Goal: Task Accomplishment & Management: Use online tool/utility

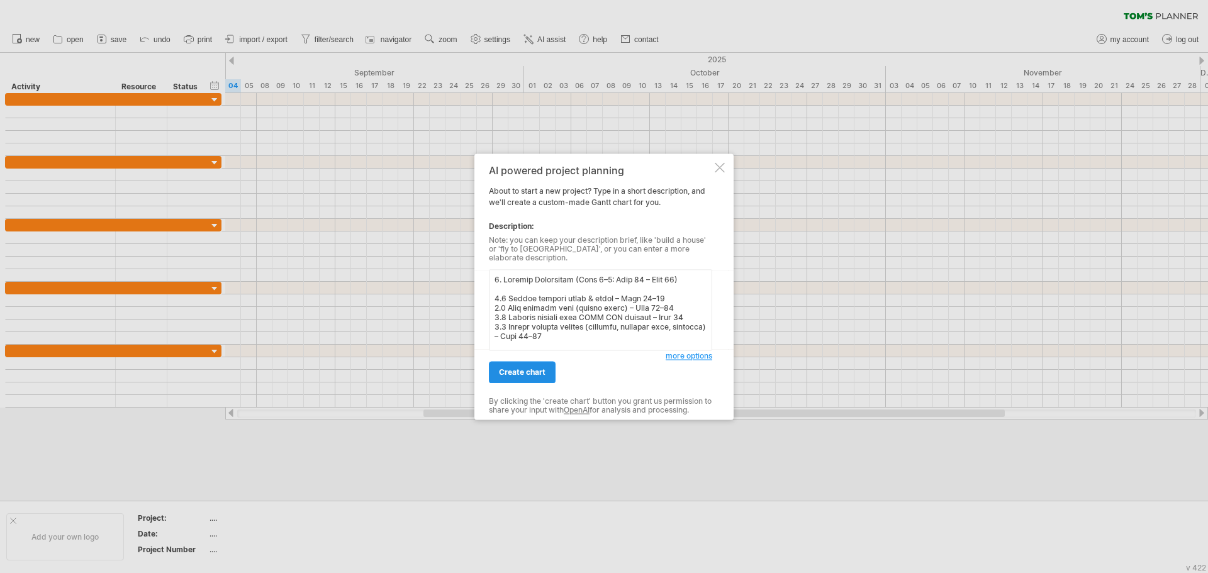
type textarea "2. Loremip Dolorsitam (Cons 6–2: Adip 96 – Elit 21) 2.9 Seddoe tempori utlab & …"
click at [526, 371] on span "create chart" at bounding box center [522, 371] width 47 height 9
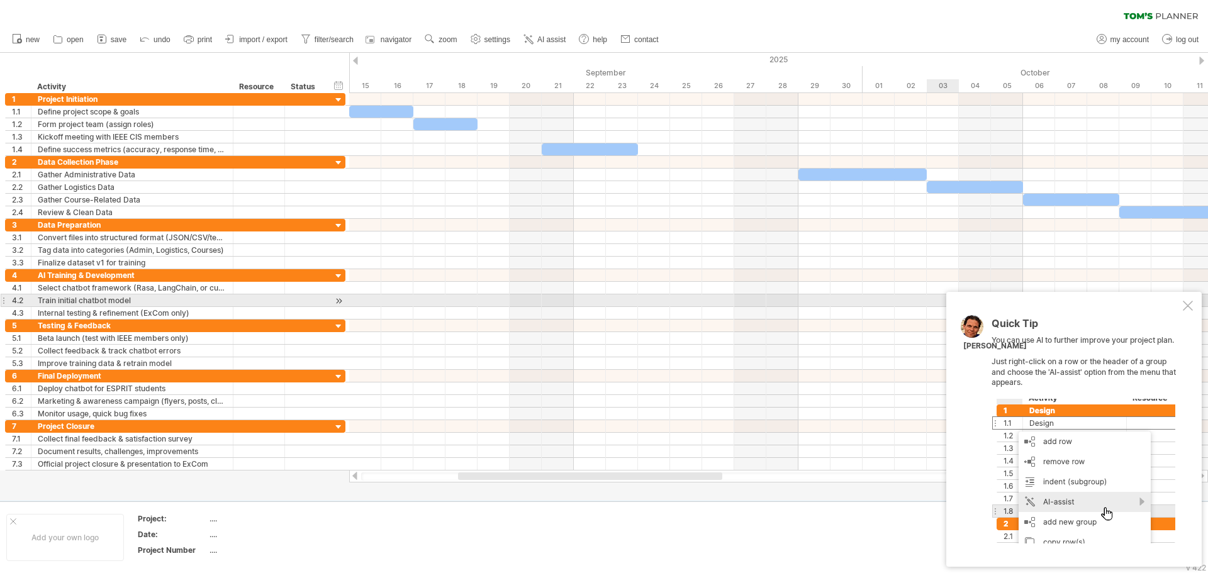
click at [1190, 305] on div at bounding box center [1188, 306] width 10 height 10
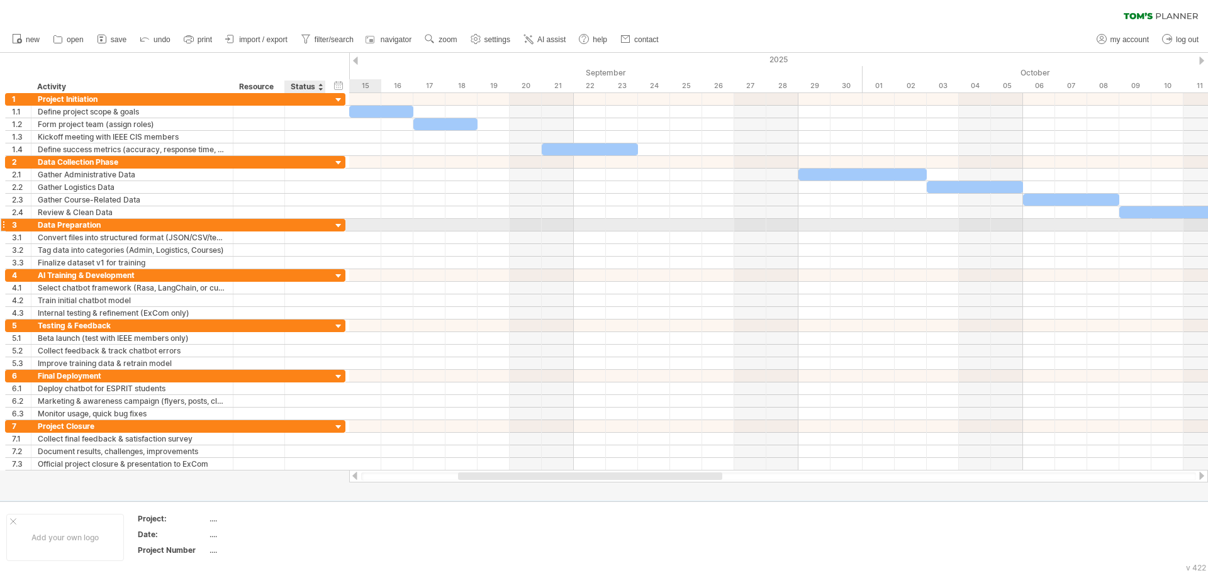
click at [340, 224] on div at bounding box center [339, 226] width 12 height 12
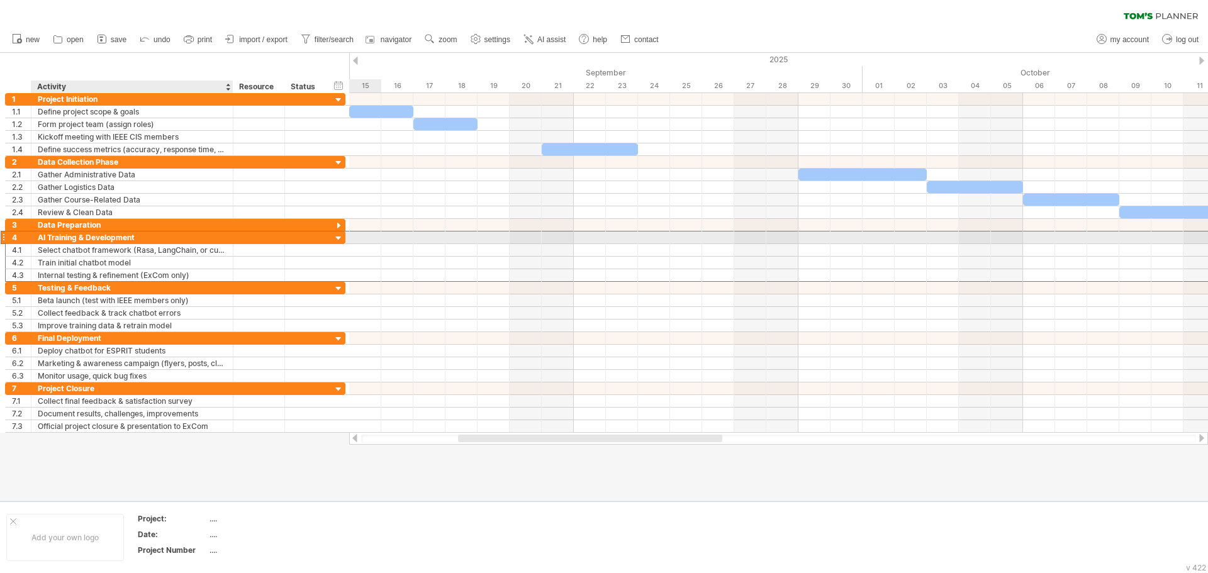
click at [106, 236] on div "AI Training & Development" at bounding box center [132, 238] width 189 height 12
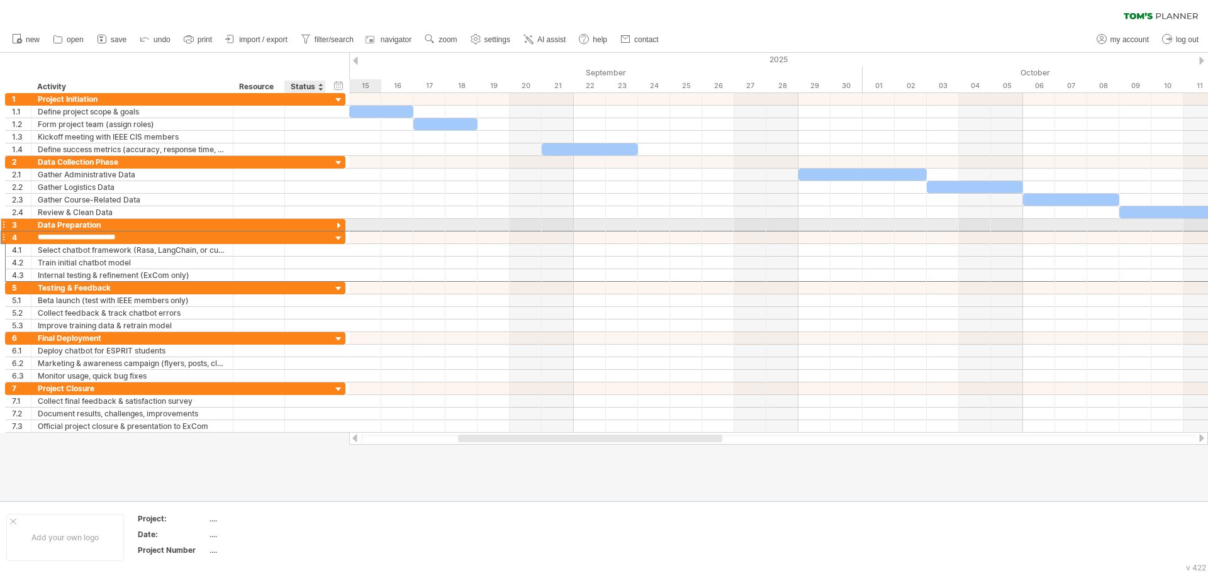
click at [340, 223] on div at bounding box center [339, 226] width 12 height 12
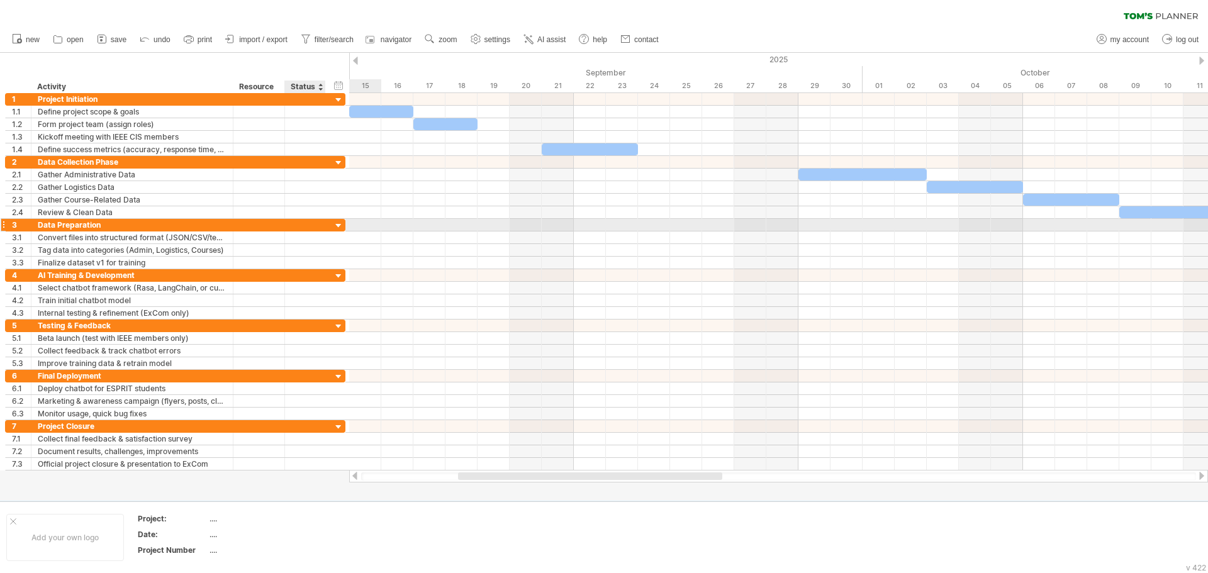
click at [340, 223] on div at bounding box center [339, 226] width 12 height 12
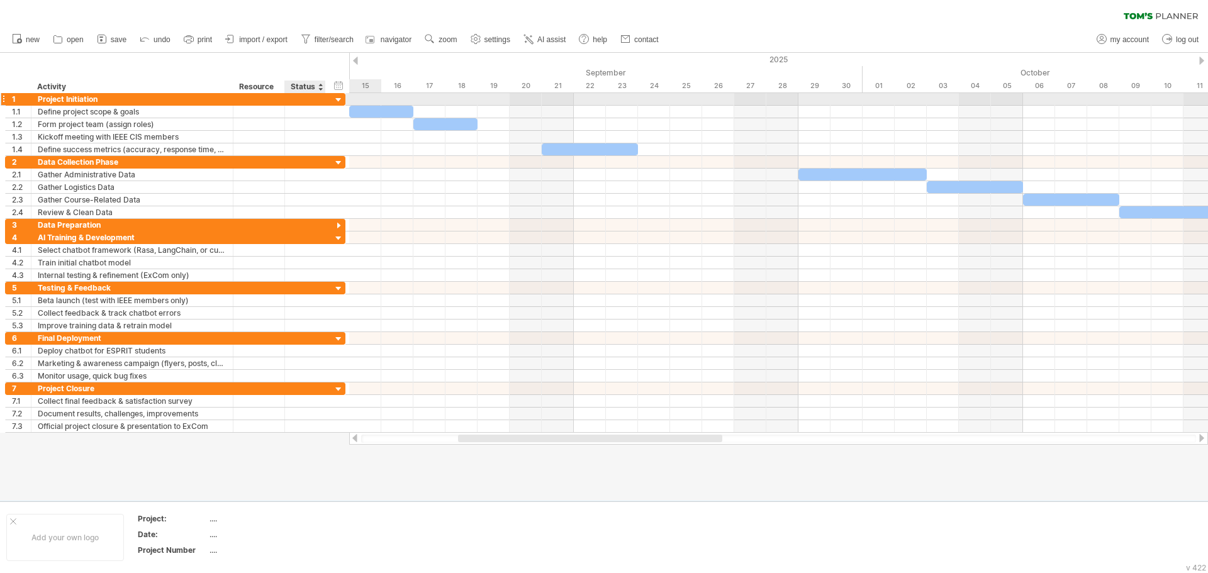
click at [337, 99] on div at bounding box center [339, 100] width 12 height 12
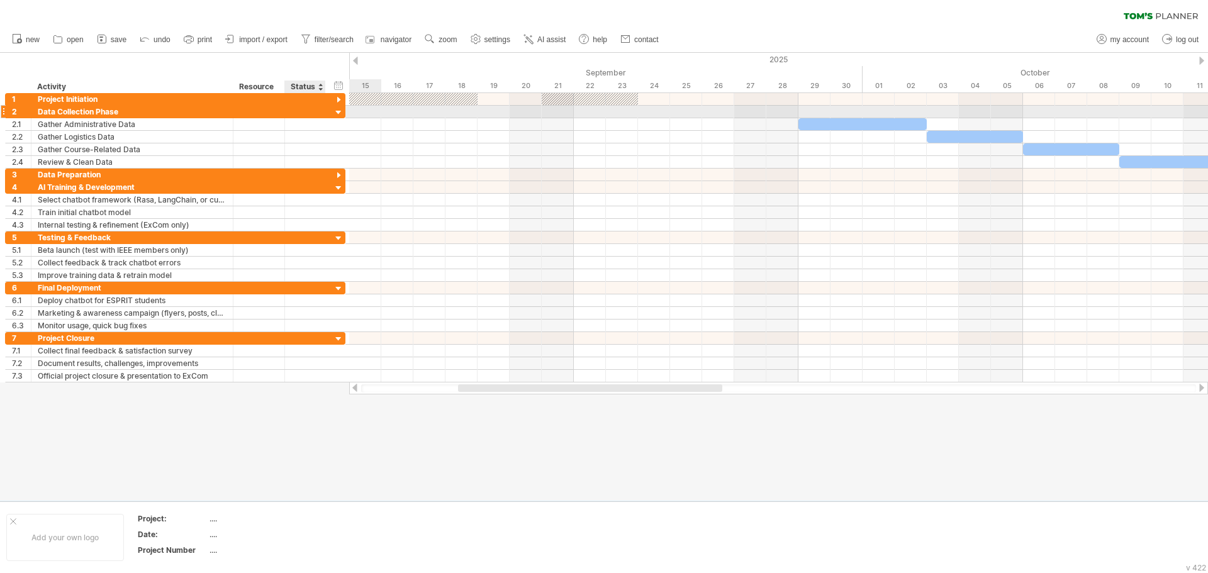
click at [340, 113] on div at bounding box center [339, 113] width 12 height 12
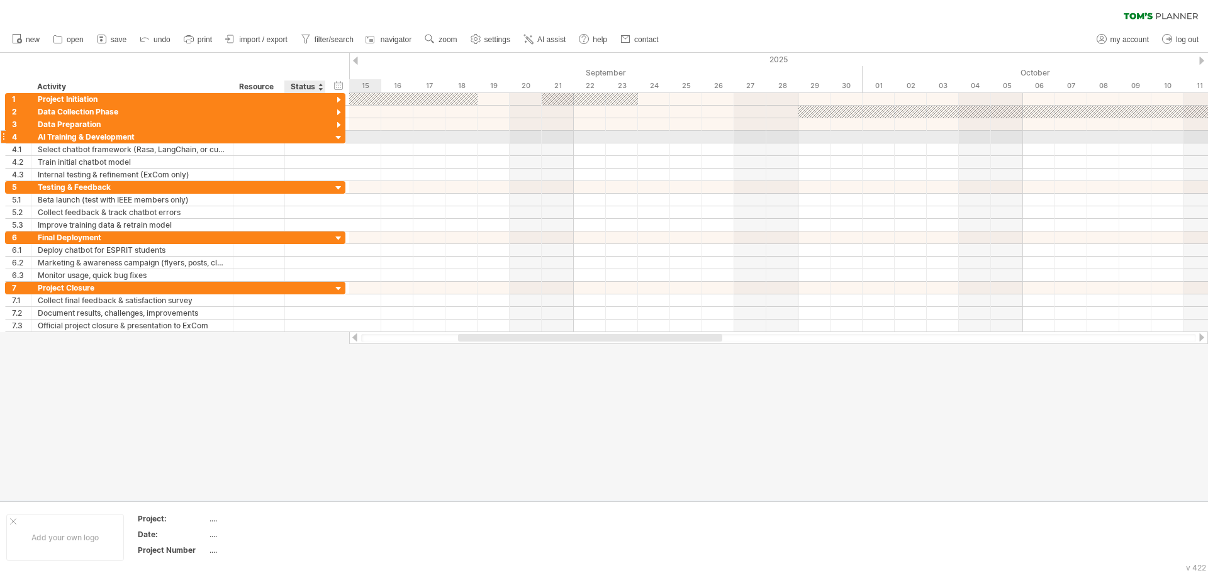
click at [340, 135] on div at bounding box center [339, 138] width 12 height 12
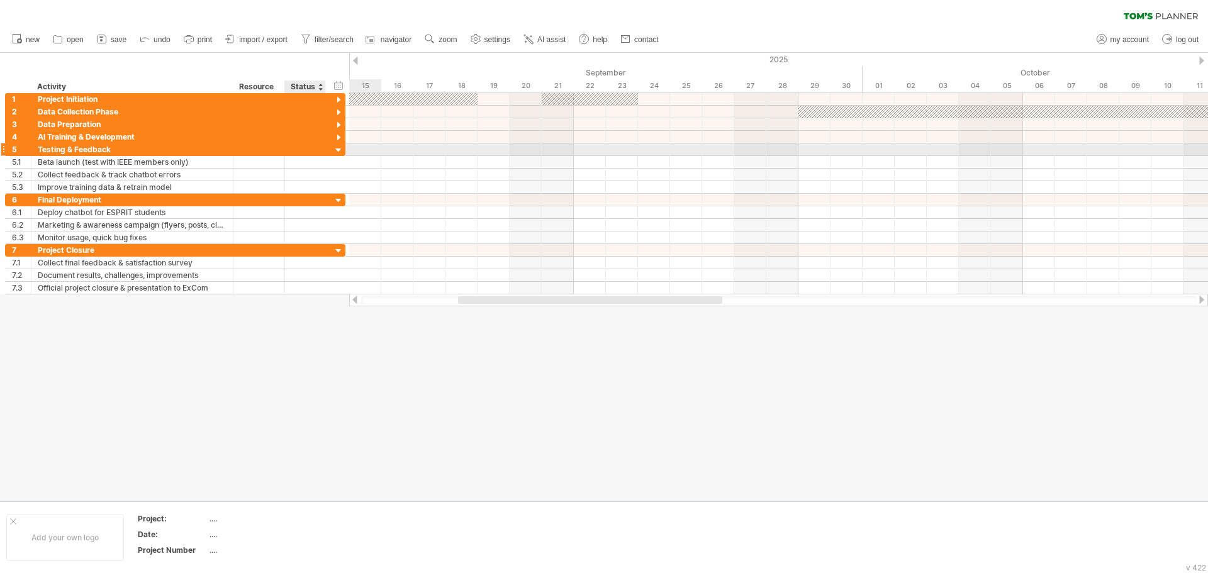
click at [338, 153] on div at bounding box center [339, 151] width 12 height 12
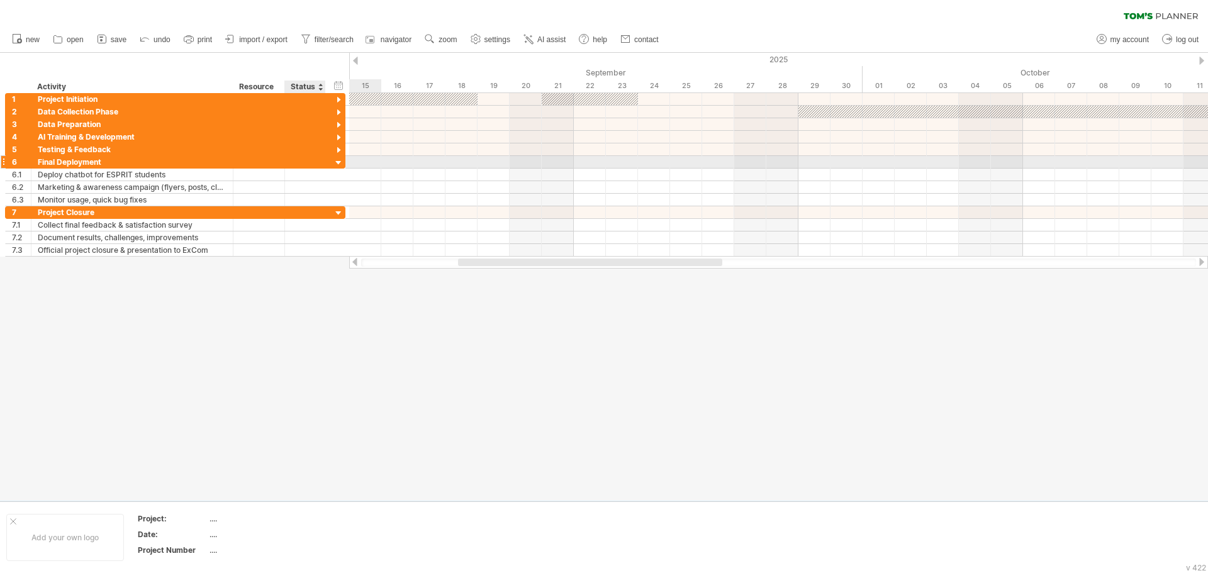
click at [337, 160] on div at bounding box center [339, 163] width 12 height 12
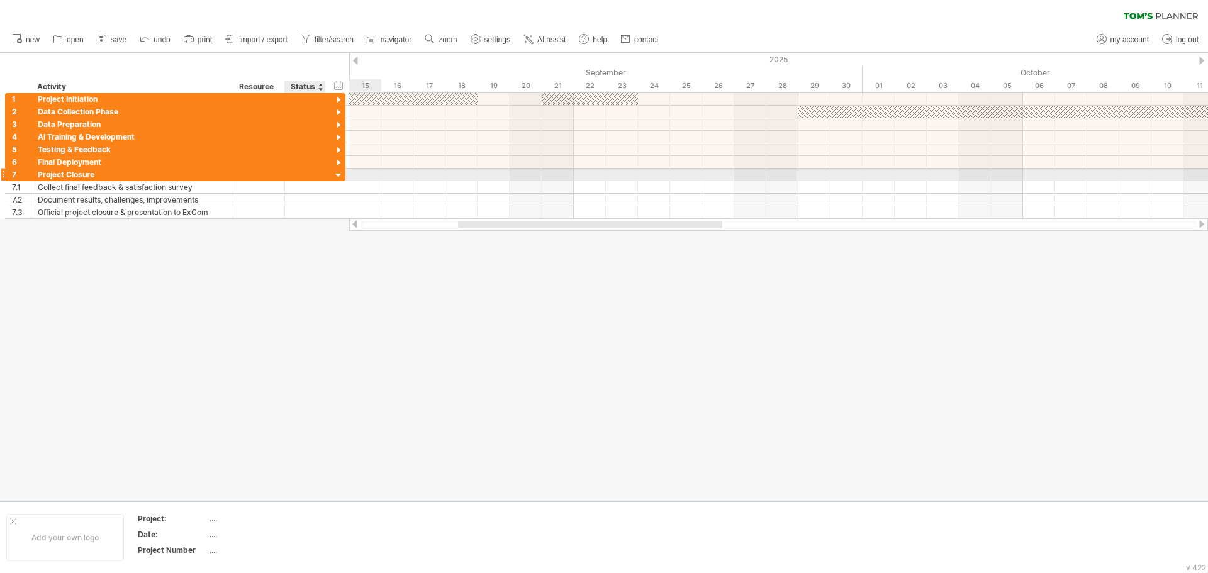
click at [340, 172] on div at bounding box center [339, 176] width 12 height 12
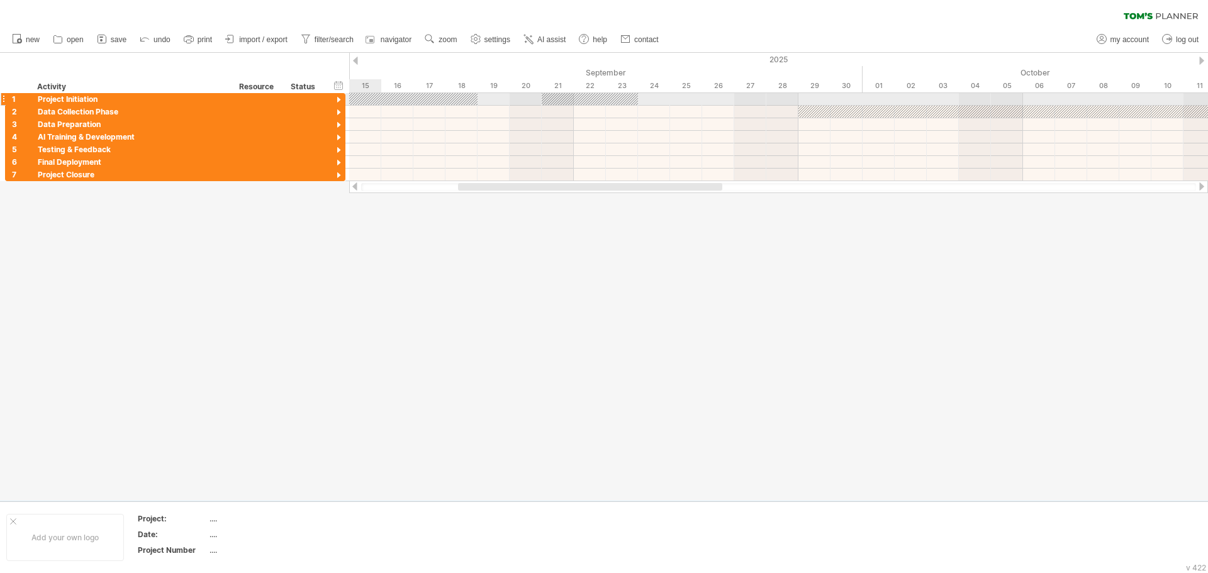
click at [340, 99] on div at bounding box center [339, 100] width 12 height 12
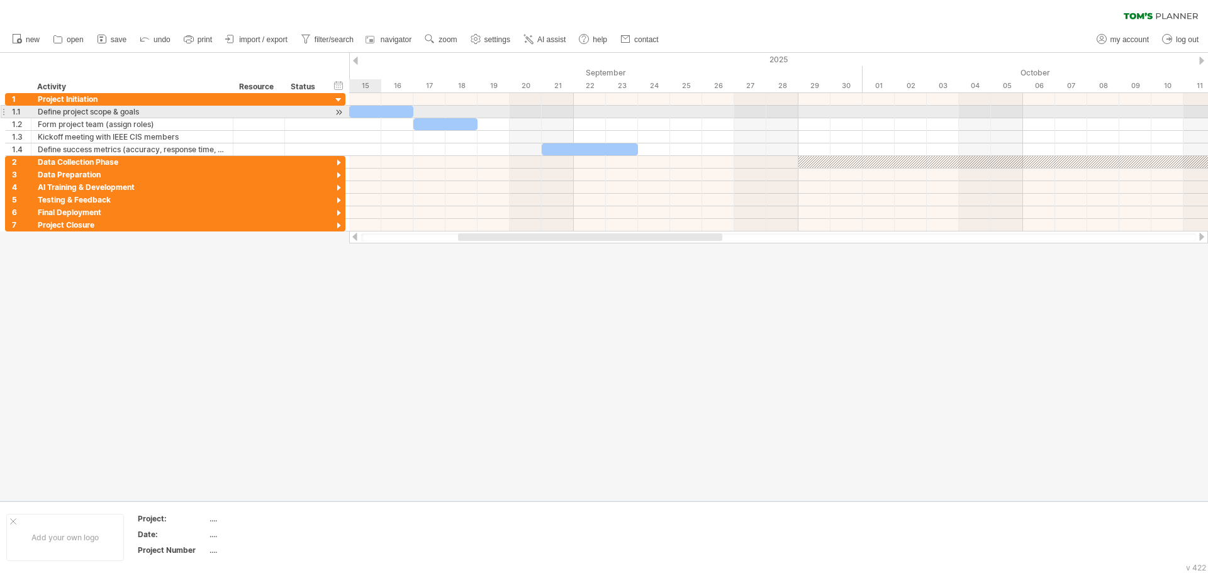
click at [357, 109] on div at bounding box center [381, 112] width 64 height 12
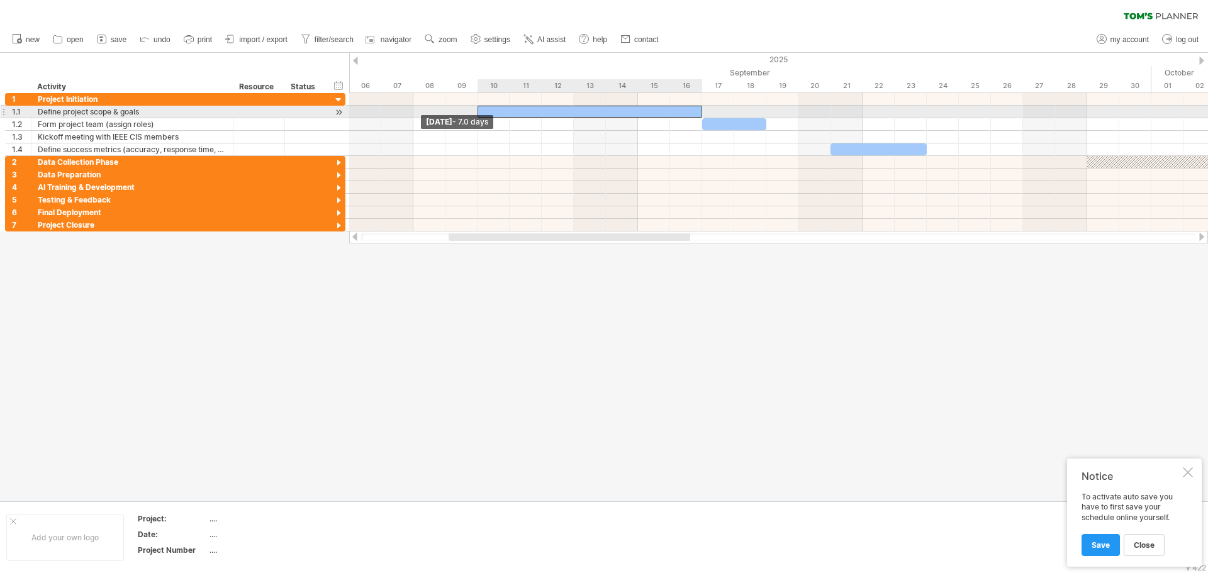
drag, startPoint x: 349, startPoint y: 111, endPoint x: 473, endPoint y: 115, distance: 123.4
click at [473, 115] on div "[DATE] [DATE] - 7.0 days" at bounding box center [778, 162] width 859 height 138
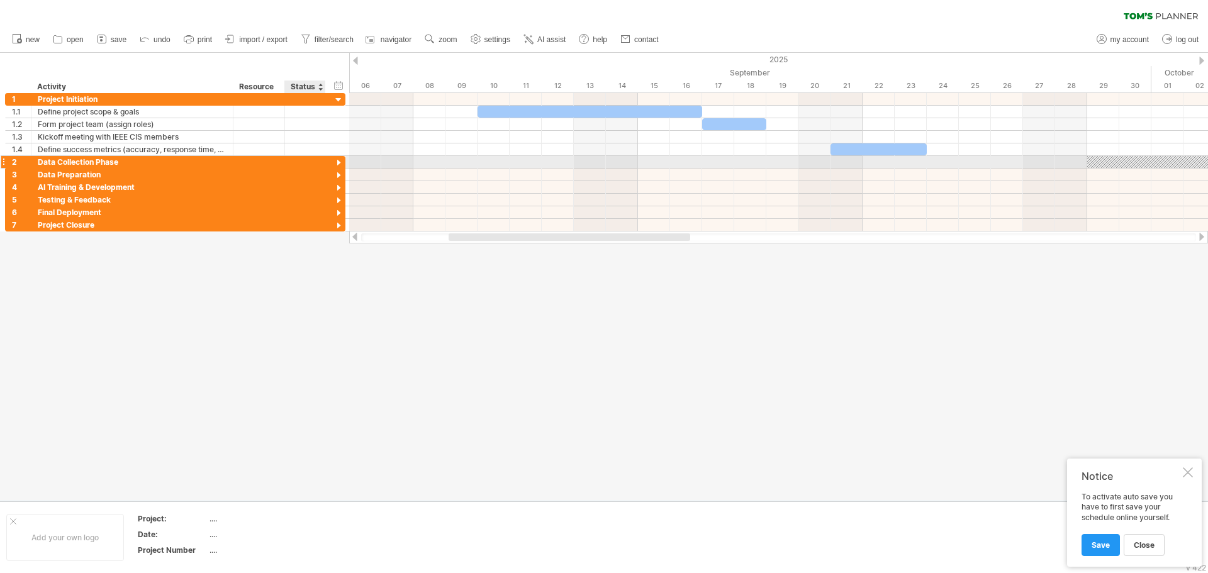
click at [337, 161] on div at bounding box center [339, 163] width 12 height 12
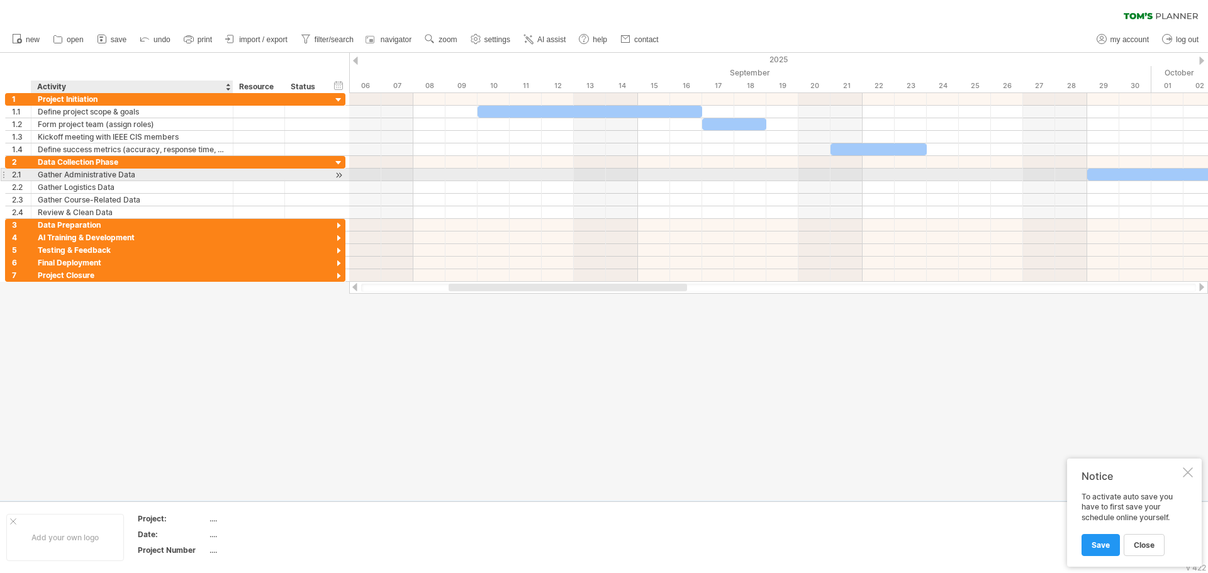
click at [61, 175] on div "Gather Administrative Data" at bounding box center [132, 175] width 189 height 12
click at [338, 174] on div at bounding box center [339, 175] width 12 height 13
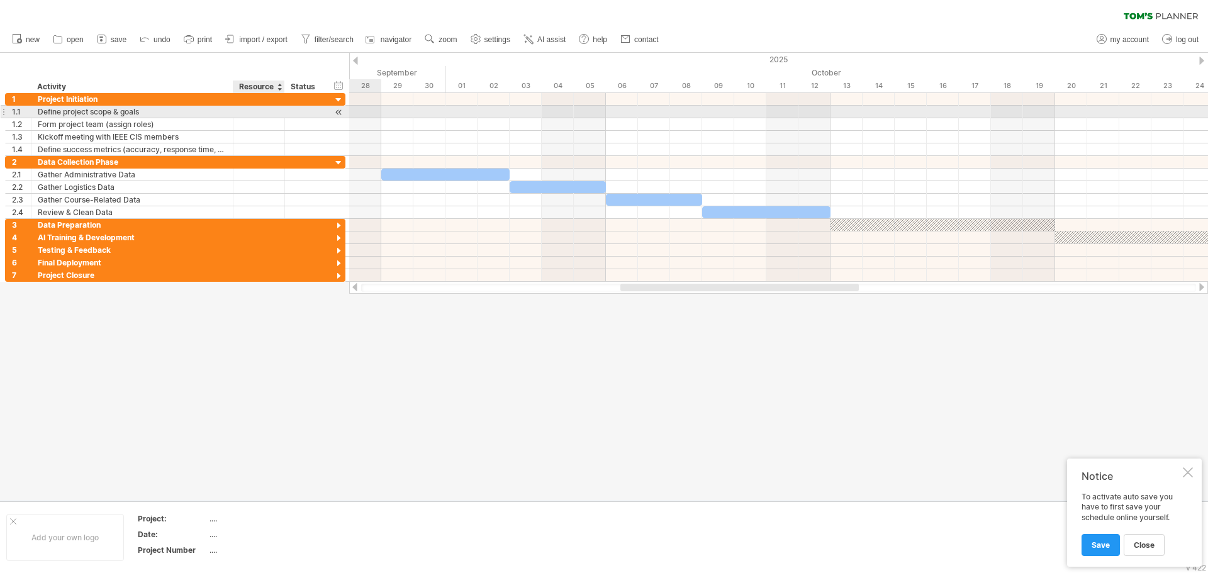
click at [249, 114] on div at bounding box center [259, 112] width 38 height 12
click at [342, 112] on div at bounding box center [339, 112] width 12 height 13
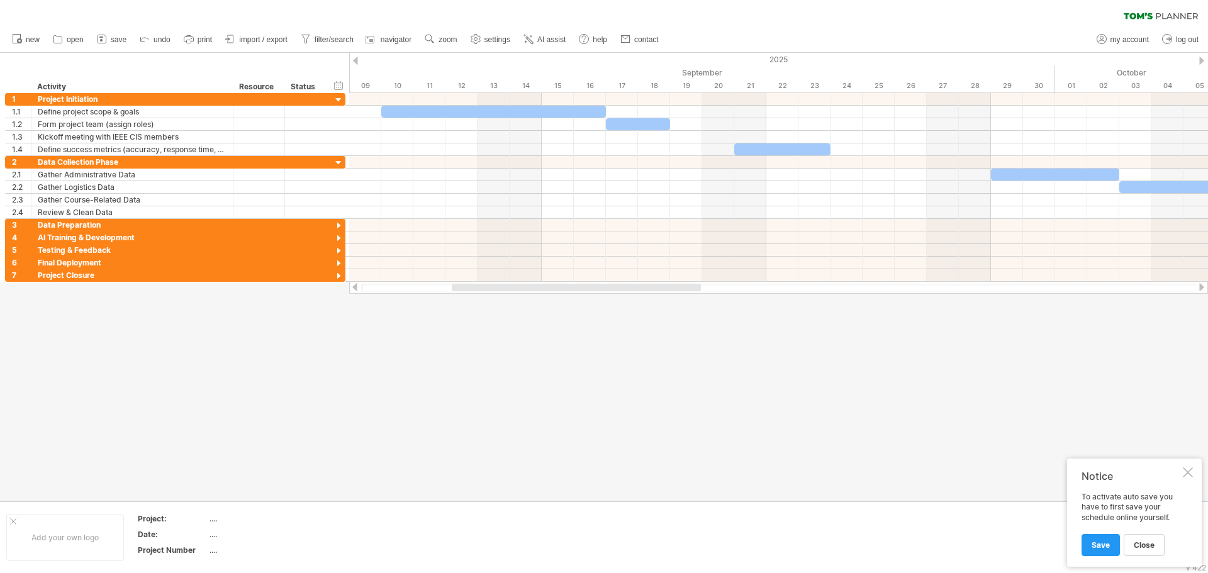
click at [1190, 477] on div at bounding box center [1188, 472] width 10 height 10
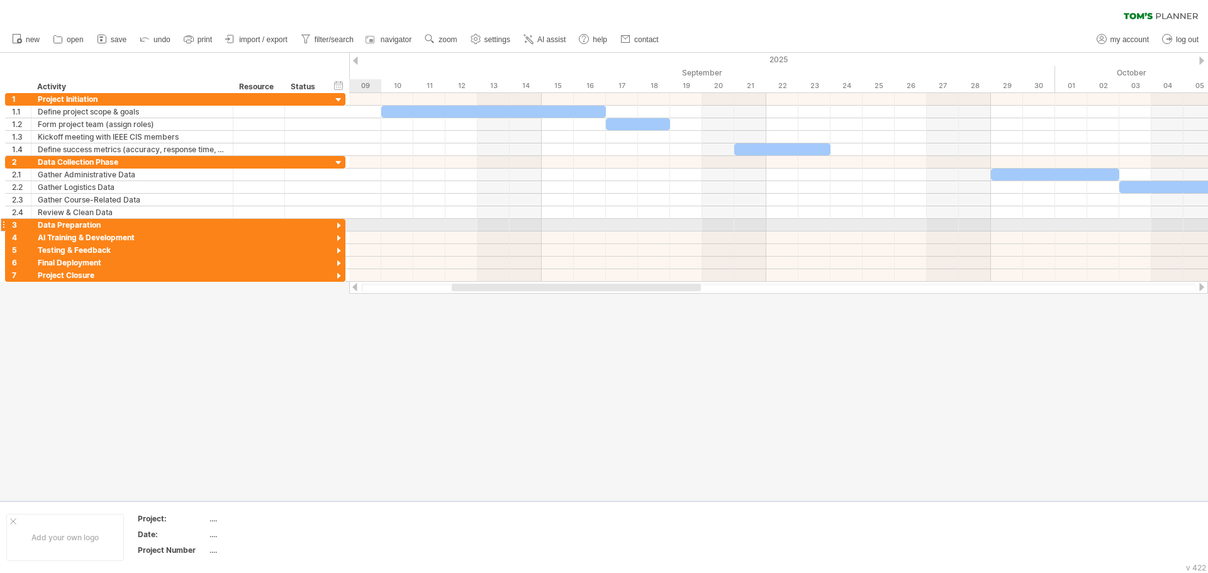
click at [335, 225] on div at bounding box center [339, 226] width 12 height 12
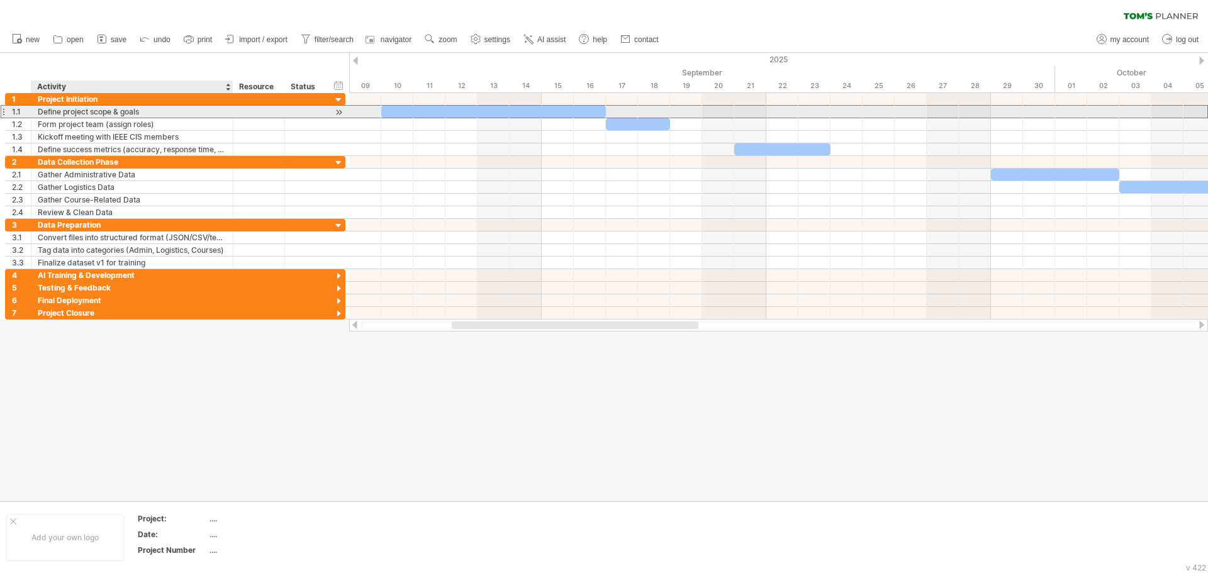
click at [114, 113] on div "Define project scope & goals" at bounding box center [132, 112] width 189 height 12
click at [121, 112] on input "**********" at bounding box center [132, 112] width 189 height 12
paste input "text"
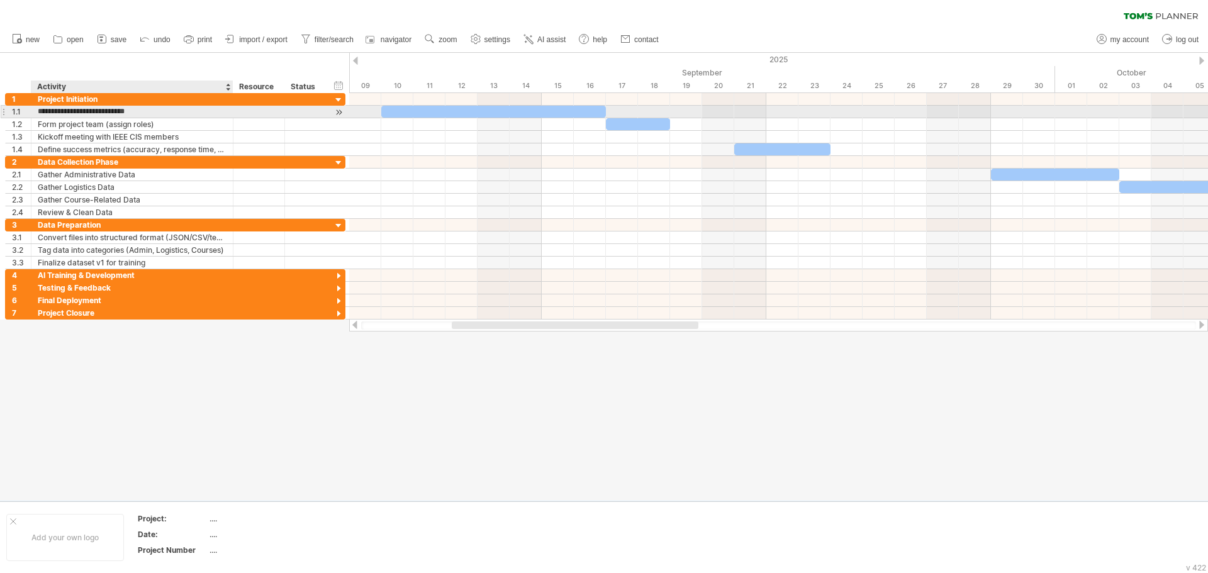
type input "**********"
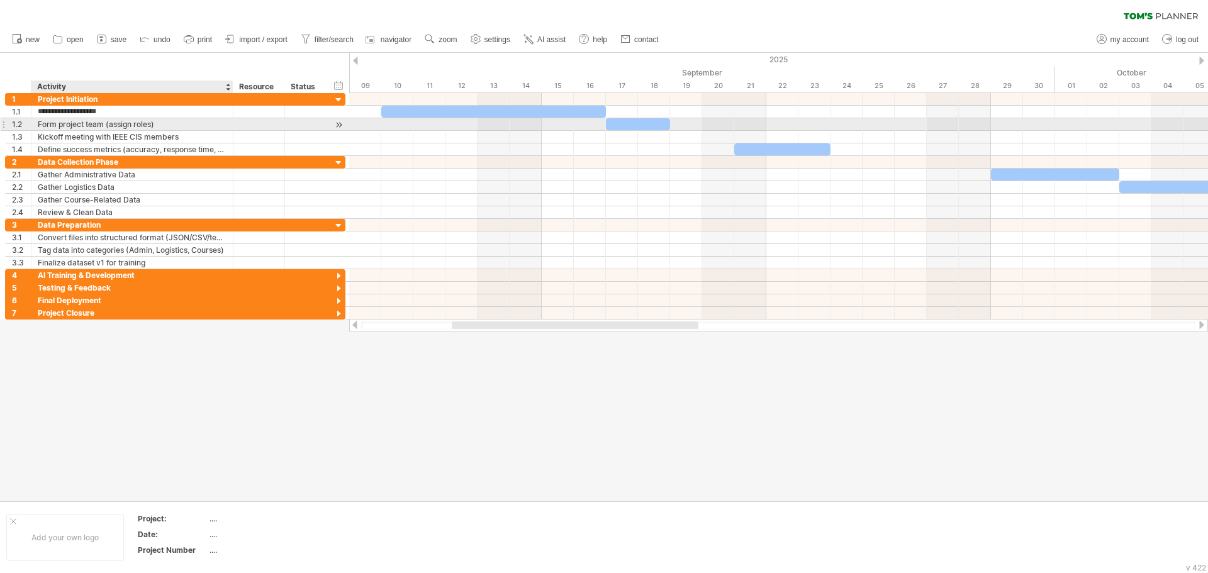
click at [172, 124] on div "Form project team (assign roles)" at bounding box center [132, 124] width 189 height 12
click at [120, 123] on div "Form project team (assign roles)" at bounding box center [132, 124] width 189 height 12
click at [120, 123] on input "**********" at bounding box center [132, 124] width 189 height 12
paste input "**"
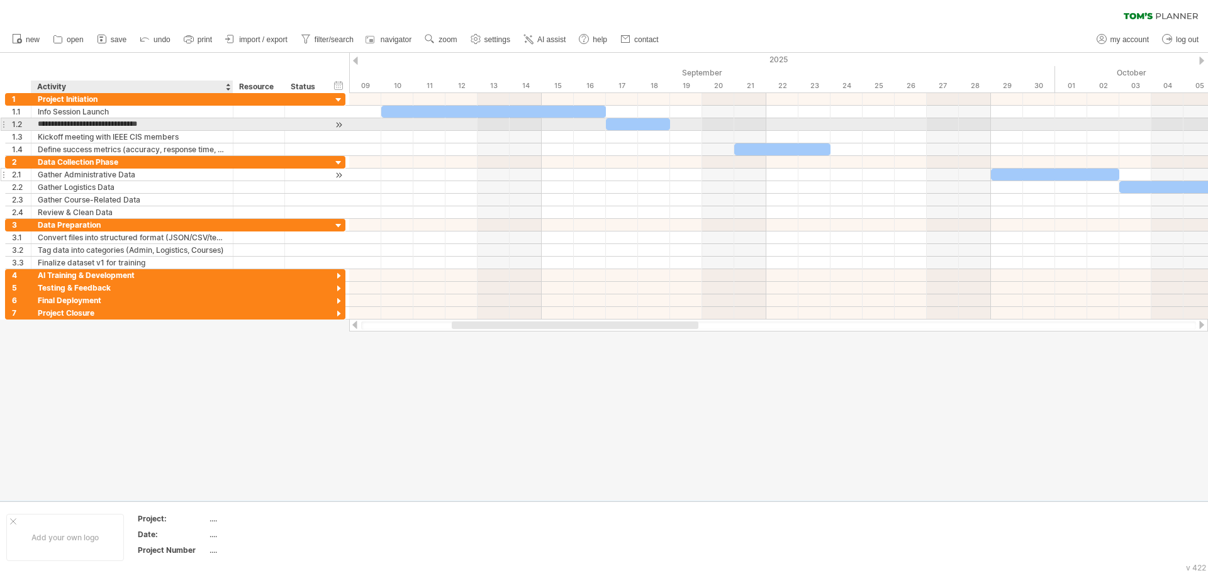
type input "**********"
click at [337, 125] on div at bounding box center [339, 124] width 12 height 13
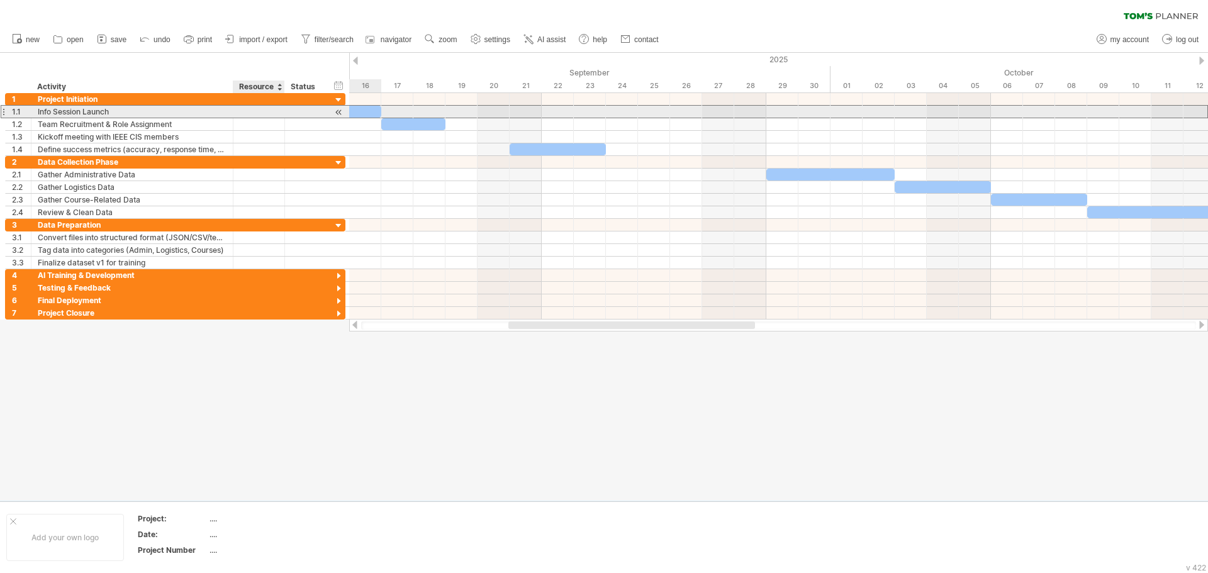
click at [289, 113] on div at bounding box center [305, 112] width 41 height 12
click at [344, 110] on div at bounding box center [339, 112] width 12 height 13
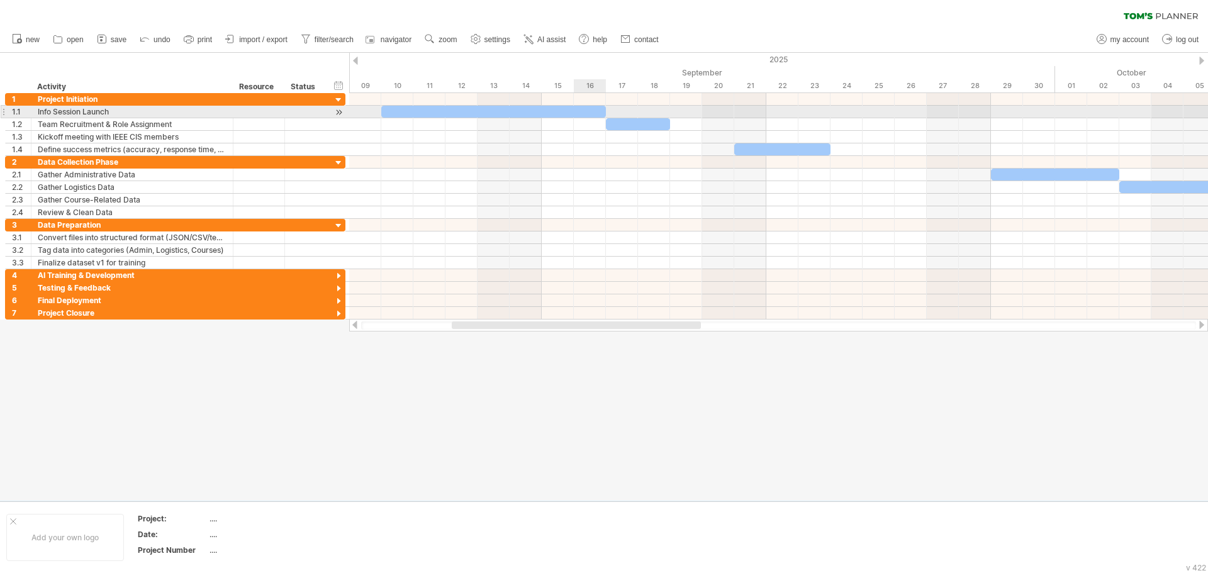
click at [600, 108] on div at bounding box center [493, 112] width 225 height 12
drag, startPoint x: 607, startPoint y: 113, endPoint x: 417, endPoint y: 118, distance: 190.1
click at [417, 118] on div "[DATE] - 1.0 days [DATE]" at bounding box center [778, 206] width 859 height 226
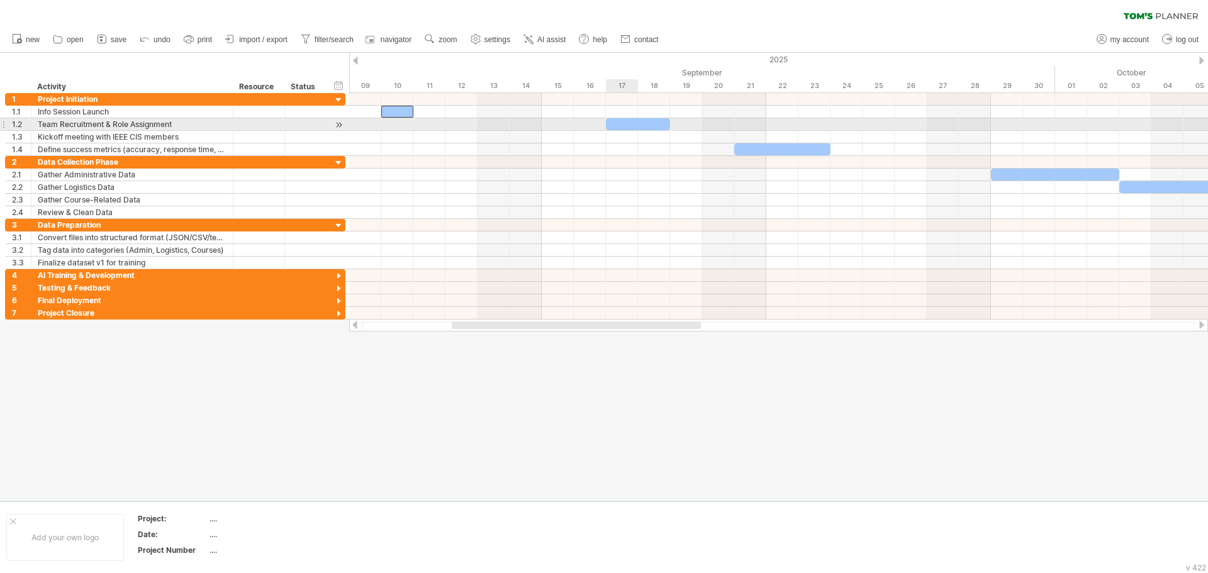
click at [613, 123] on div at bounding box center [638, 124] width 64 height 12
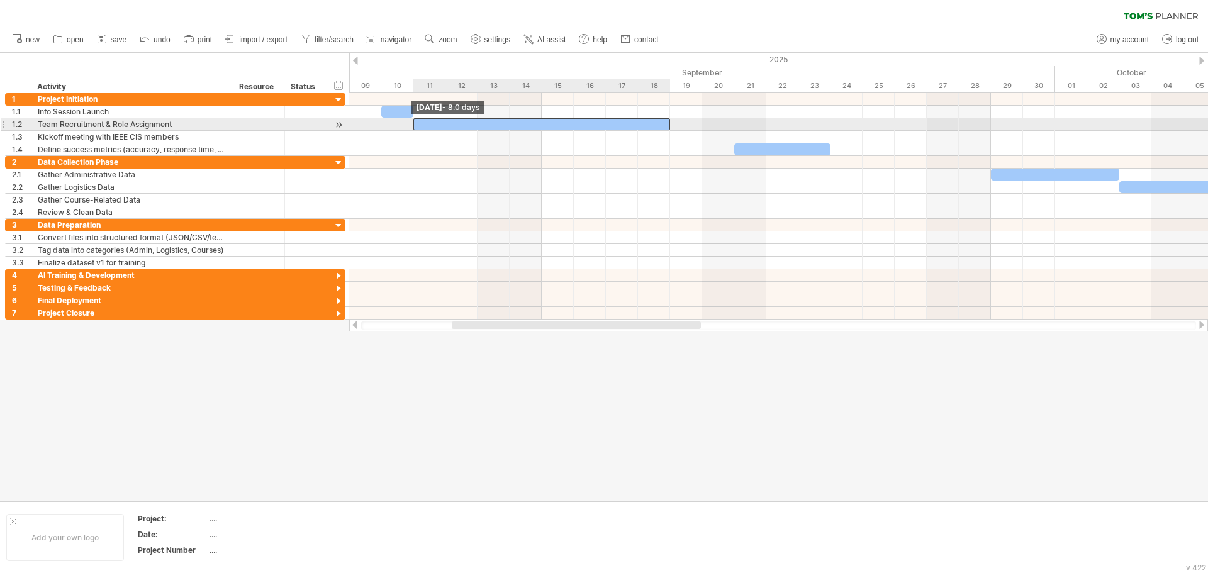
drag, startPoint x: 607, startPoint y: 124, endPoint x: 413, endPoint y: 130, distance: 193.2
click at [413, 130] on span at bounding box center [413, 124] width 5 height 12
click at [423, 125] on div at bounding box center [541, 124] width 257 height 12
click at [637, 125] on div at bounding box center [541, 124] width 257 height 12
drag, startPoint x: 668, startPoint y: 121, endPoint x: 559, endPoint y: 124, distance: 109.5
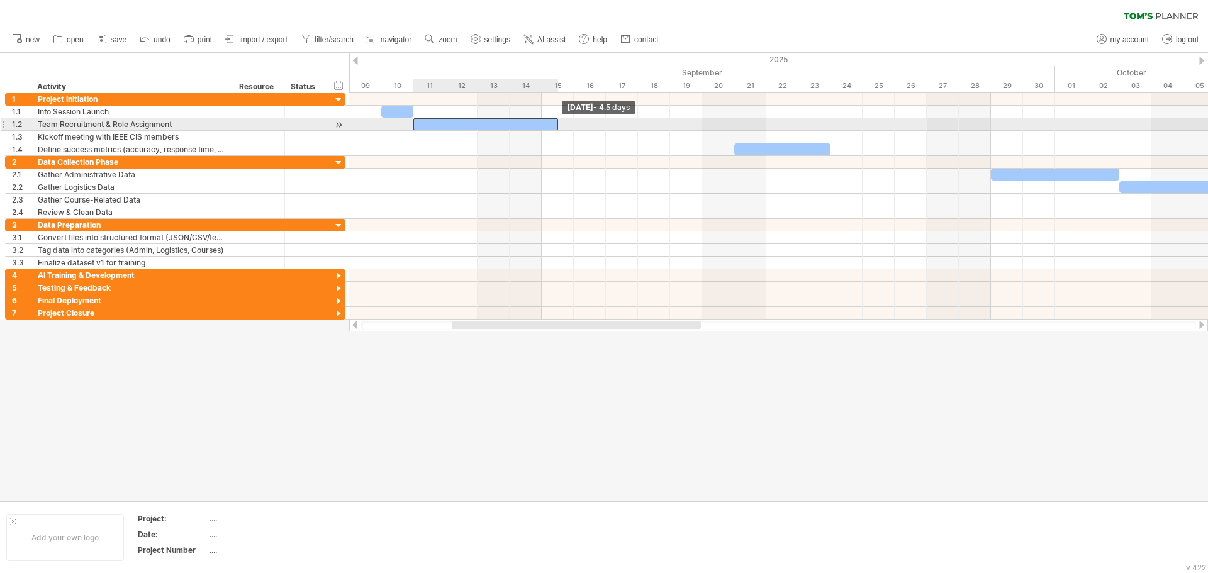
click at [559, 124] on span at bounding box center [558, 124] width 5 height 12
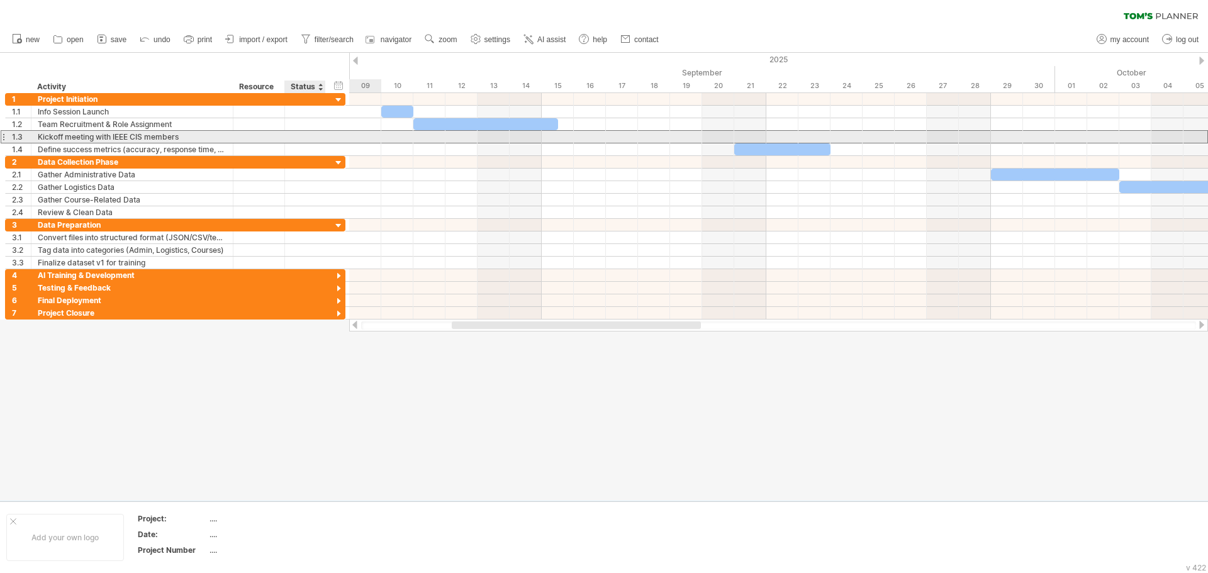
click at [336, 137] on div "**********" at bounding box center [175, 136] width 340 height 13
click at [274, 138] on div at bounding box center [259, 137] width 38 height 12
click at [307, 138] on div at bounding box center [305, 137] width 28 height 12
click at [324, 138] on div at bounding box center [324, 137] width 6 height 13
click at [337, 137] on div "**********" at bounding box center [175, 136] width 340 height 13
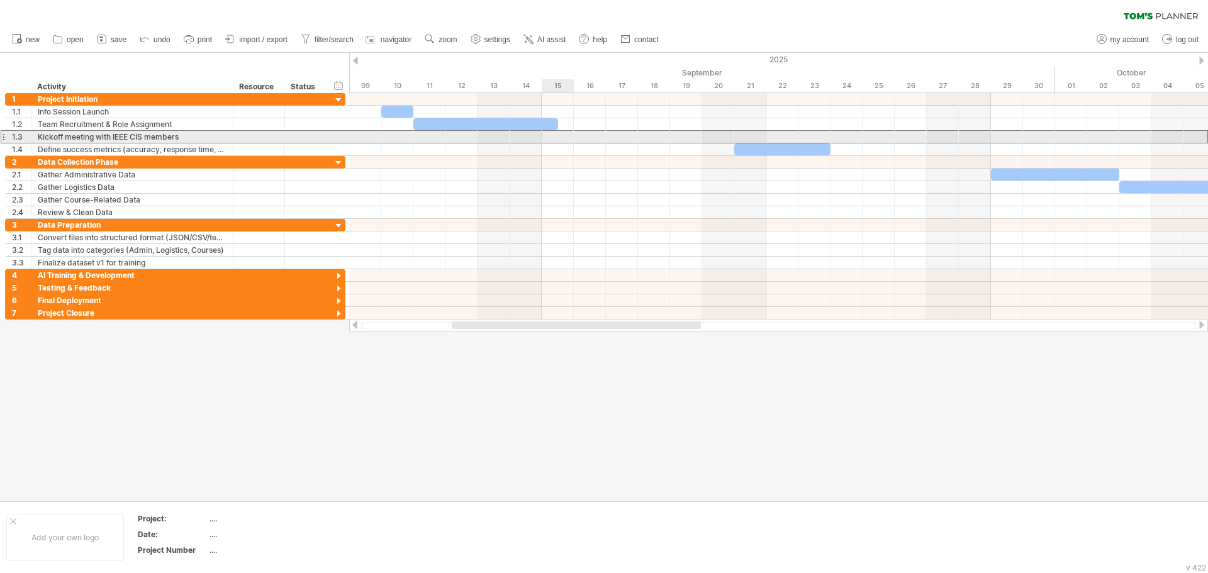
click at [552, 135] on div at bounding box center [778, 136] width 859 height 13
click at [584, 135] on div at bounding box center [778, 137] width 859 height 13
click at [116, 135] on div "Kickoff meeting with IEEE CIS members" at bounding box center [132, 137] width 189 height 12
click at [116, 135] on input "**********" at bounding box center [132, 137] width 189 height 12
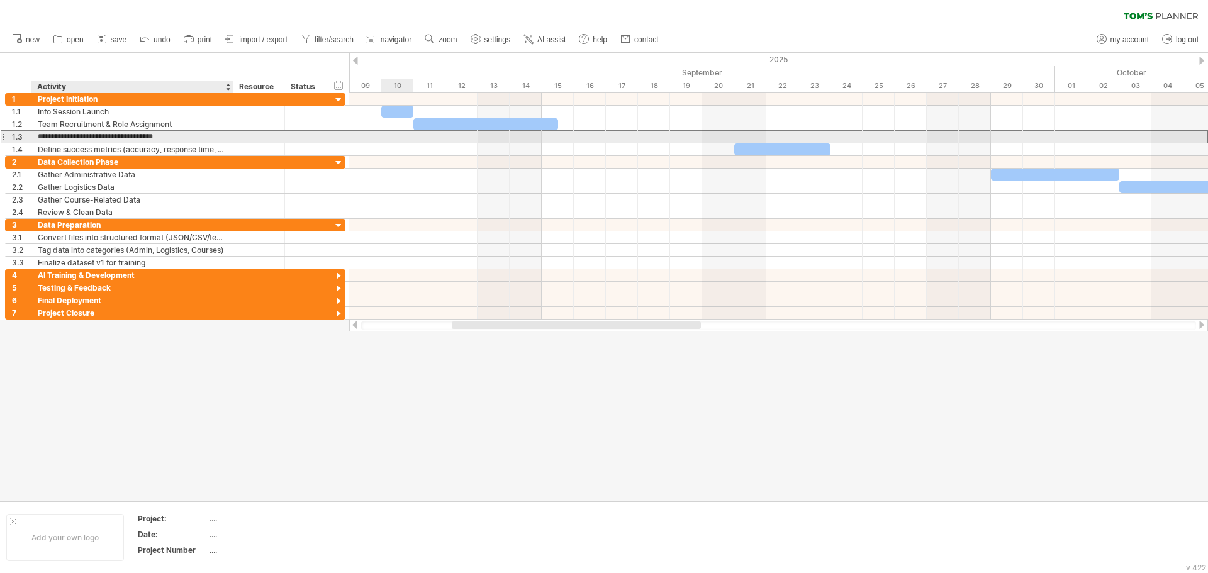
click at [116, 135] on input "**********" at bounding box center [132, 137] width 189 height 12
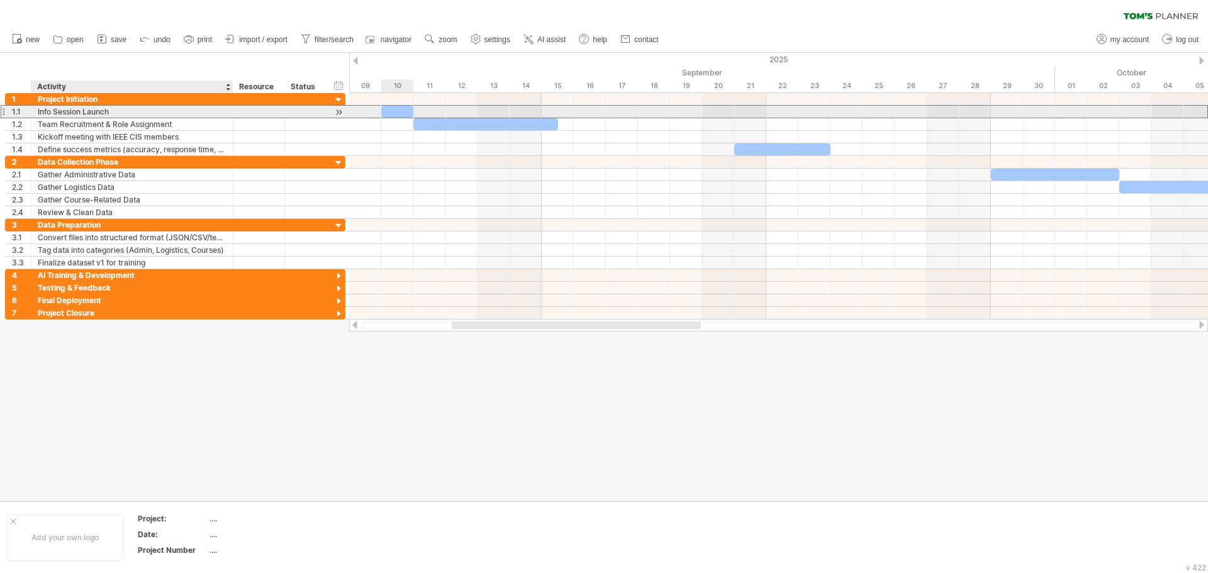
click at [151, 117] on div "Info Session Launch" at bounding box center [132, 112] width 189 height 12
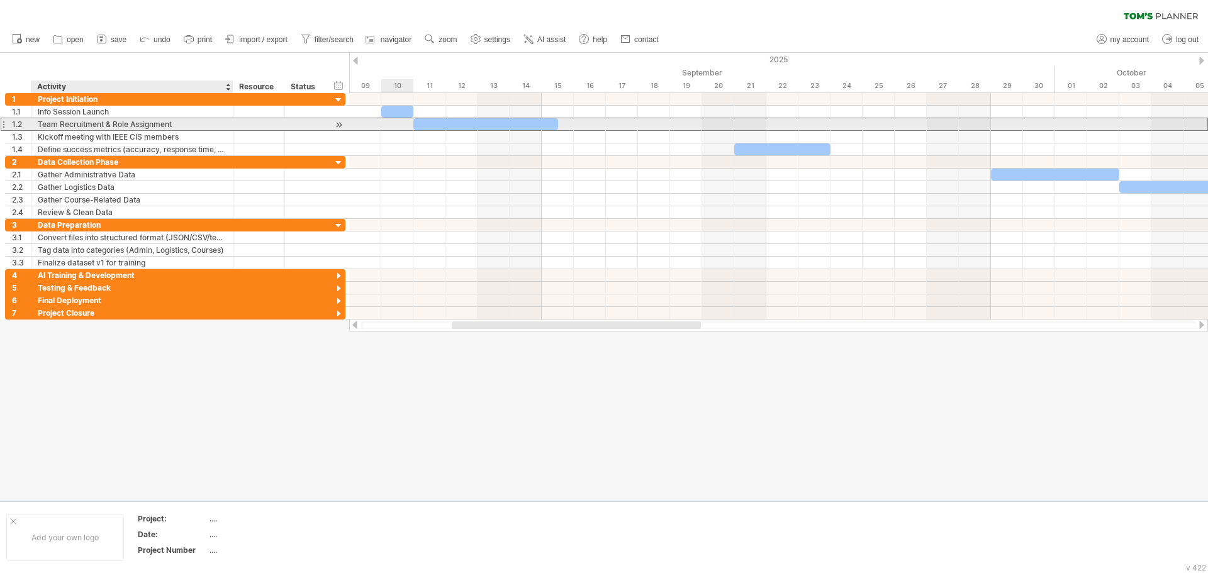
click at [153, 127] on div "Team Recruitment & Role Assignment" at bounding box center [132, 124] width 189 height 12
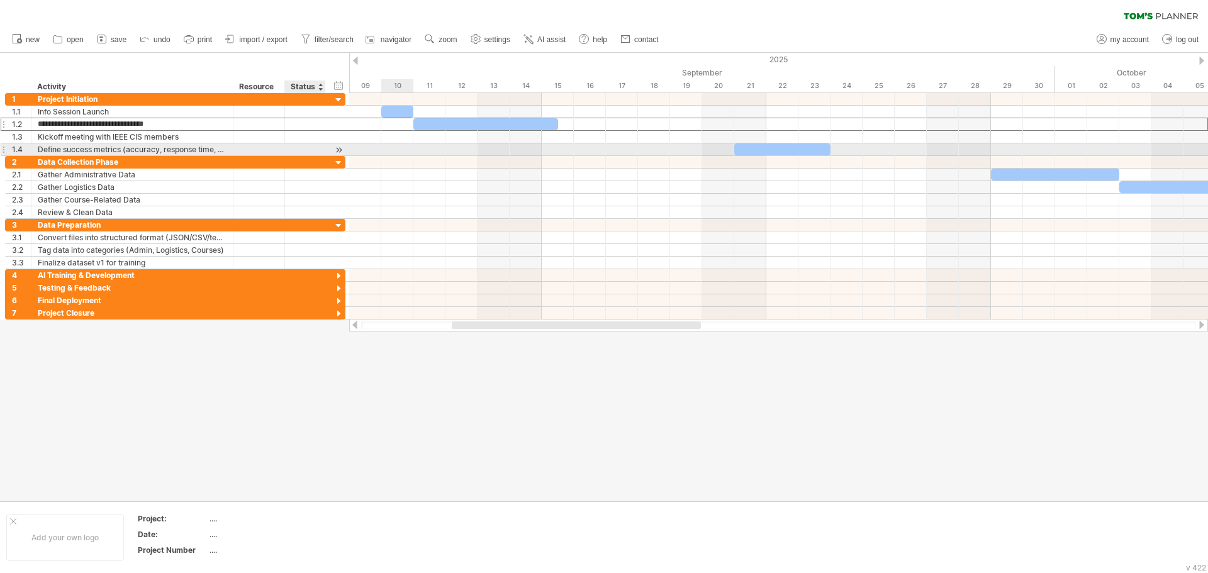
click at [338, 148] on div at bounding box center [339, 149] width 12 height 13
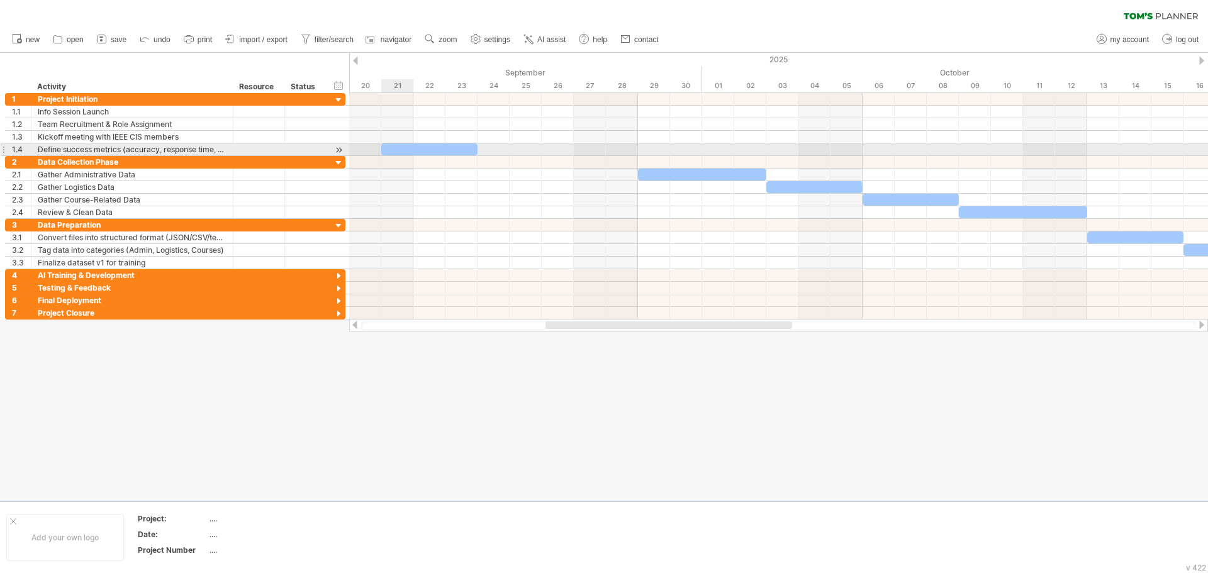
click at [393, 148] on div at bounding box center [429, 149] width 96 height 12
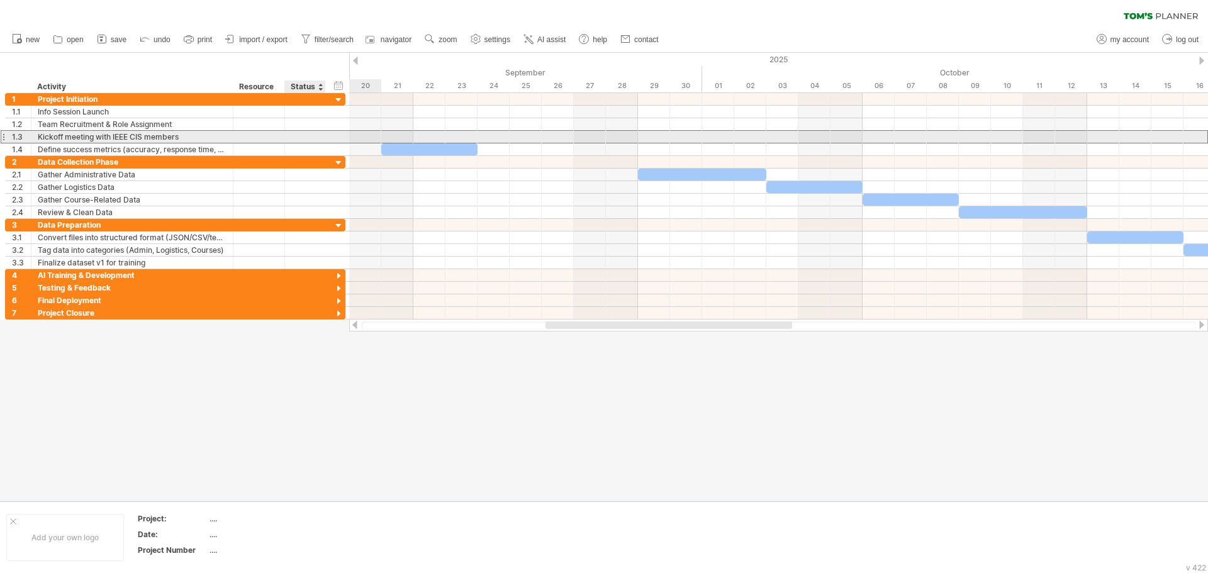
click at [329, 139] on div "**********" at bounding box center [175, 136] width 340 height 13
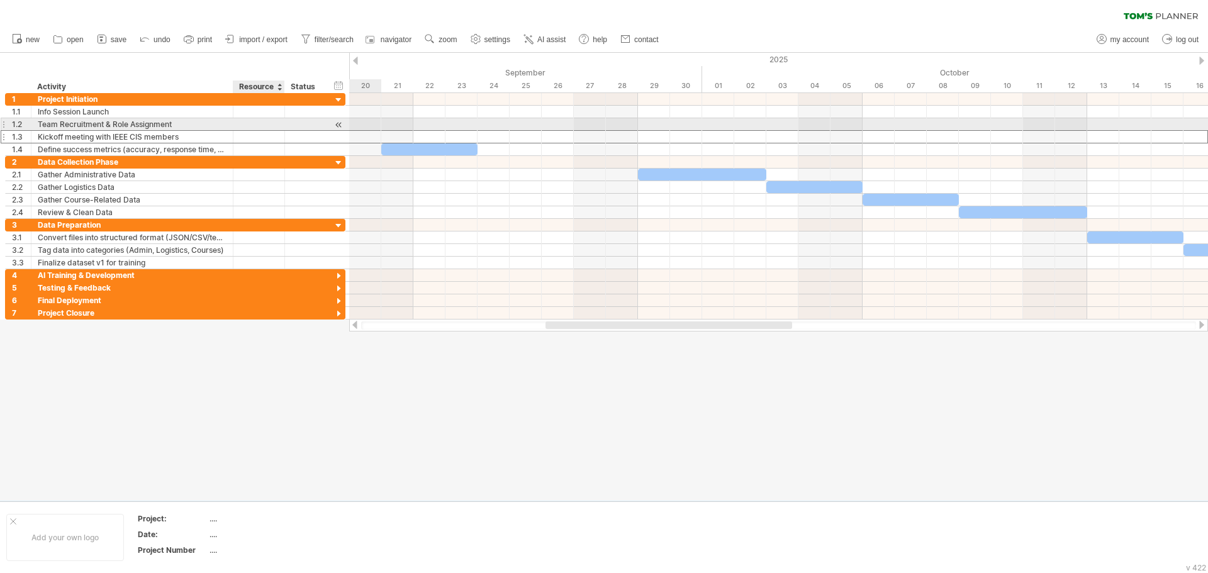
click at [271, 125] on div at bounding box center [259, 124] width 38 height 12
click at [342, 124] on div at bounding box center [339, 124] width 12 height 13
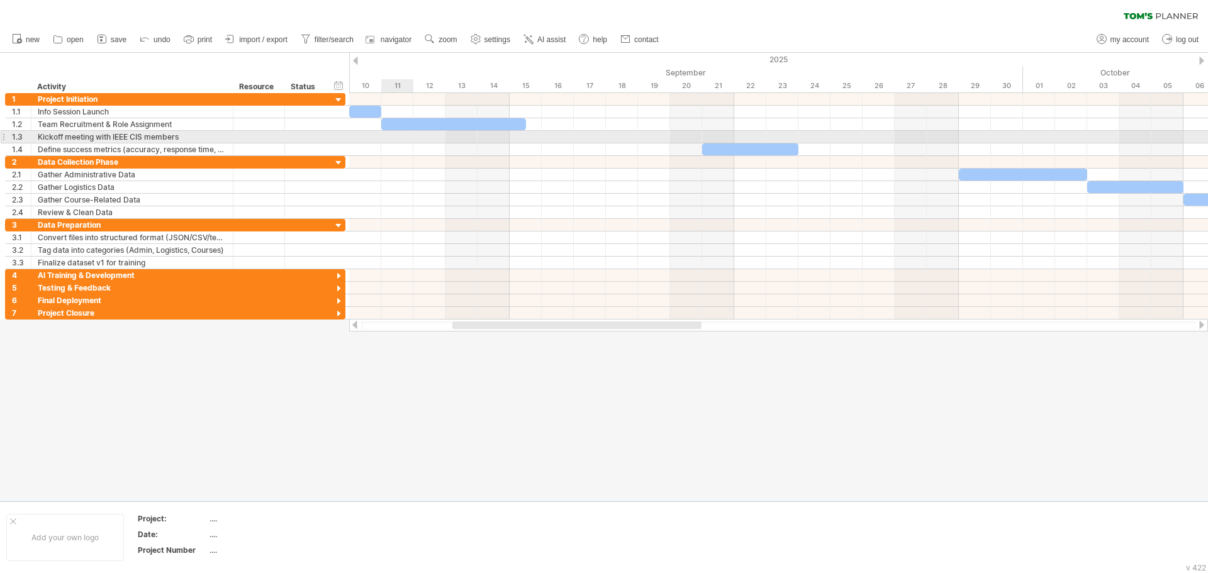
click at [393, 137] on div at bounding box center [778, 137] width 859 height 13
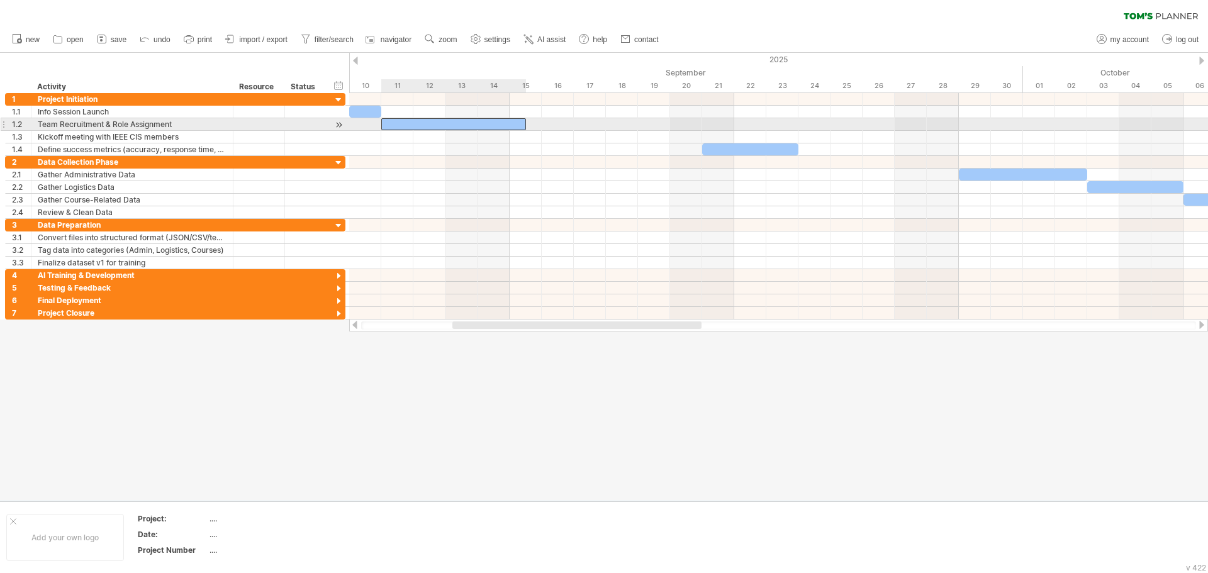
click at [489, 121] on div at bounding box center [453, 124] width 145 height 12
drag, startPoint x: 527, startPoint y: 121, endPoint x: 568, endPoint y: 121, distance: 41.5
click at [568, 121] on div at bounding box center [477, 124] width 193 height 12
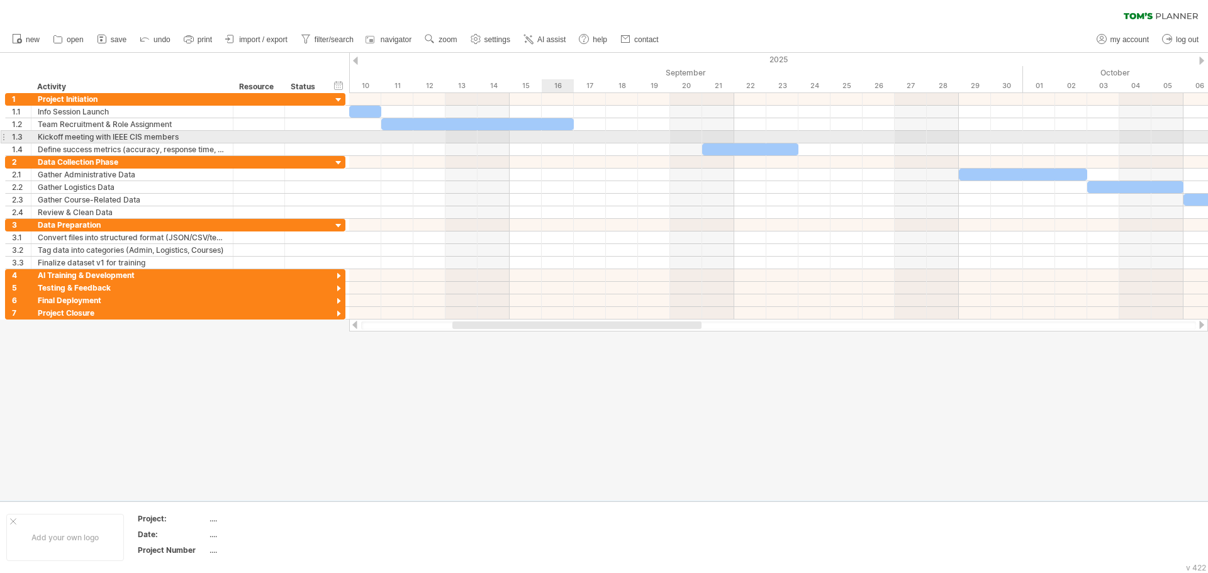
click at [571, 137] on div at bounding box center [778, 137] width 859 height 13
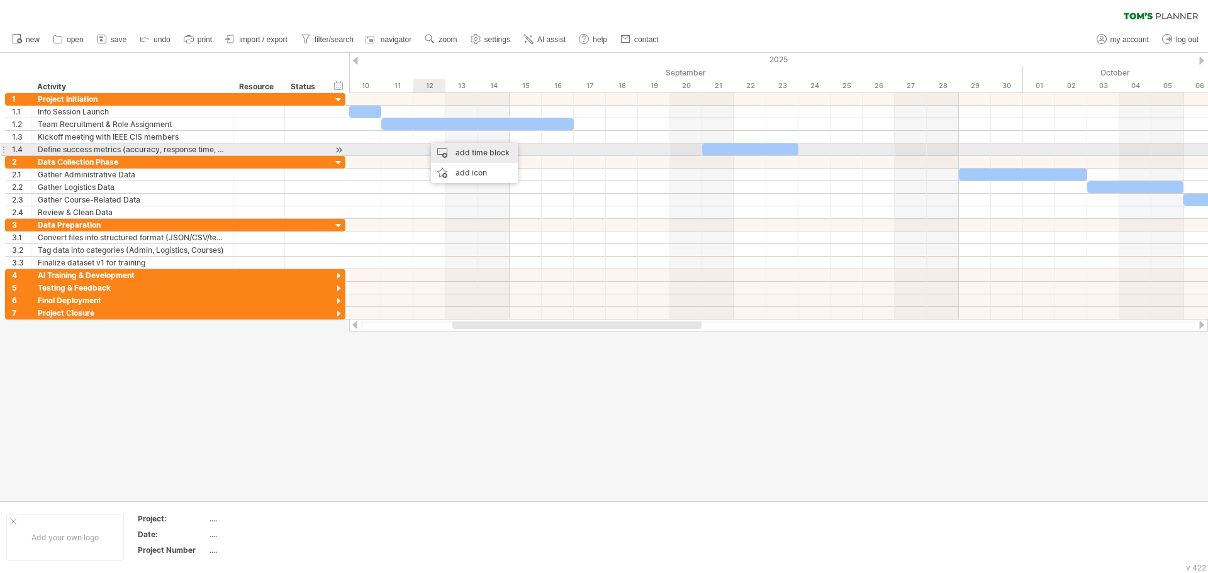
click at [458, 152] on div "add time block" at bounding box center [474, 153] width 87 height 20
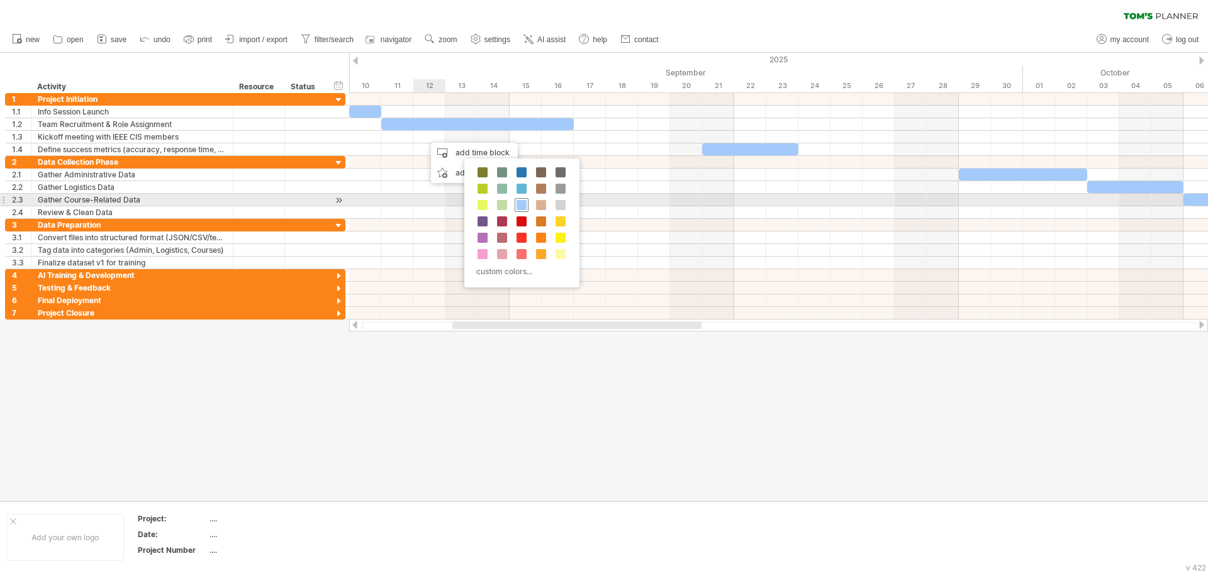
click at [521, 201] on span at bounding box center [522, 205] width 10 height 10
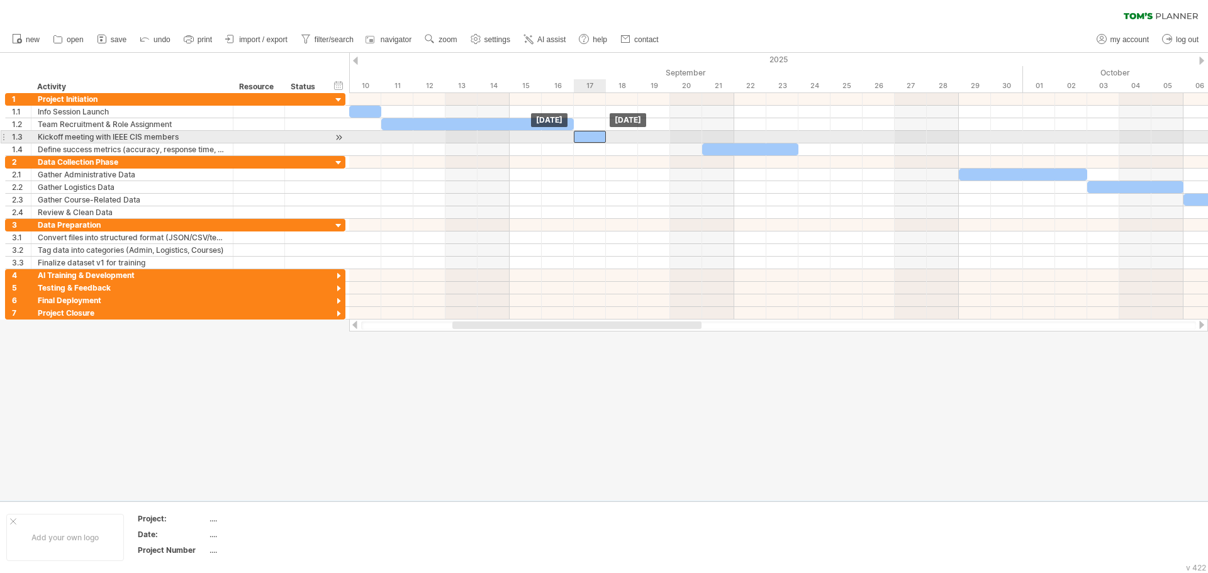
drag, startPoint x: 440, startPoint y: 135, endPoint x: 587, endPoint y: 135, distance: 146.6
click at [587, 135] on div at bounding box center [590, 137] width 32 height 12
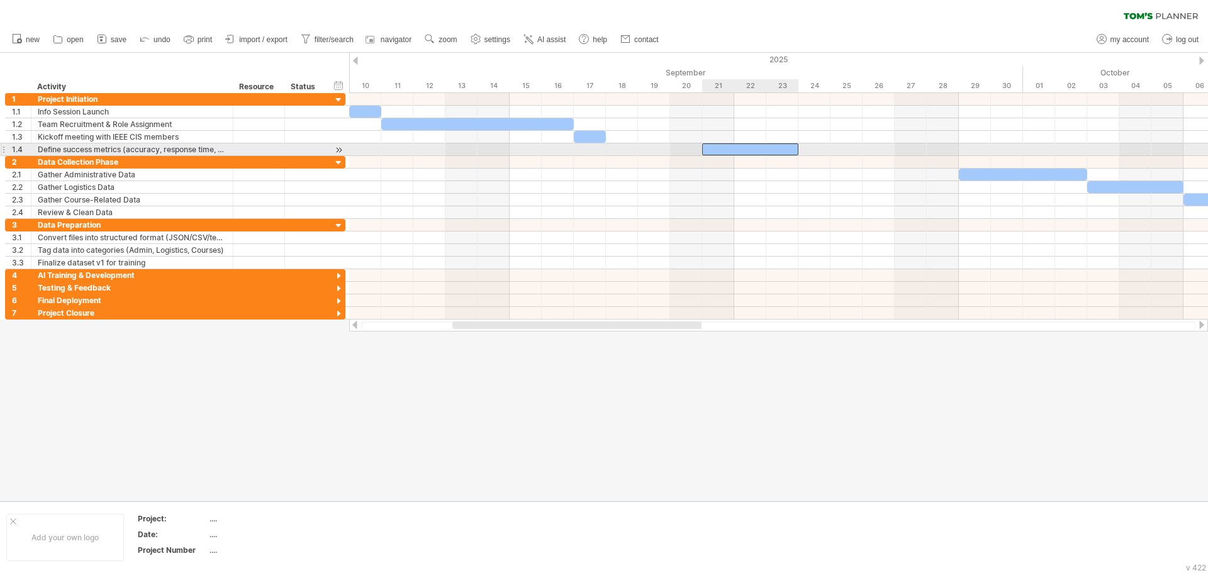
click at [715, 149] on div at bounding box center [750, 149] width 96 height 12
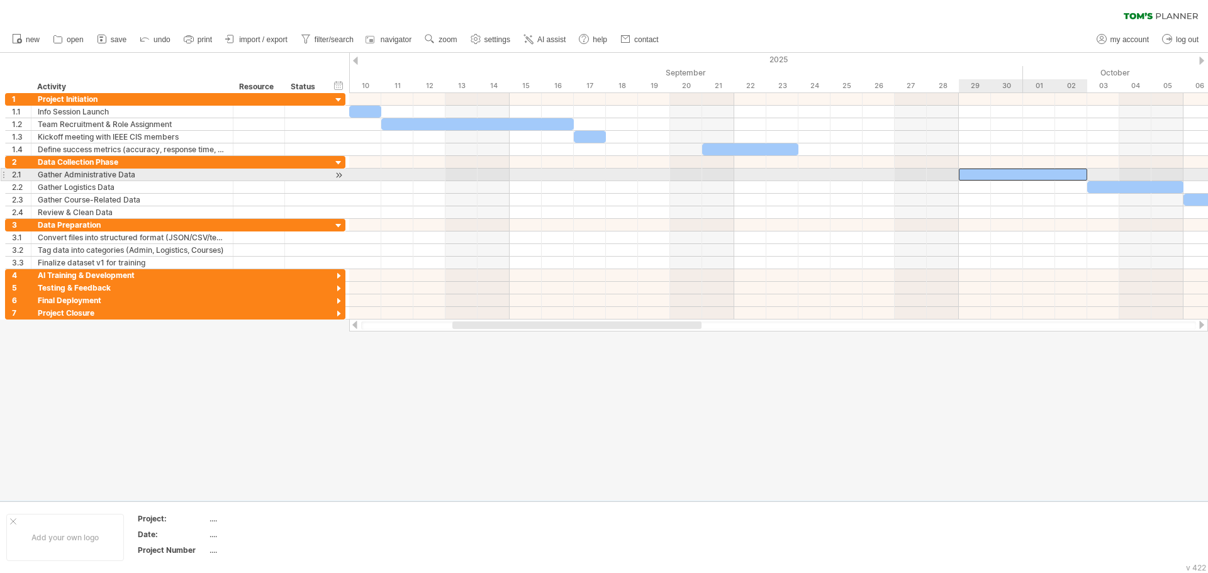
click at [973, 174] on div at bounding box center [1023, 175] width 128 height 12
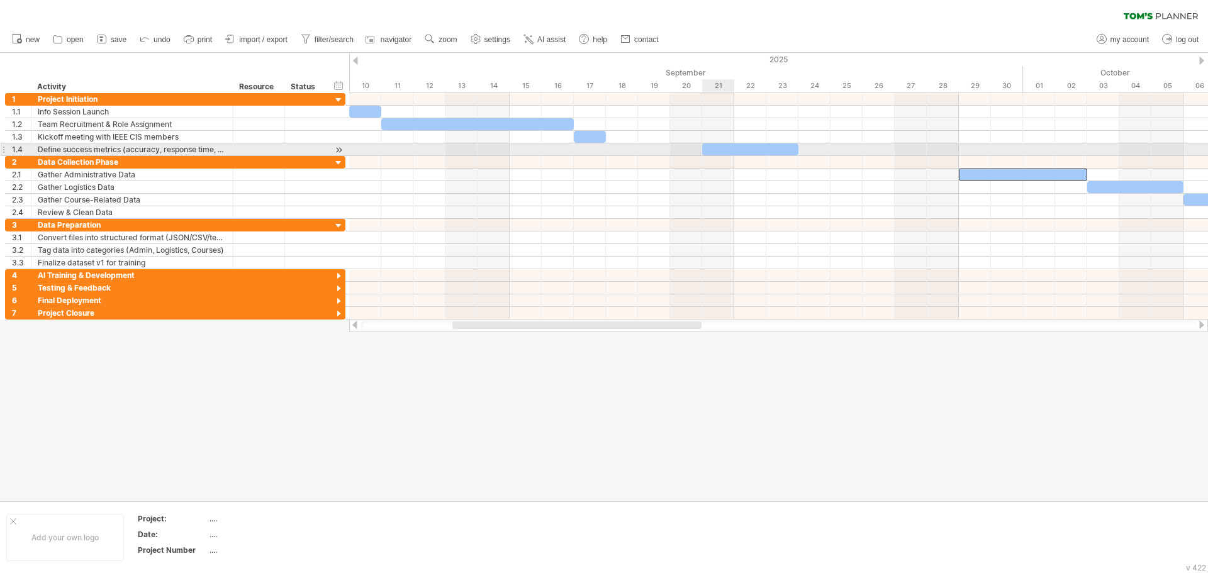
click at [722, 152] on div at bounding box center [750, 149] width 96 height 12
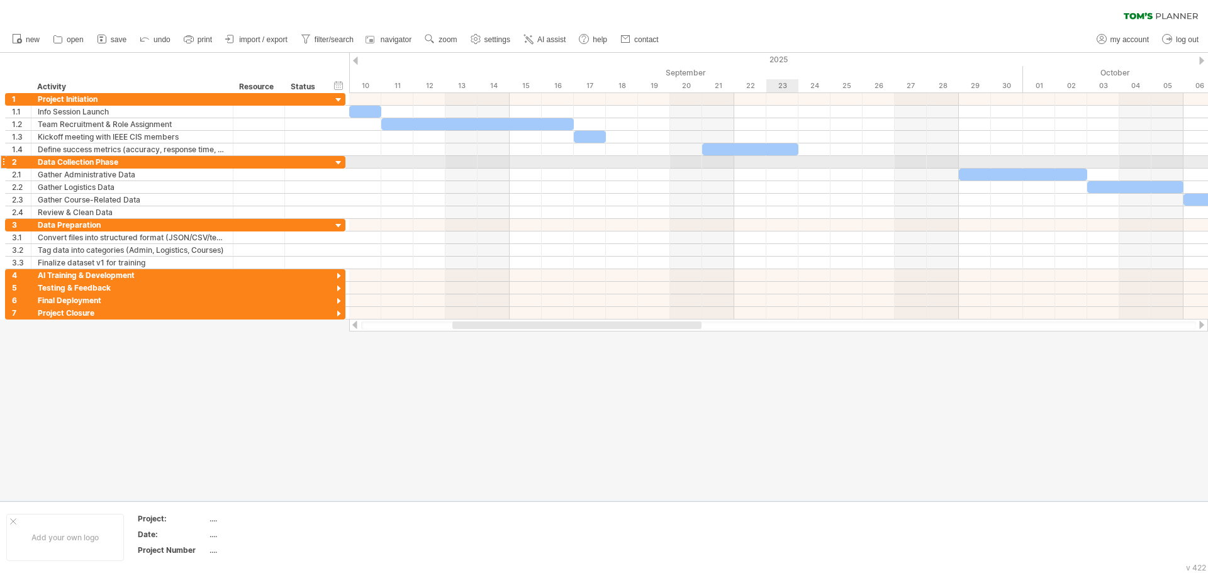
click at [788, 163] on div at bounding box center [778, 162] width 859 height 13
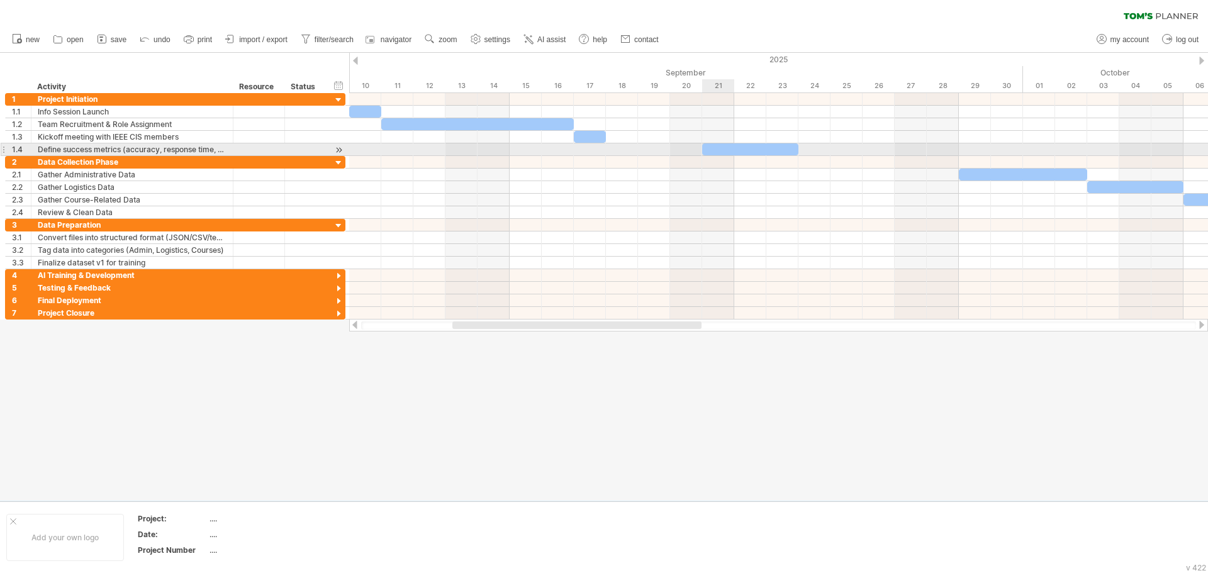
click at [725, 150] on div at bounding box center [750, 149] width 96 height 12
drag, startPoint x: 702, startPoint y: 151, endPoint x: 608, endPoint y: 152, distance: 93.8
click at [608, 152] on div at bounding box center [702, 149] width 193 height 12
click at [764, 150] on div at bounding box center [702, 149] width 193 height 12
drag, startPoint x: 798, startPoint y: 148, endPoint x: 747, endPoint y: 150, distance: 51.0
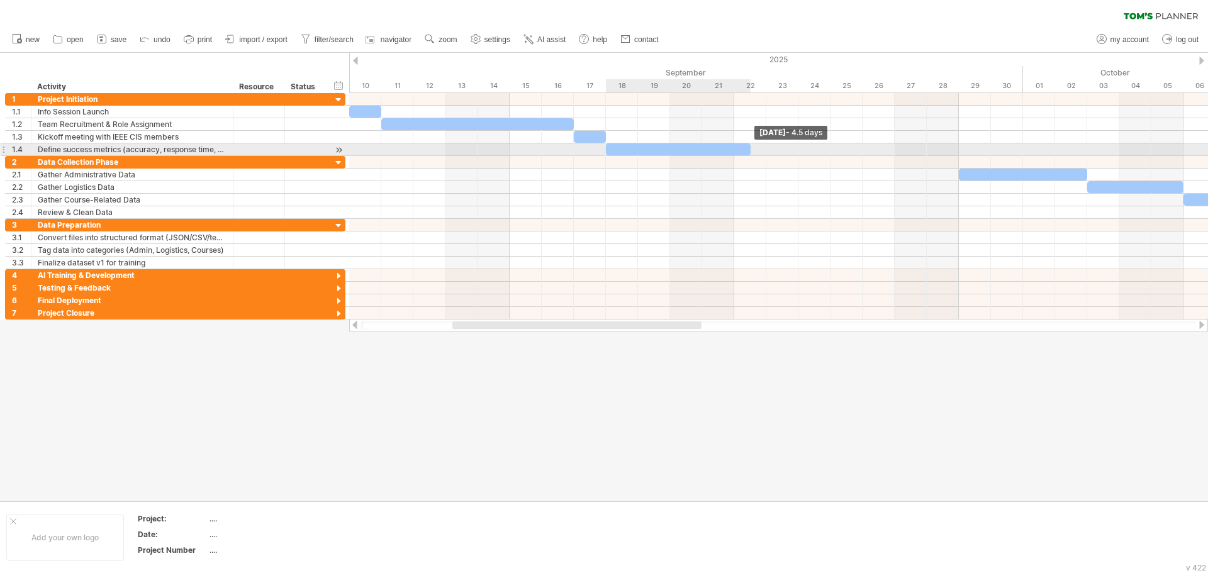
click at [747, 150] on div at bounding box center [678, 149] width 145 height 12
drag, startPoint x: 749, startPoint y: 146, endPoint x: 761, endPoint y: 146, distance: 12.0
click at [761, 146] on div at bounding box center [686, 149] width 160 height 12
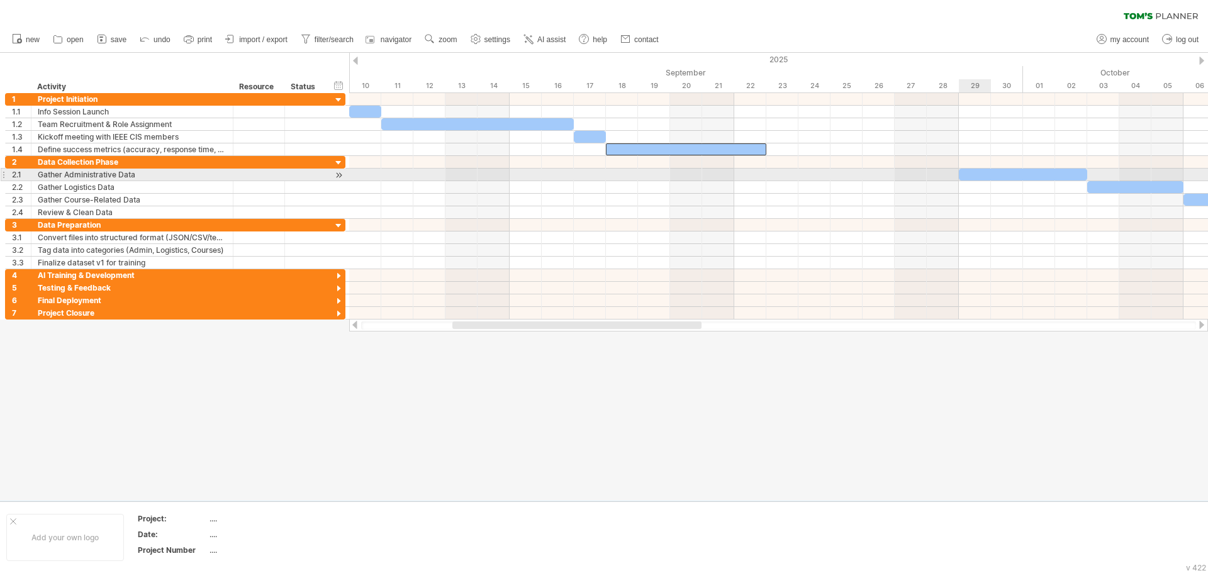
click at [973, 172] on div at bounding box center [1023, 175] width 128 height 12
click at [338, 172] on div at bounding box center [339, 175] width 12 height 13
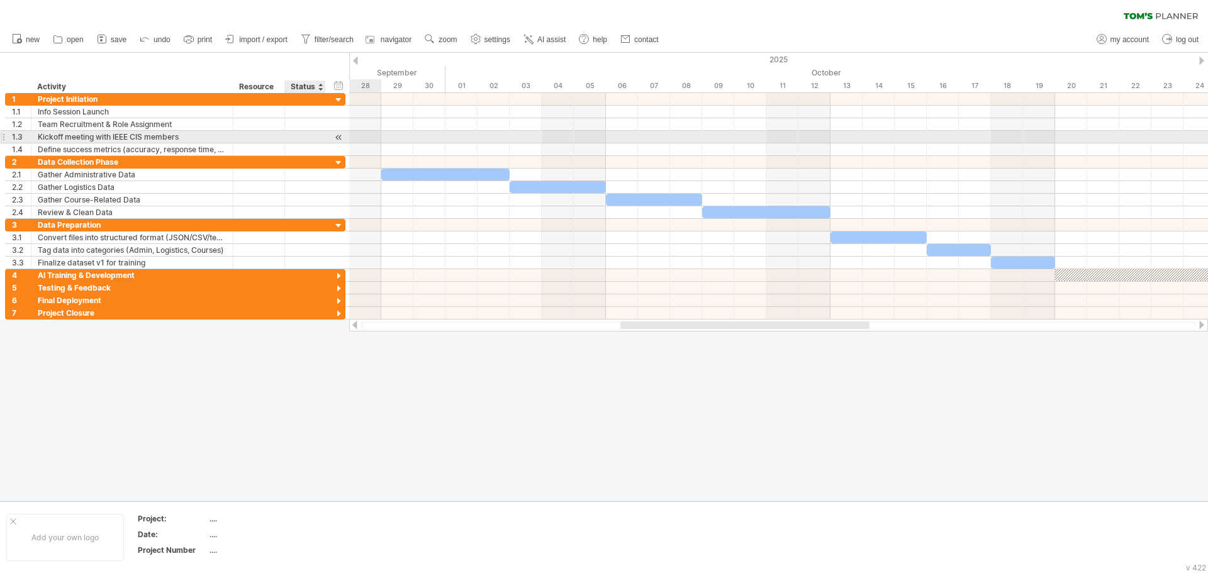
click at [333, 140] on div at bounding box center [339, 137] width 12 height 13
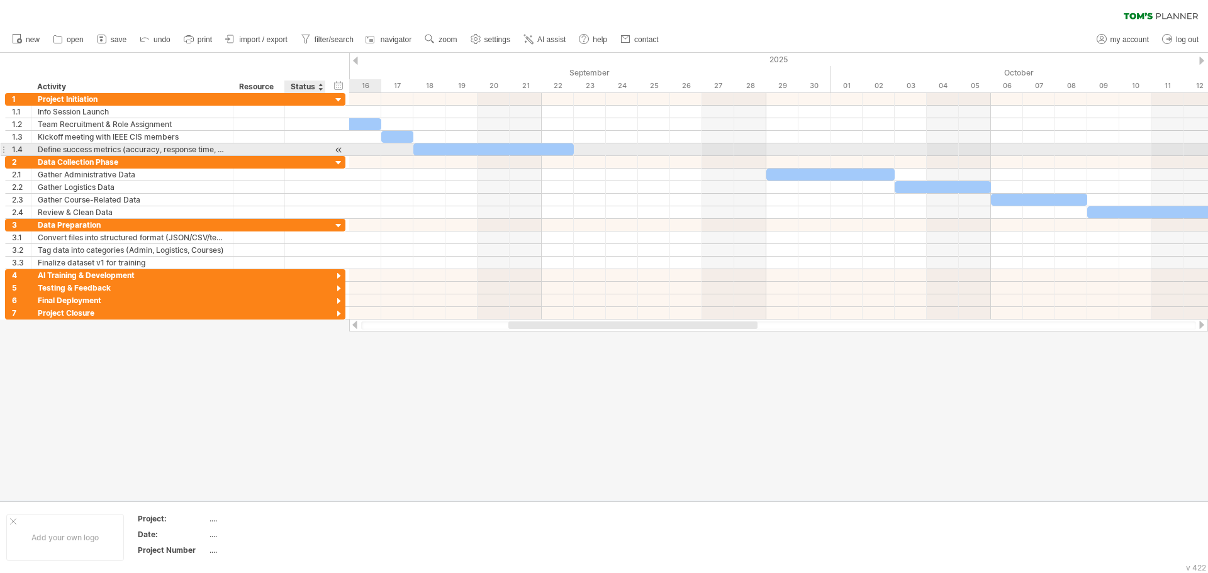
click at [337, 151] on div at bounding box center [339, 149] width 12 height 13
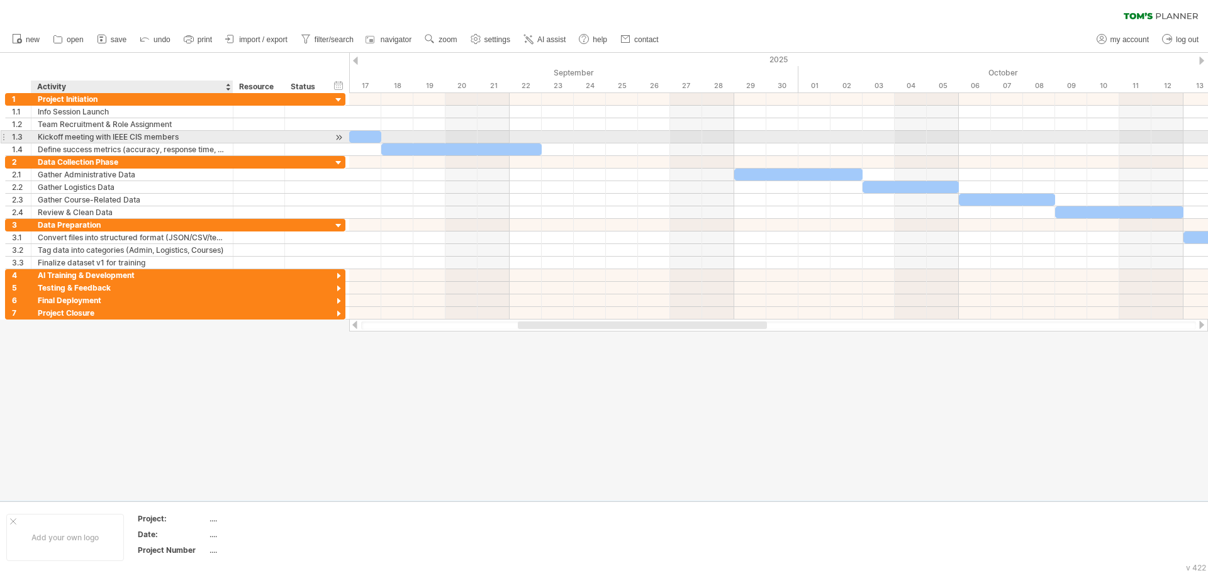
click at [157, 137] on div "Kickoff meeting with IEEE CIS members" at bounding box center [132, 137] width 189 height 12
click at [157, 137] on input "**********" at bounding box center [132, 137] width 189 height 12
paste input "text"
click at [148, 138] on input "**********" at bounding box center [132, 137] width 189 height 12
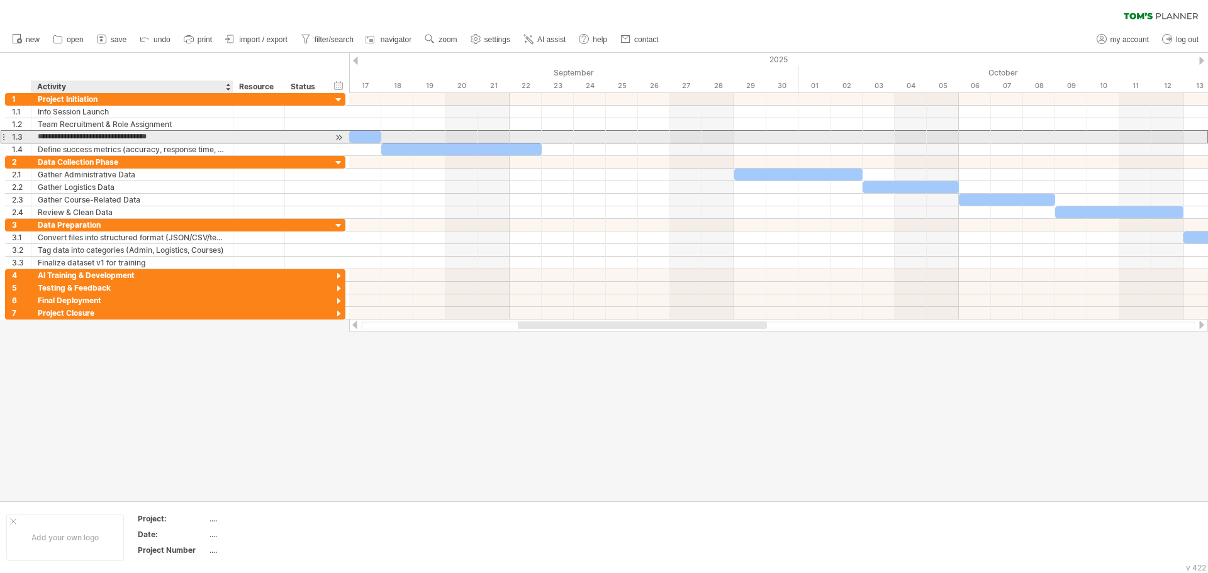
click at [148, 138] on input "**********" at bounding box center [132, 137] width 189 height 12
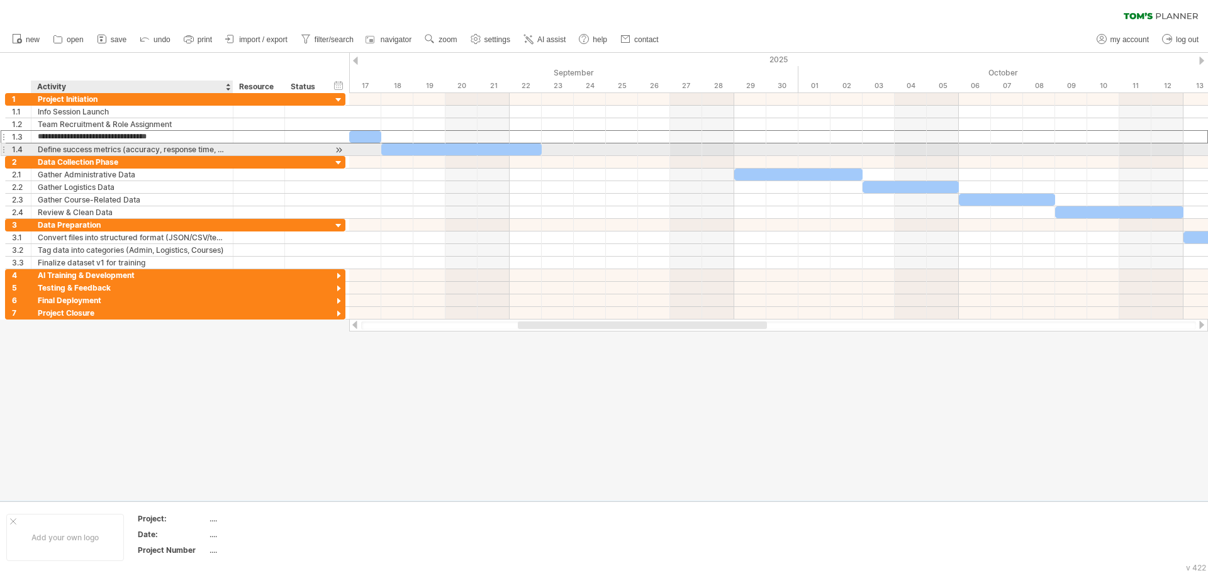
type input "**********"
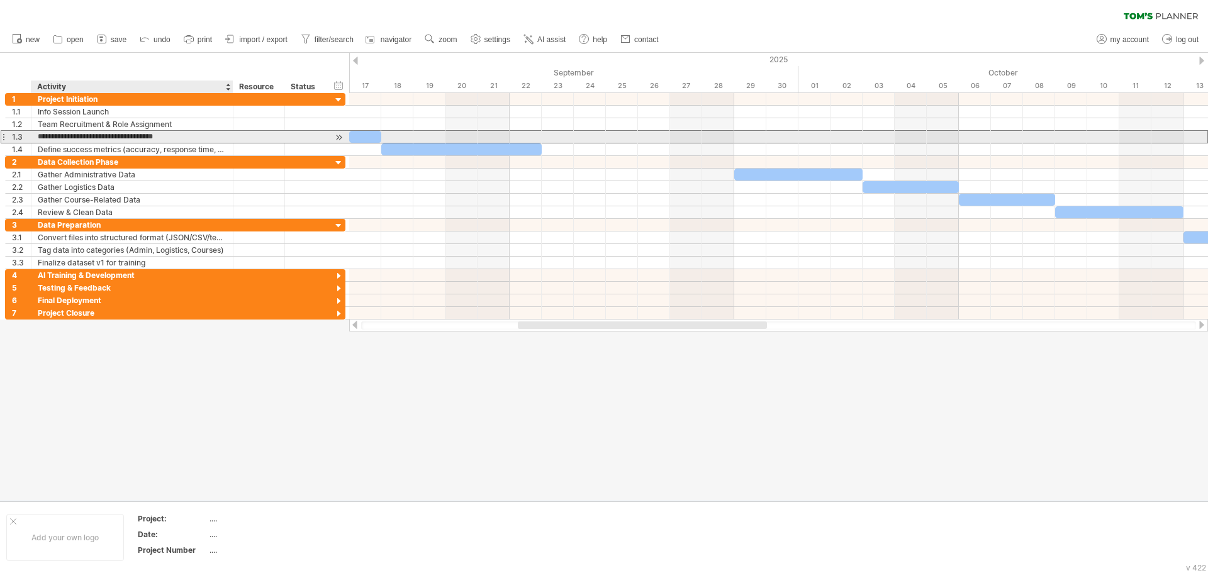
click at [108, 137] on input "**********" at bounding box center [132, 137] width 189 height 12
click at [111, 137] on input "**********" at bounding box center [132, 137] width 189 height 12
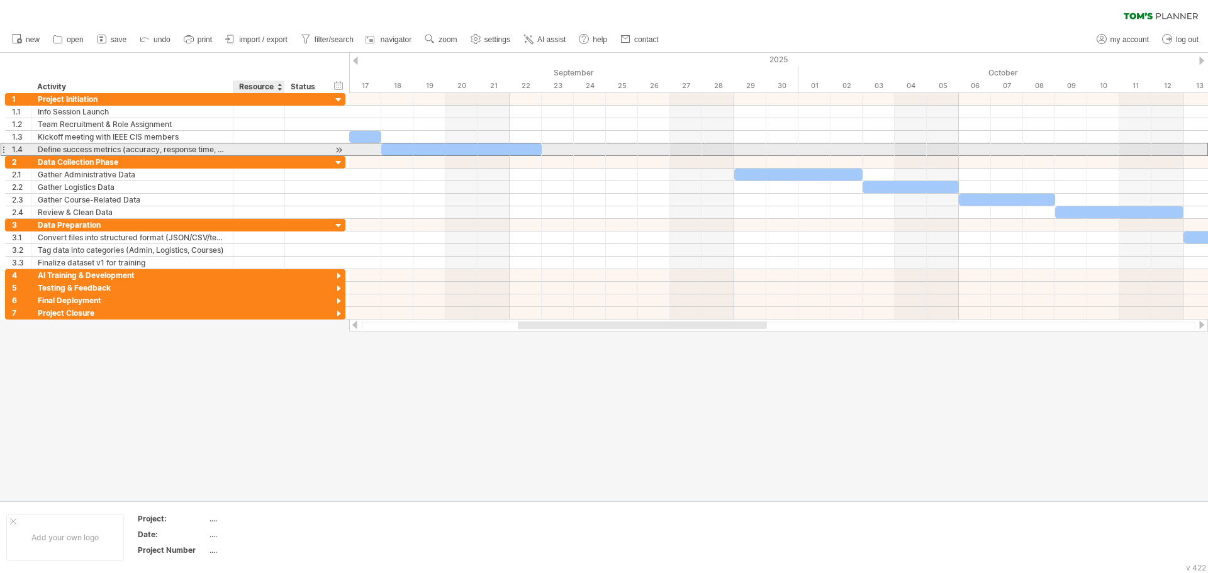
click at [252, 147] on div at bounding box center [259, 149] width 38 height 12
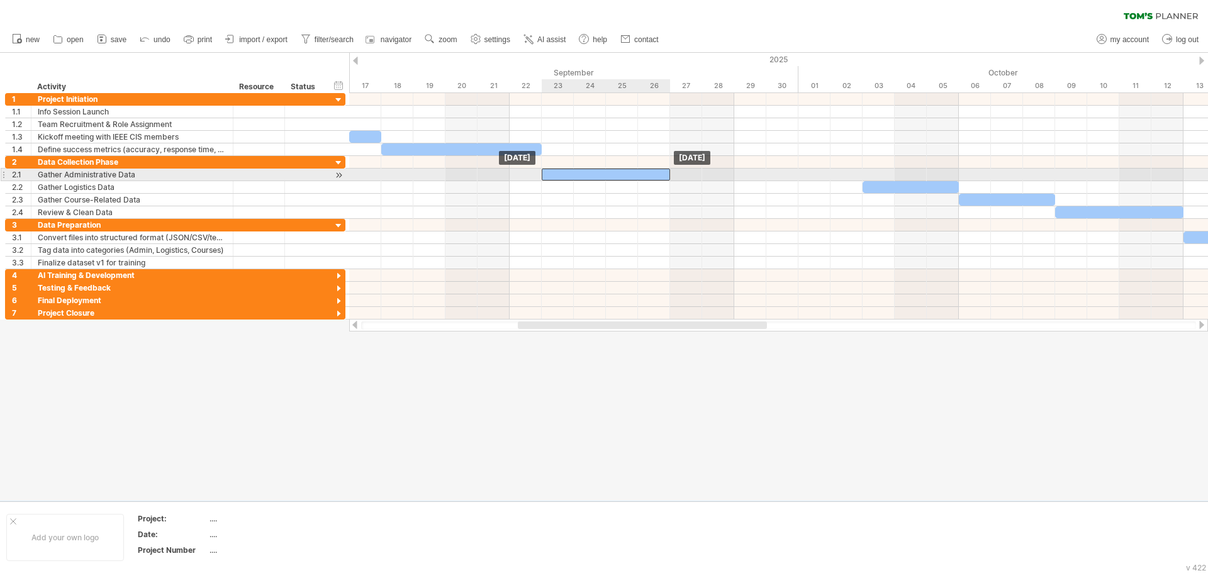
drag, startPoint x: 758, startPoint y: 176, endPoint x: 565, endPoint y: 176, distance: 192.5
click at [565, 176] on div at bounding box center [606, 175] width 128 height 12
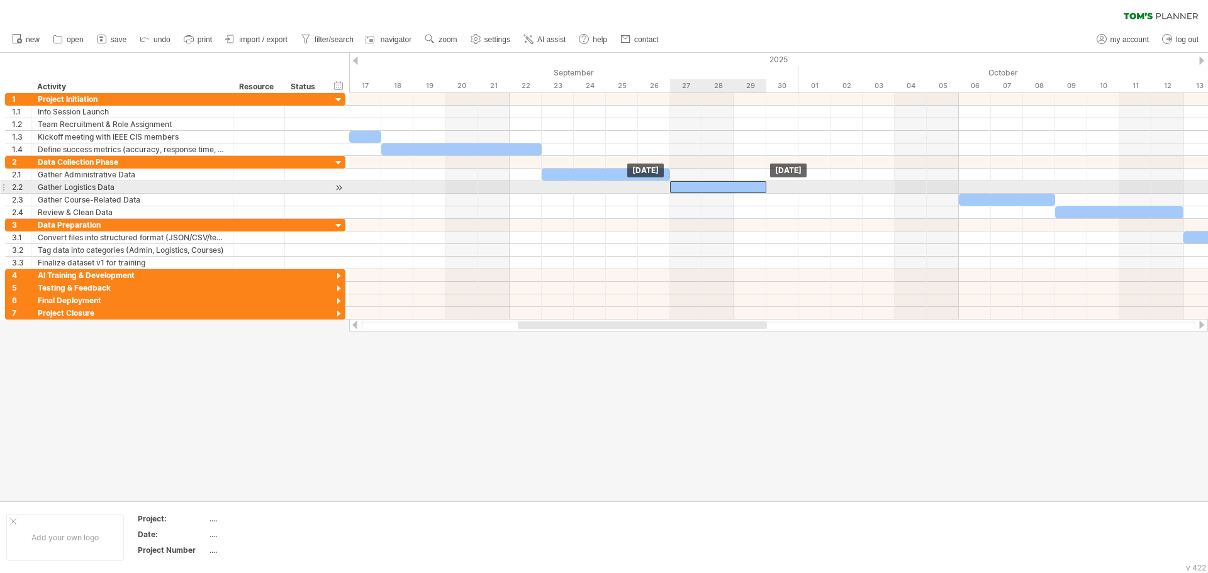
drag, startPoint x: 885, startPoint y: 187, endPoint x: 693, endPoint y: 187, distance: 191.9
click at [693, 187] on div at bounding box center [718, 187] width 96 height 12
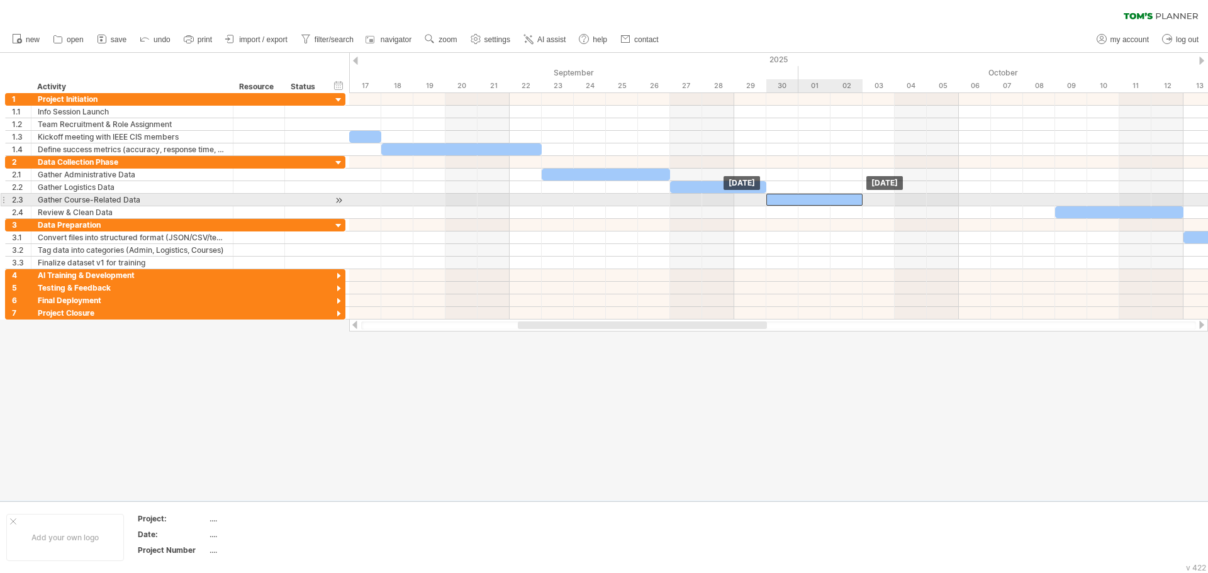
drag, startPoint x: 991, startPoint y: 197, endPoint x: 795, endPoint y: 199, distance: 195.7
click at [795, 199] on div at bounding box center [814, 200] width 96 height 12
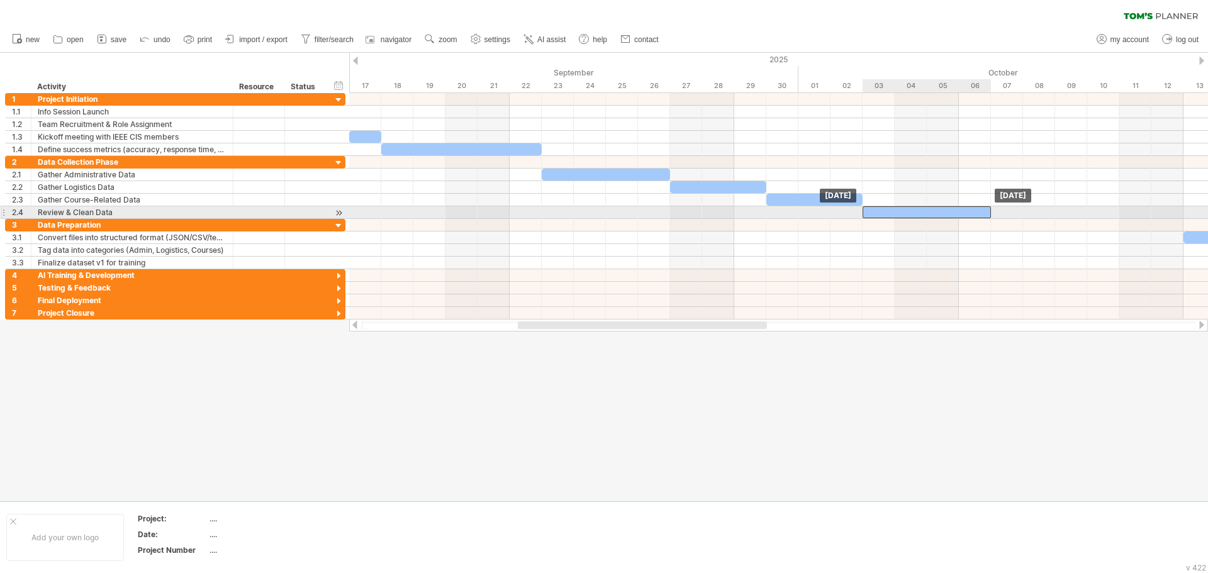
drag, startPoint x: 1110, startPoint y: 214, endPoint x: 916, endPoint y: 212, distance: 193.8
click at [916, 212] on div at bounding box center [927, 212] width 128 height 12
click at [941, 213] on div at bounding box center [927, 212] width 128 height 12
click at [338, 211] on div at bounding box center [339, 212] width 12 height 13
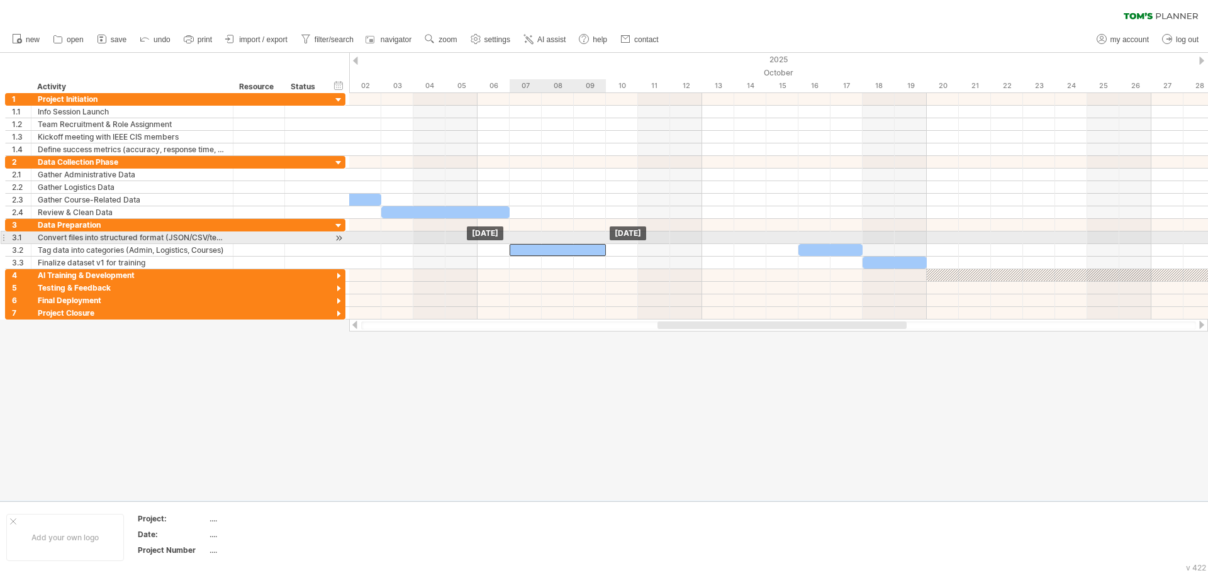
drag, startPoint x: 720, startPoint y: 238, endPoint x: 525, endPoint y: 244, distance: 195.8
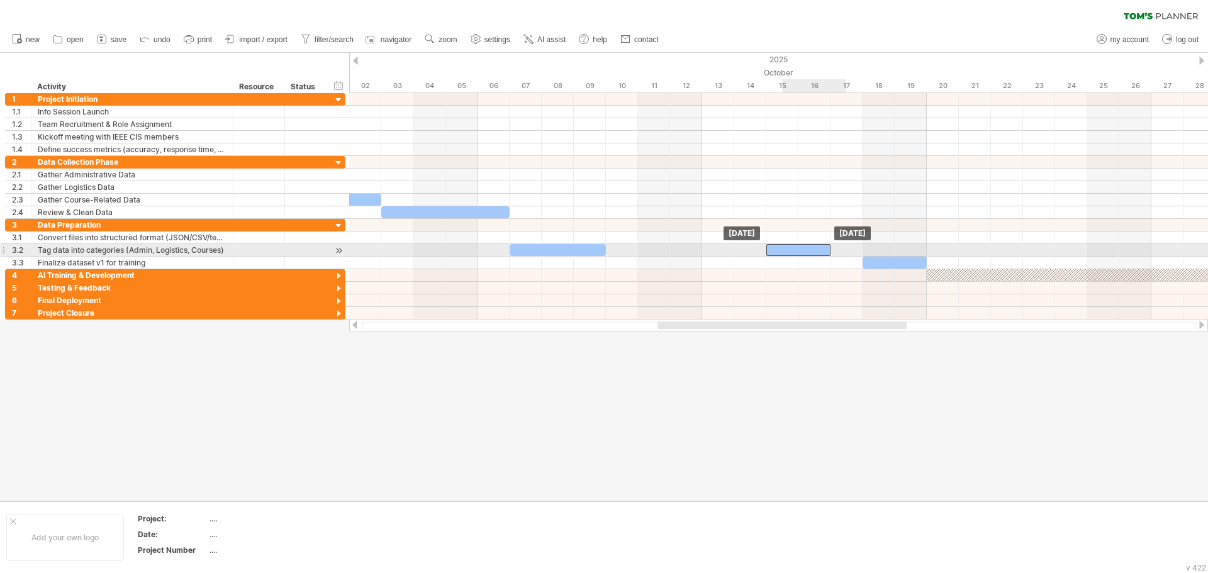
drag, startPoint x: 834, startPoint y: 249, endPoint x: 810, endPoint y: 252, distance: 24.8
click at [810, 252] on div at bounding box center [798, 250] width 64 height 12
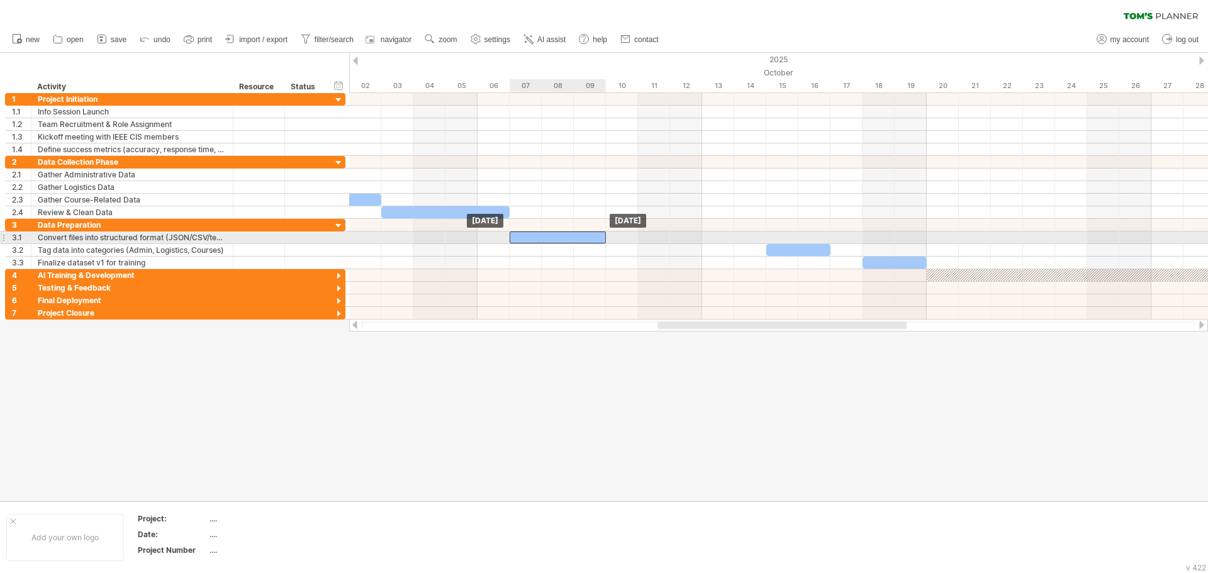
drag, startPoint x: 561, startPoint y: 250, endPoint x: 554, endPoint y: 238, distance: 13.8
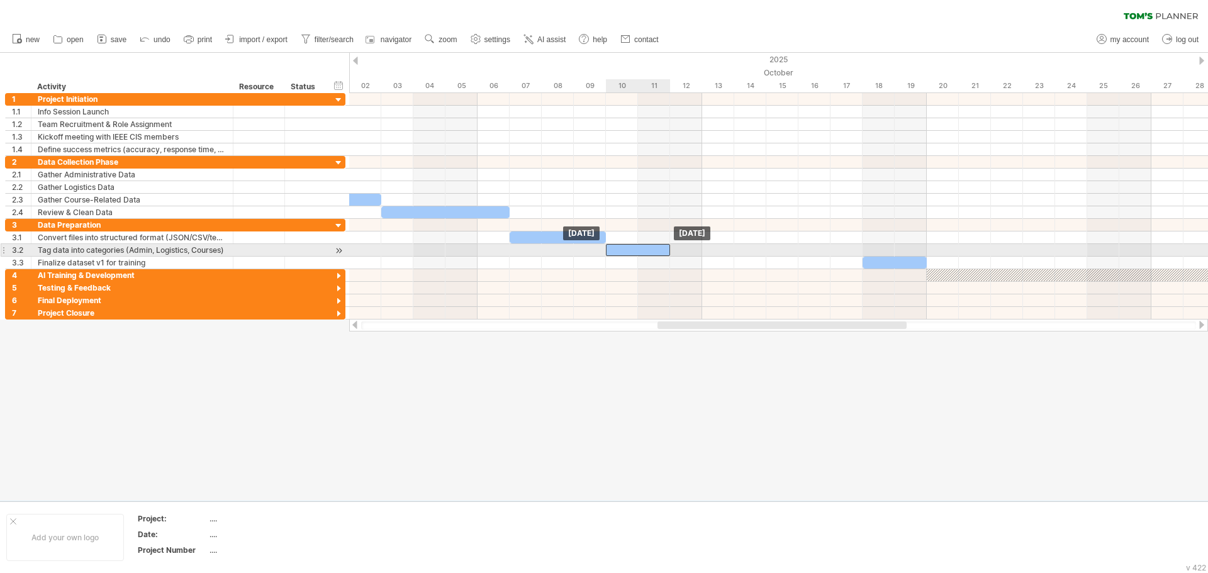
drag, startPoint x: 799, startPoint y: 252, endPoint x: 638, endPoint y: 252, distance: 161.1
click at [638, 252] on div at bounding box center [638, 250] width 64 height 12
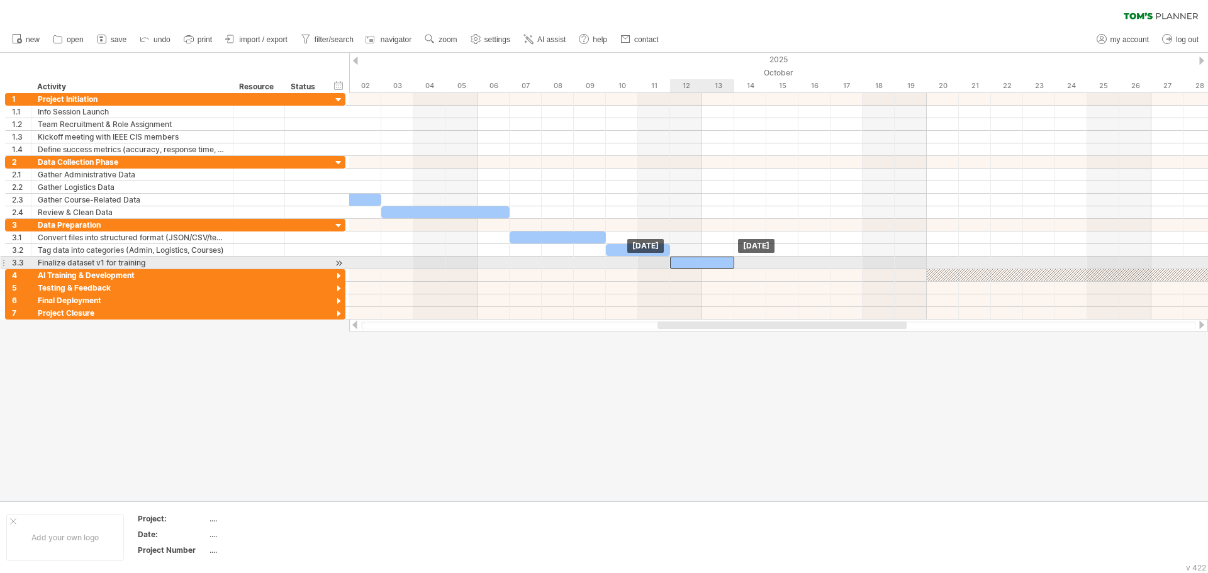
drag, startPoint x: 873, startPoint y: 263, endPoint x: 681, endPoint y: 263, distance: 191.9
click at [681, 263] on div at bounding box center [702, 263] width 64 height 12
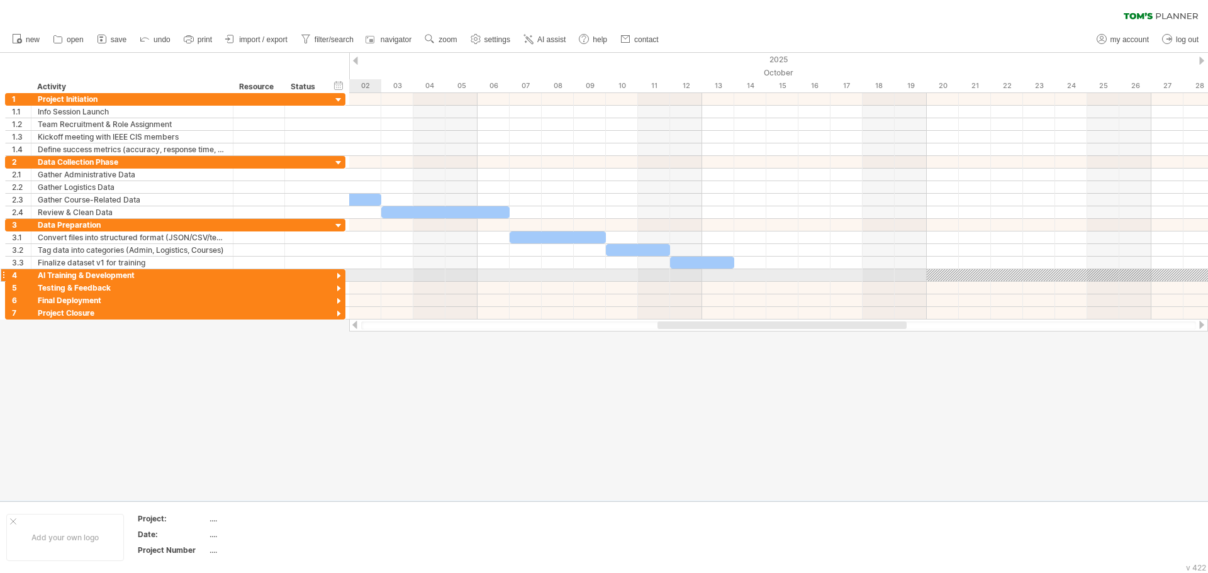
click at [338, 274] on div at bounding box center [339, 277] width 12 height 12
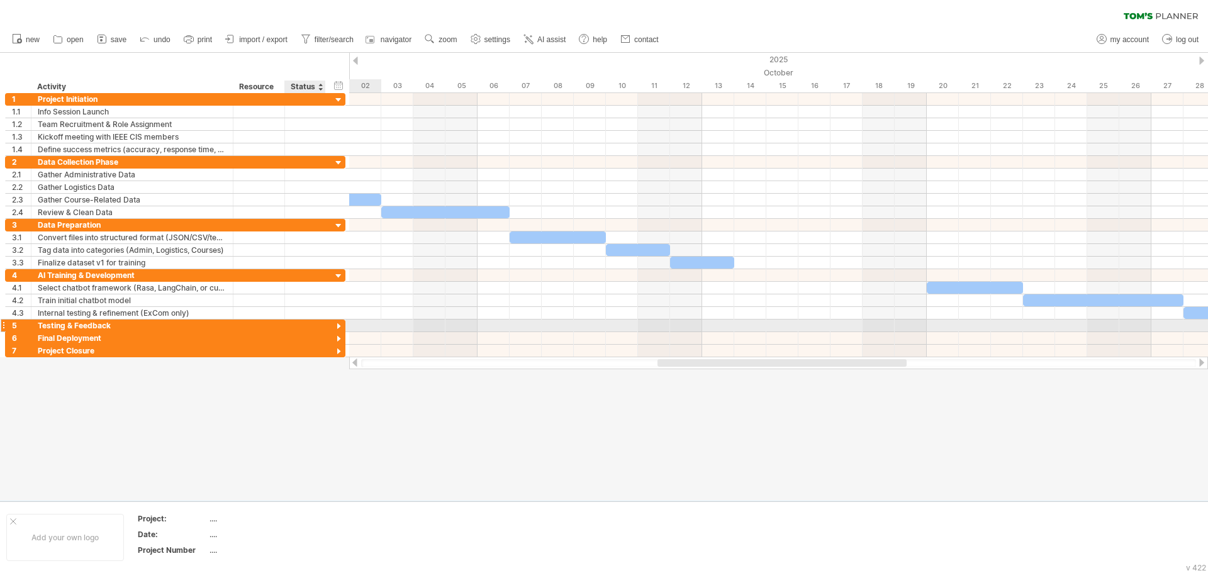
click at [337, 327] on div at bounding box center [339, 327] width 12 height 12
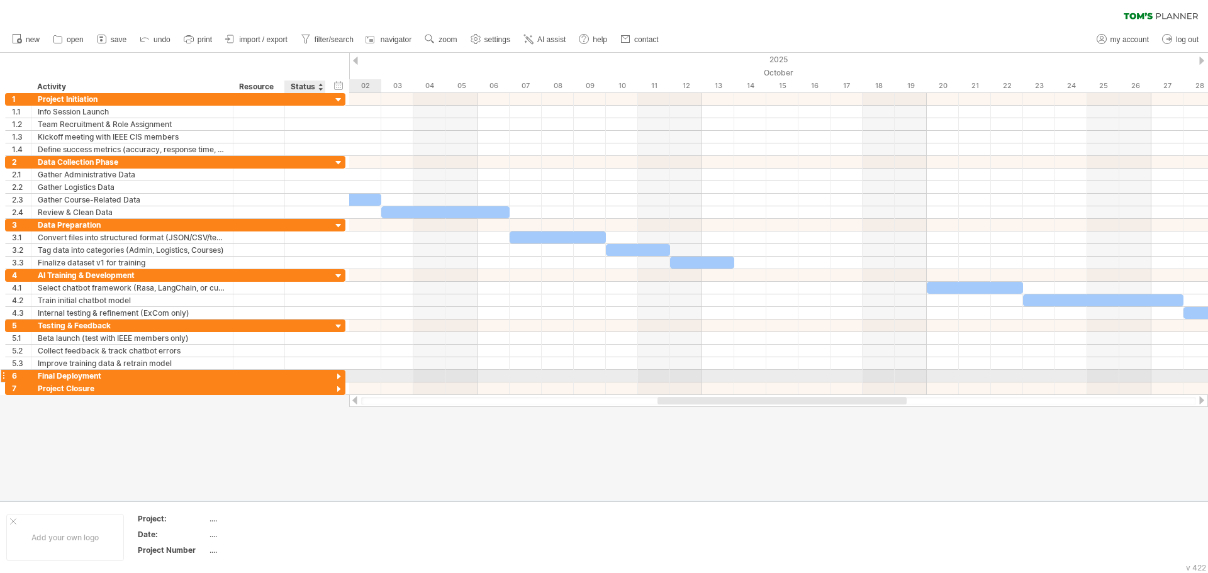
click at [338, 373] on div at bounding box center [339, 377] width 12 height 12
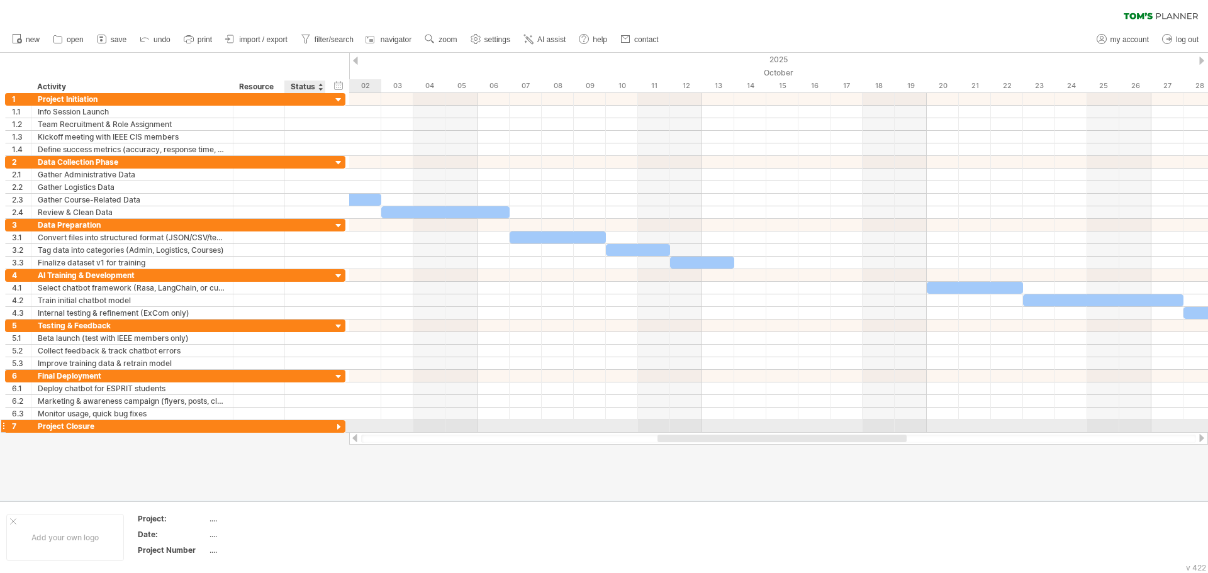
click at [338, 428] on div at bounding box center [339, 428] width 12 height 12
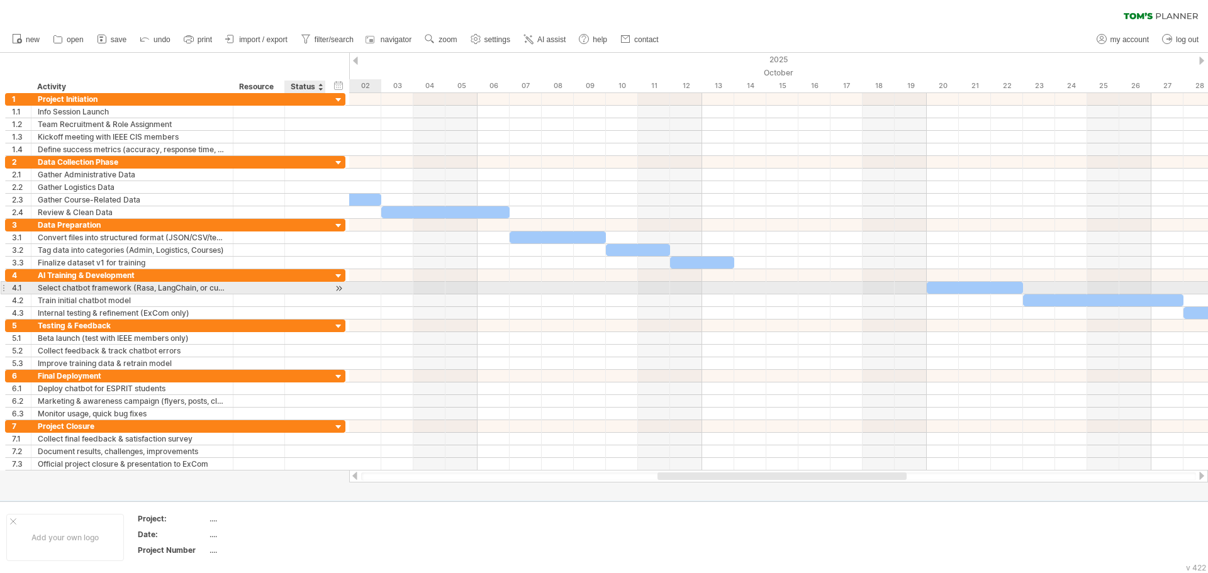
click at [339, 286] on div at bounding box center [339, 288] width 12 height 13
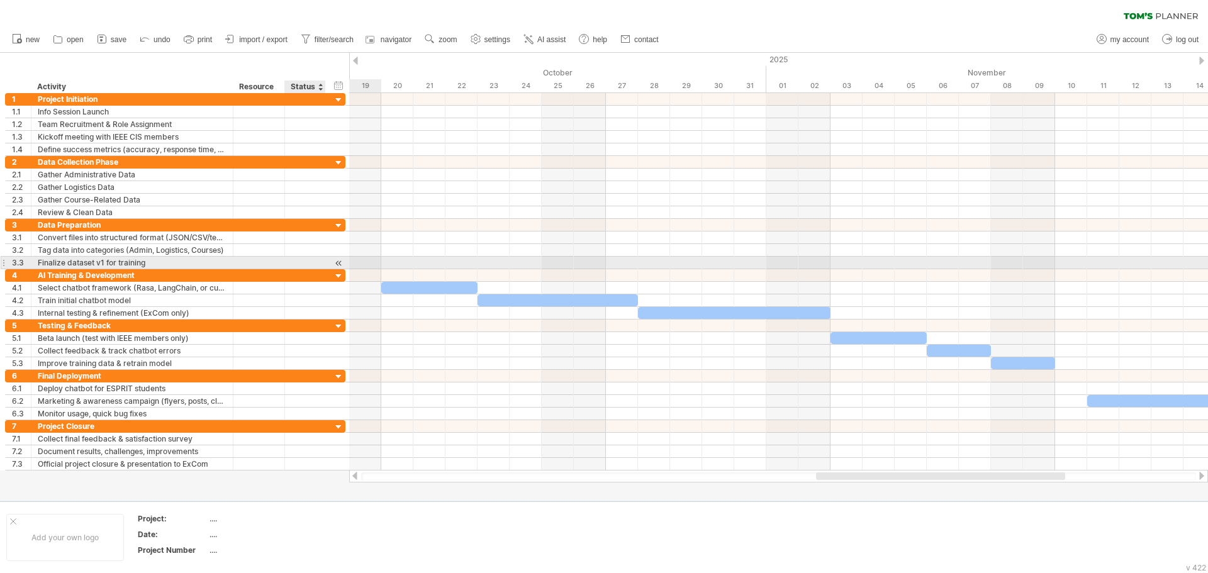
click at [341, 260] on div at bounding box center [339, 263] width 12 height 13
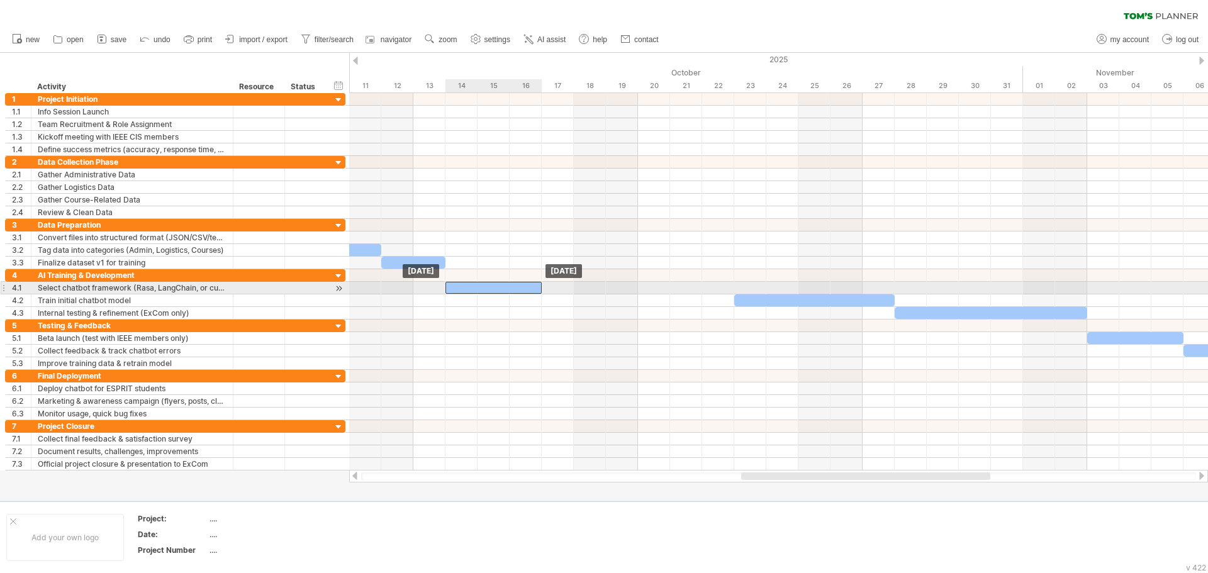
drag, startPoint x: 678, startPoint y: 287, endPoint x: 656, endPoint y: 311, distance: 33.4
click at [478, 289] on div at bounding box center [493, 288] width 96 height 12
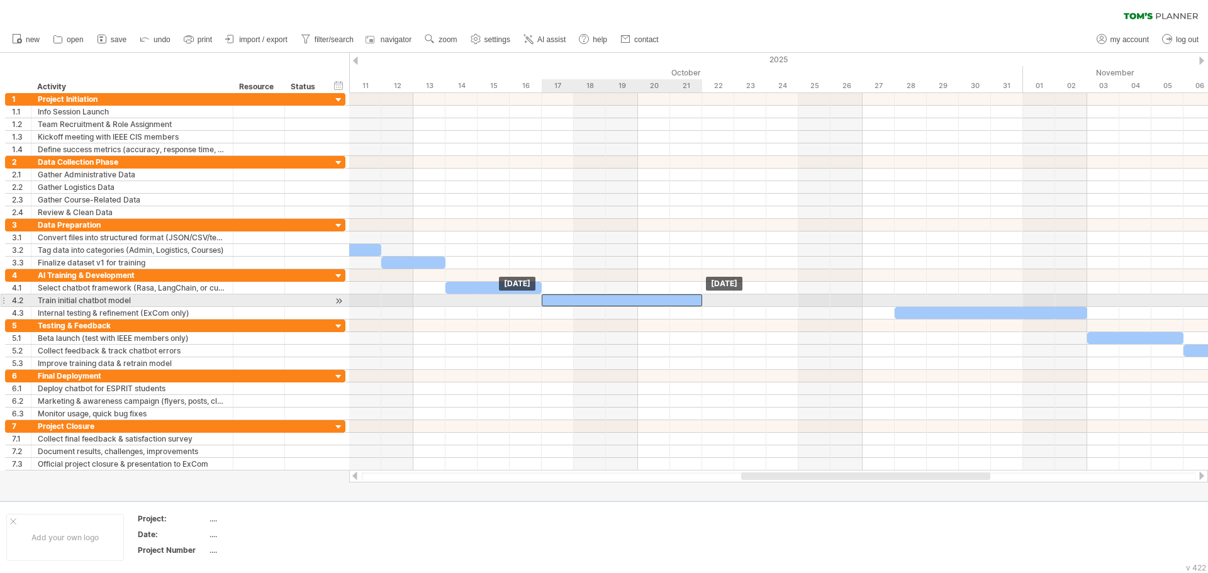
drag, startPoint x: 763, startPoint y: 300, endPoint x: 565, endPoint y: 302, distance: 198.2
click at [565, 302] on div at bounding box center [622, 300] width 160 height 12
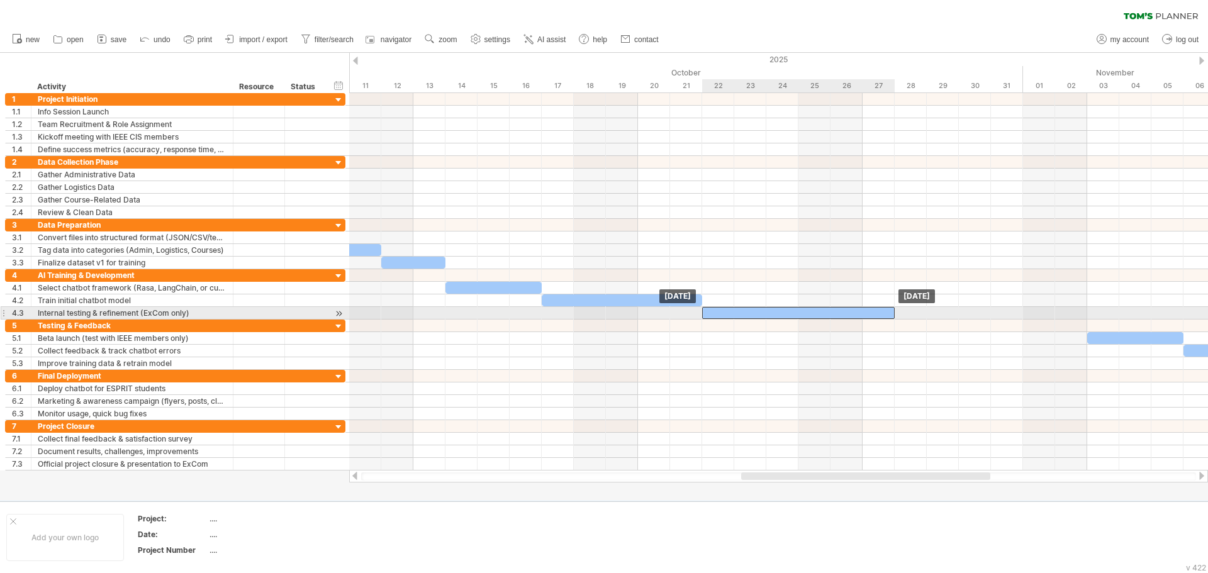
drag, startPoint x: 924, startPoint y: 311, endPoint x: 732, endPoint y: 314, distance: 191.9
click at [732, 314] on div at bounding box center [798, 313] width 193 height 12
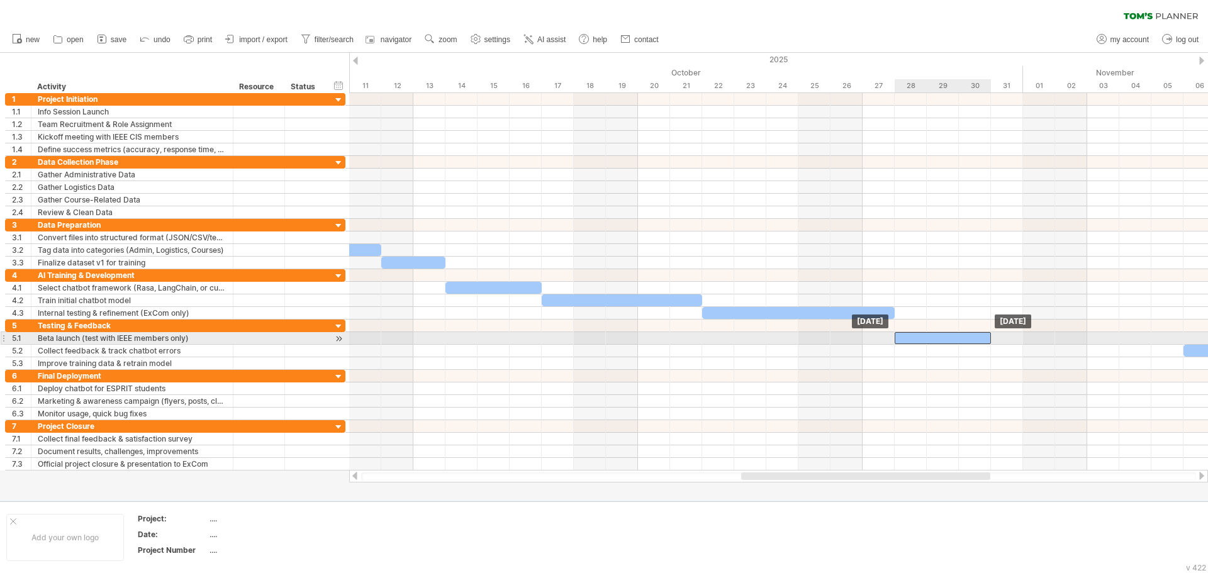
drag, startPoint x: 1104, startPoint y: 340, endPoint x: 911, endPoint y: 343, distance: 193.2
click at [911, 343] on div at bounding box center [943, 338] width 96 height 12
click at [939, 339] on div at bounding box center [943, 338] width 96 height 12
click at [339, 339] on div at bounding box center [339, 338] width 12 height 13
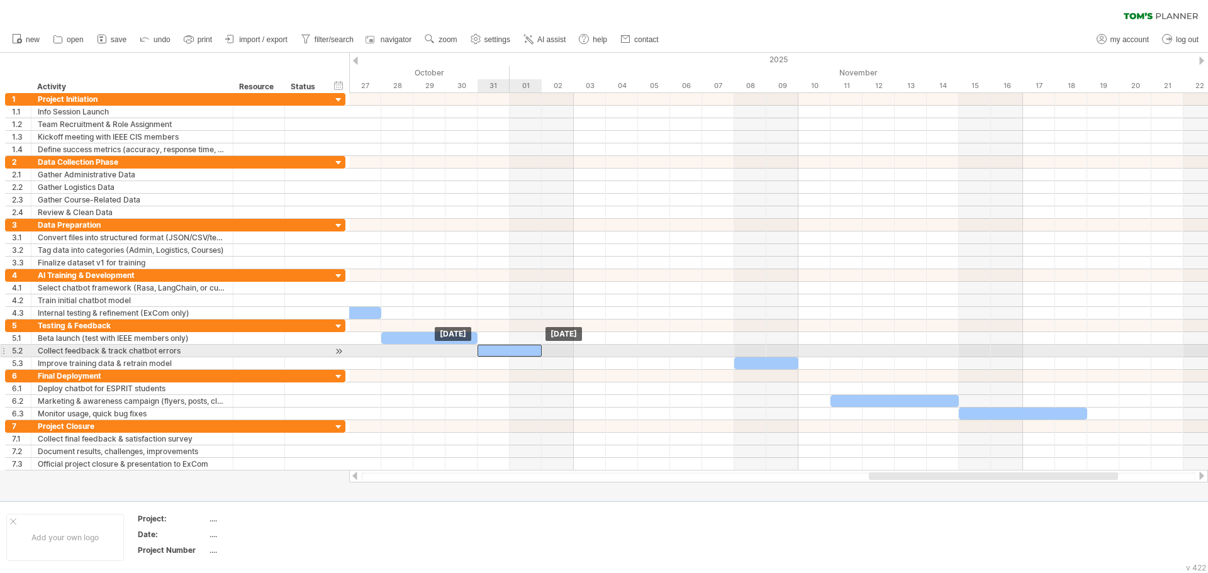
drag, startPoint x: 687, startPoint y: 350, endPoint x: 493, endPoint y: 352, distance: 193.8
click at [493, 352] on div at bounding box center [510, 351] width 64 height 12
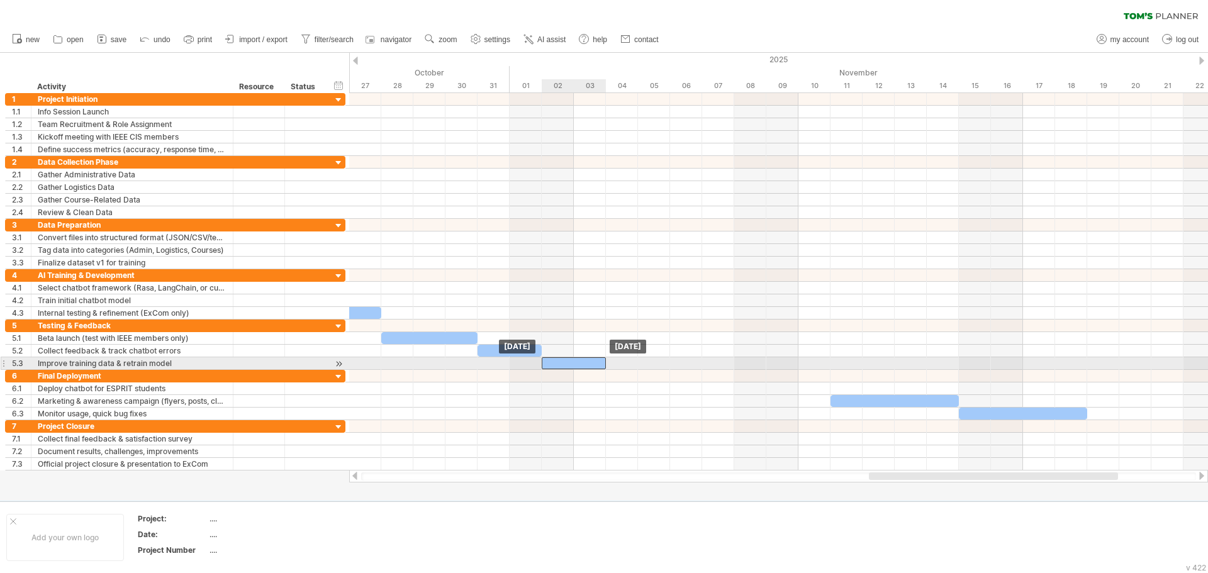
drag, startPoint x: 747, startPoint y: 367, endPoint x: 559, endPoint y: 369, distance: 188.8
click at [559, 369] on div "[DATE] [DATE]" at bounding box center [778, 281] width 859 height 377
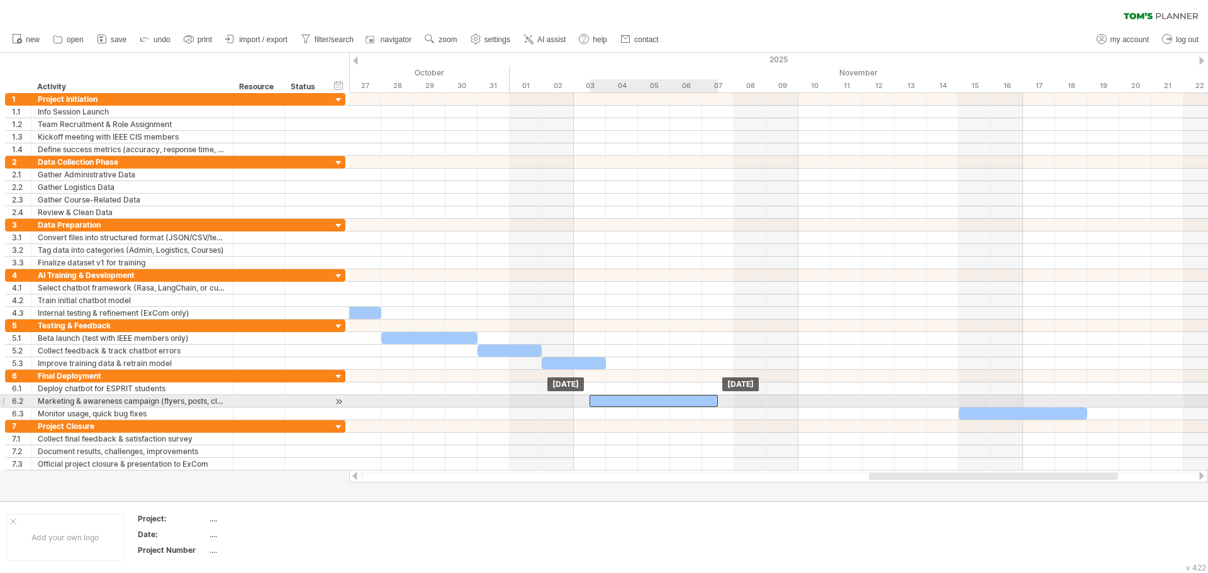
drag, startPoint x: 857, startPoint y: 401, endPoint x: 618, endPoint y: 403, distance: 239.1
click at [618, 403] on div at bounding box center [654, 401] width 128 height 12
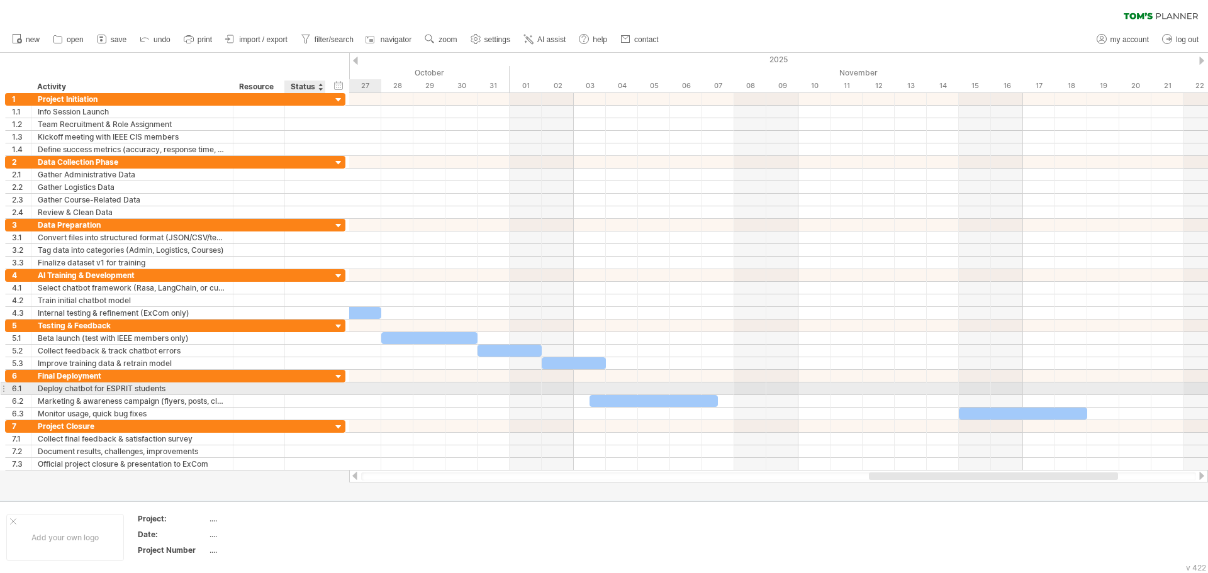
click at [305, 388] on div at bounding box center [305, 389] width 28 height 12
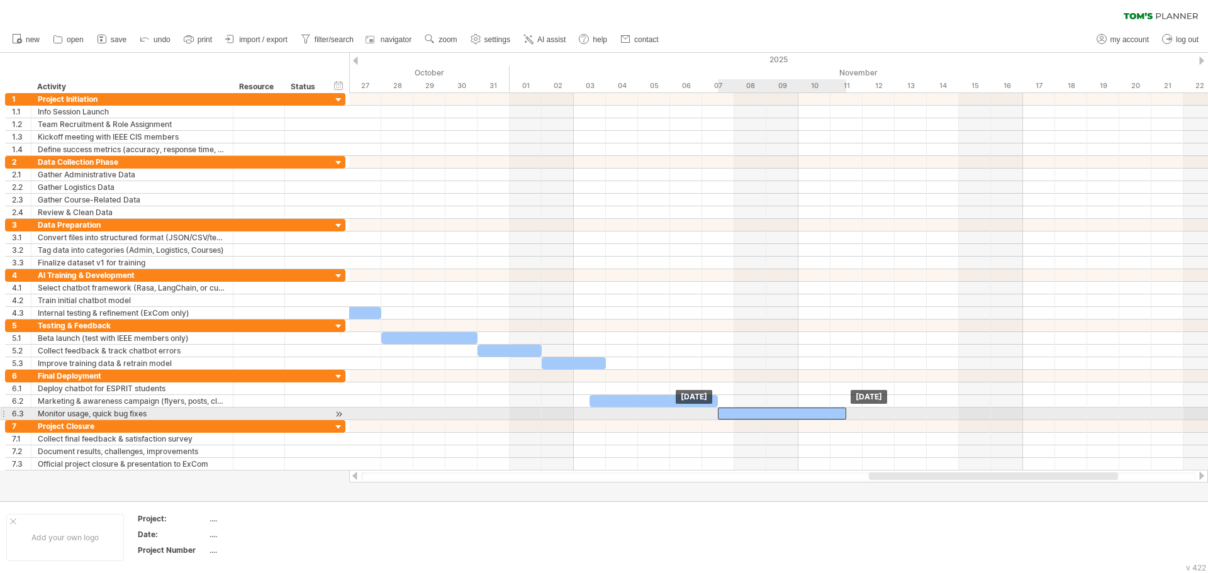
drag, startPoint x: 970, startPoint y: 414, endPoint x: 727, endPoint y: 418, distance: 242.9
click at [727, 418] on div at bounding box center [782, 414] width 128 height 12
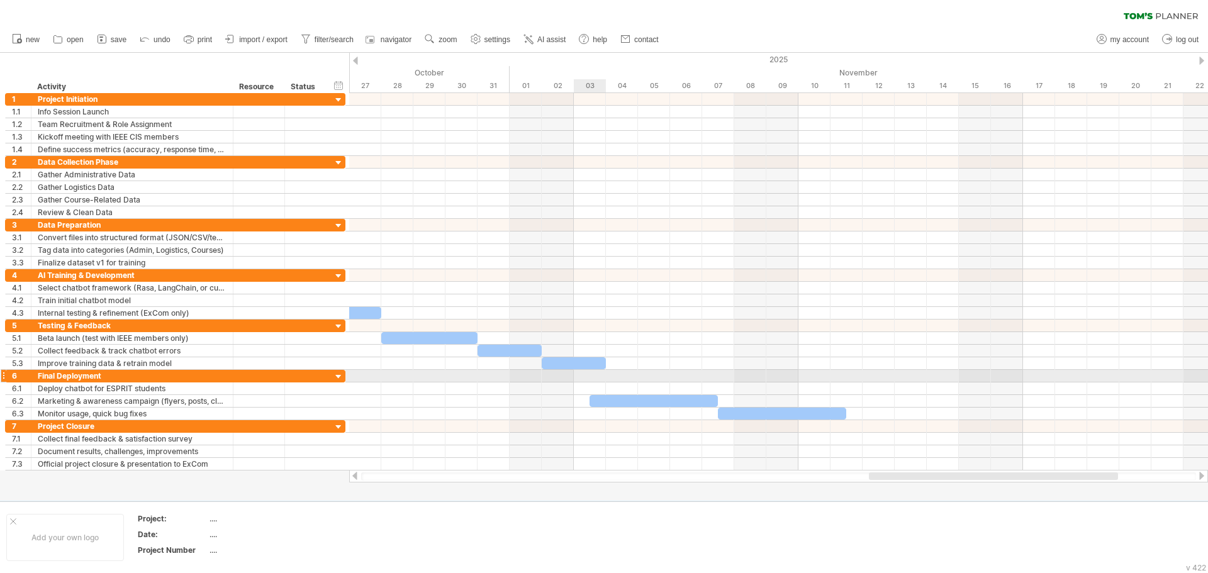
click at [579, 374] on div at bounding box center [778, 376] width 859 height 13
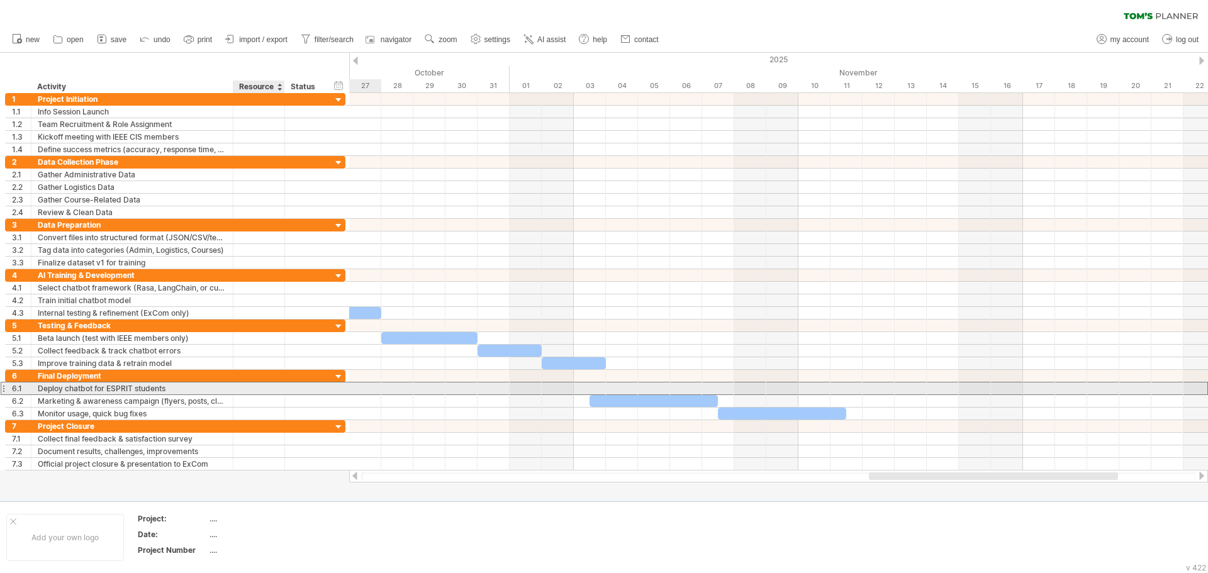
click at [243, 388] on div at bounding box center [259, 389] width 38 height 12
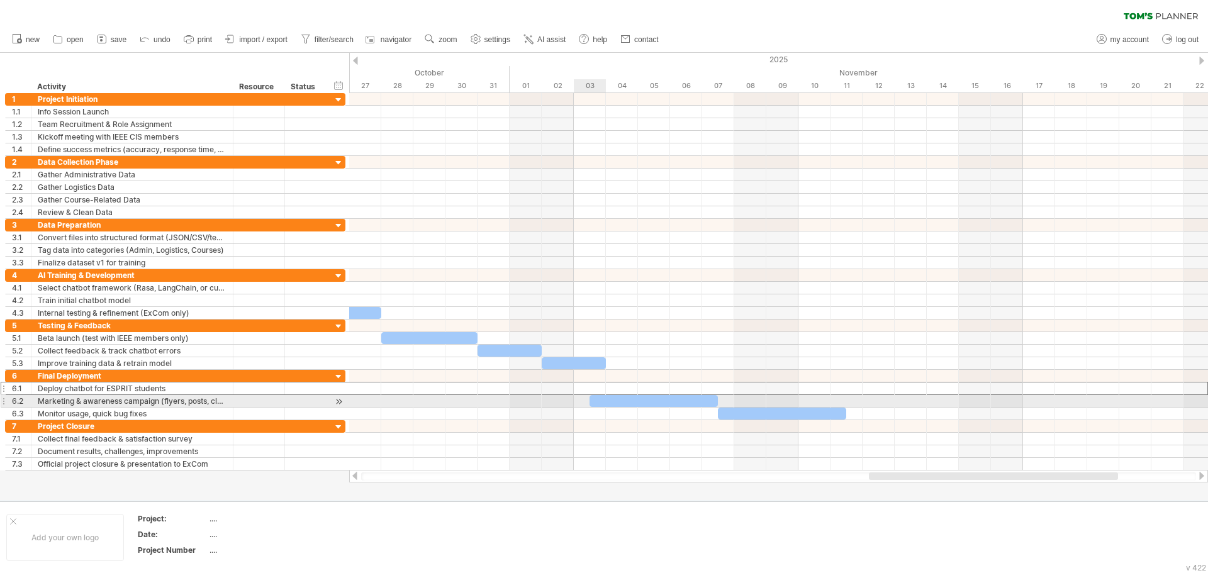
click at [601, 398] on div at bounding box center [654, 401] width 128 height 12
drag, startPoint x: 589, startPoint y: 400, endPoint x: 622, endPoint y: 404, distance: 33.6
click at [622, 404] on span at bounding box center [622, 401] width 5 height 12
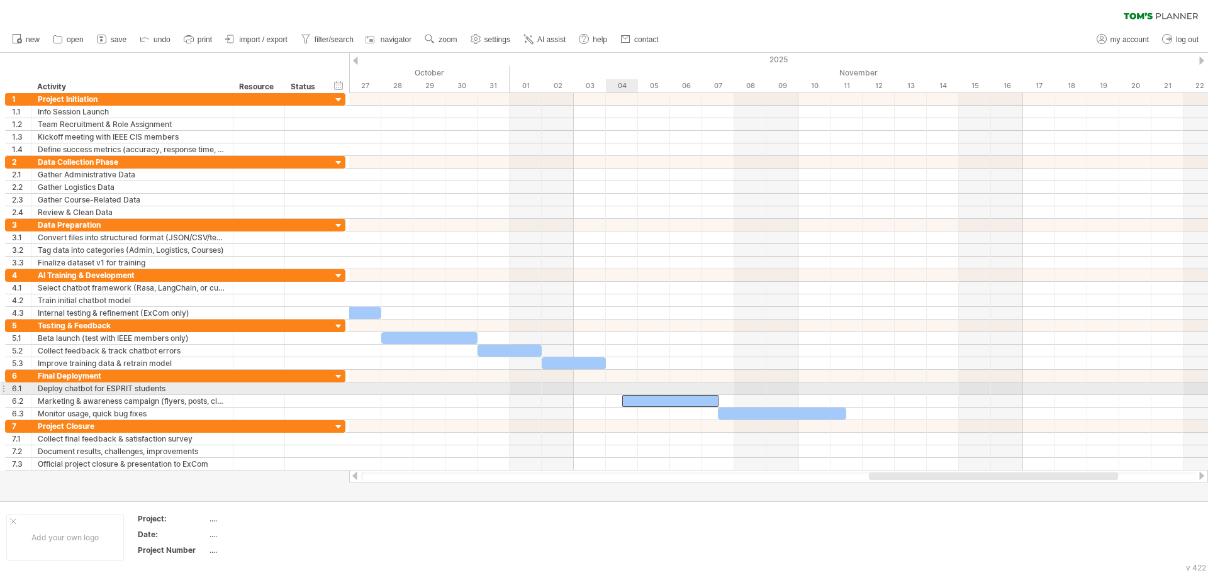
click at [627, 386] on div at bounding box center [778, 389] width 859 height 13
click at [619, 386] on div at bounding box center [778, 389] width 859 height 13
click at [322, 385] on div at bounding box center [324, 389] width 6 height 13
click at [317, 390] on div at bounding box center [305, 389] width 28 height 12
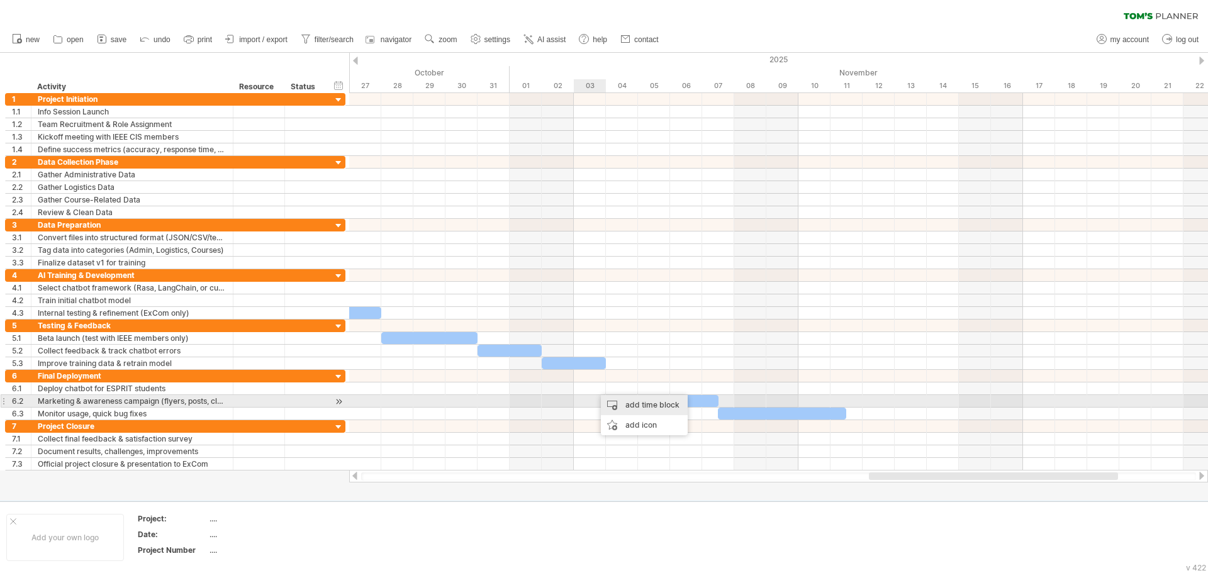
click at [623, 405] on div "add time block" at bounding box center [644, 405] width 87 height 20
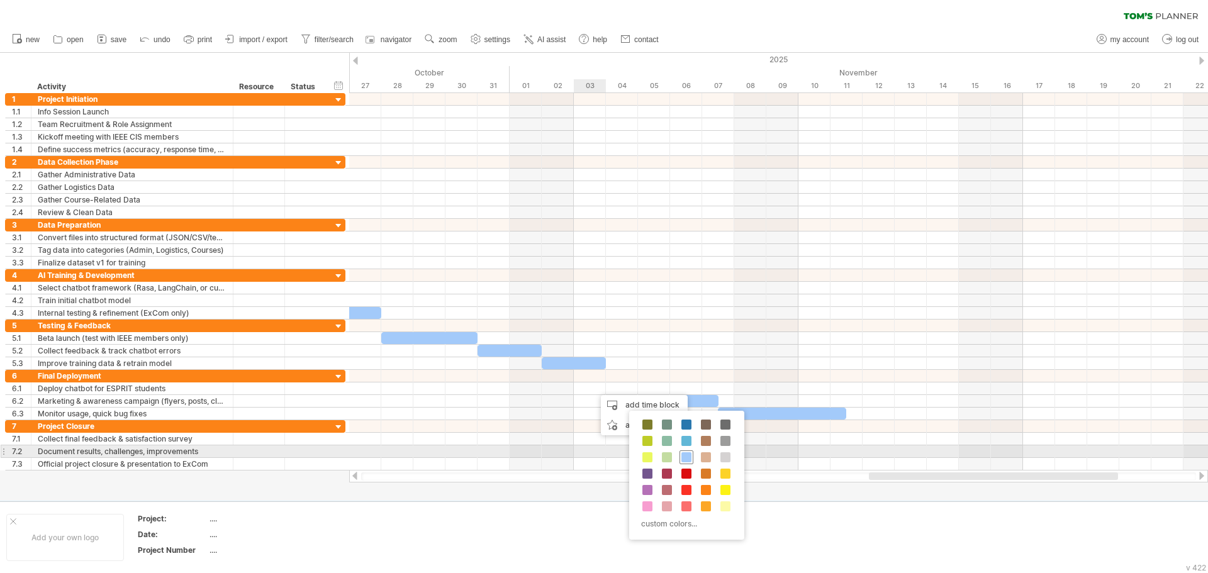
click at [687, 457] on span at bounding box center [686, 457] width 10 height 10
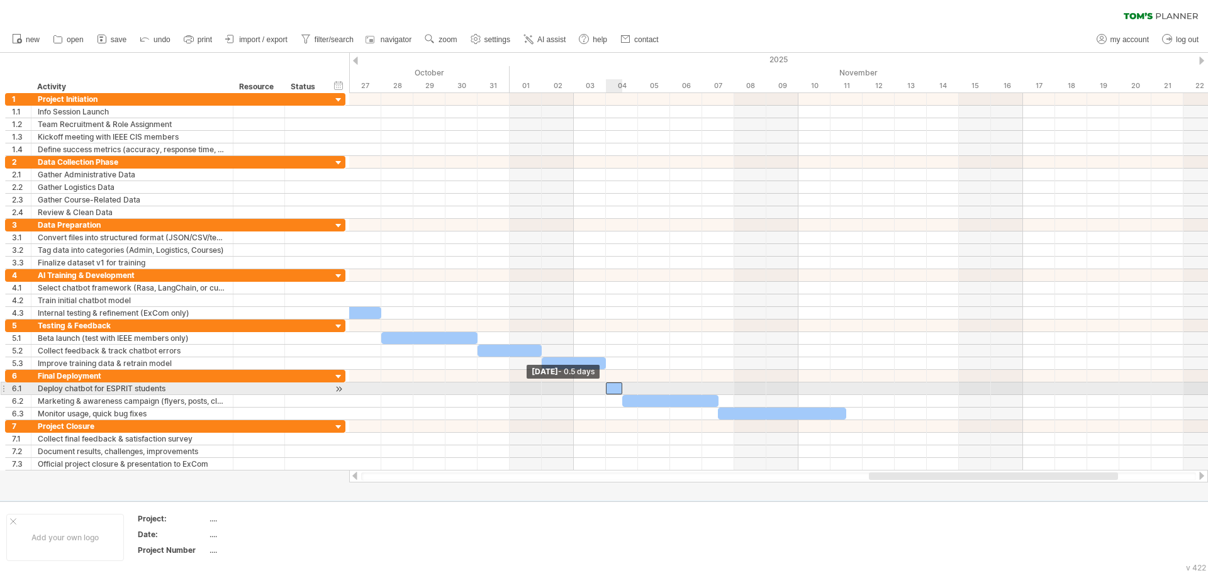
drag, startPoint x: 591, startPoint y: 388, endPoint x: 603, endPoint y: 386, distance: 12.0
click at [603, 386] on div "[DATE] [DATE] - 0.5 days" at bounding box center [778, 281] width 859 height 377
drag, startPoint x: 623, startPoint y: 389, endPoint x: 663, endPoint y: 388, distance: 40.3
click at [663, 388] on div at bounding box center [638, 389] width 64 height 12
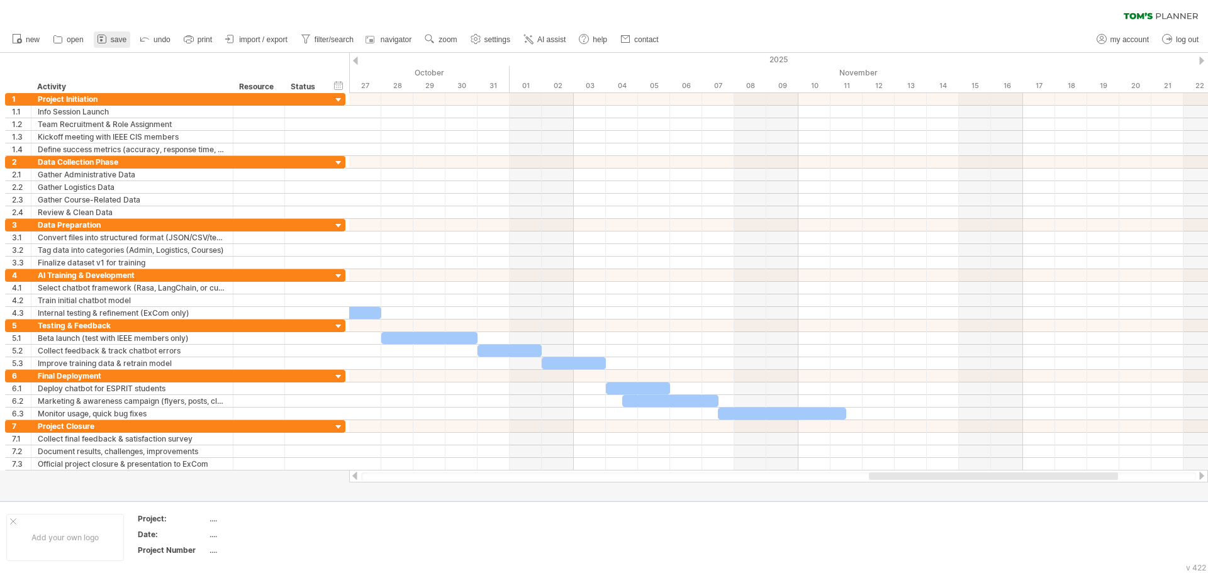
click at [103, 39] on icon at bounding box center [102, 39] width 13 height 13
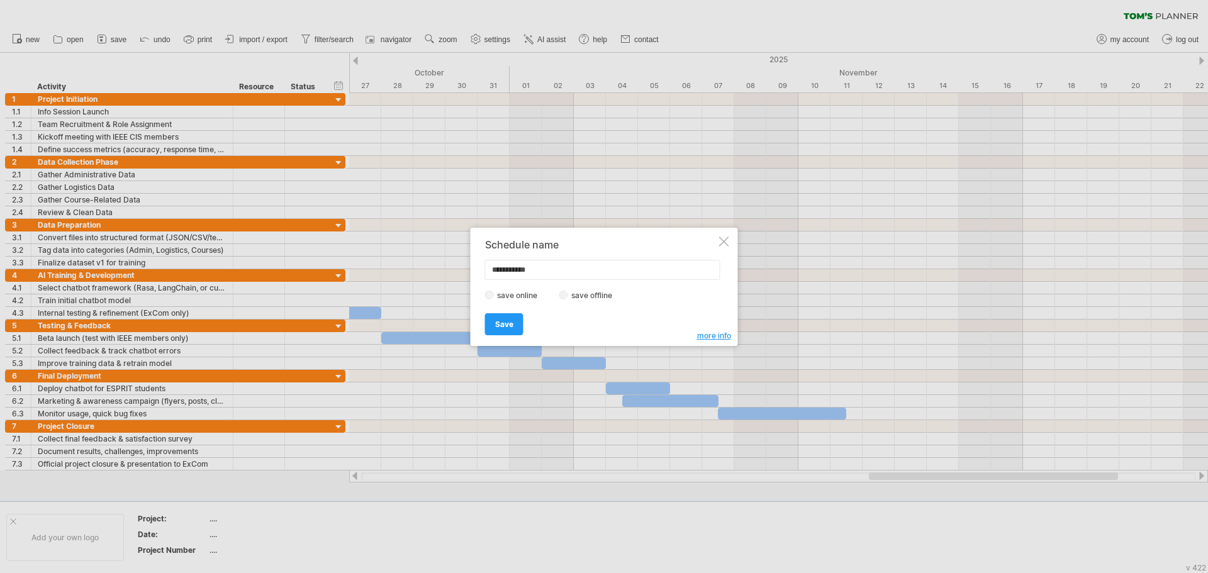
drag, startPoint x: 501, startPoint y: 272, endPoint x: 464, endPoint y: 271, distance: 36.5
click at [464, 271] on div "Trying to reach [DOMAIN_NAME] Connected again... 0% clear filter new 1" at bounding box center [604, 286] width 1208 height 573
type input "*"
type input "**********"
click at [503, 322] on span "Save" at bounding box center [504, 324] width 18 height 9
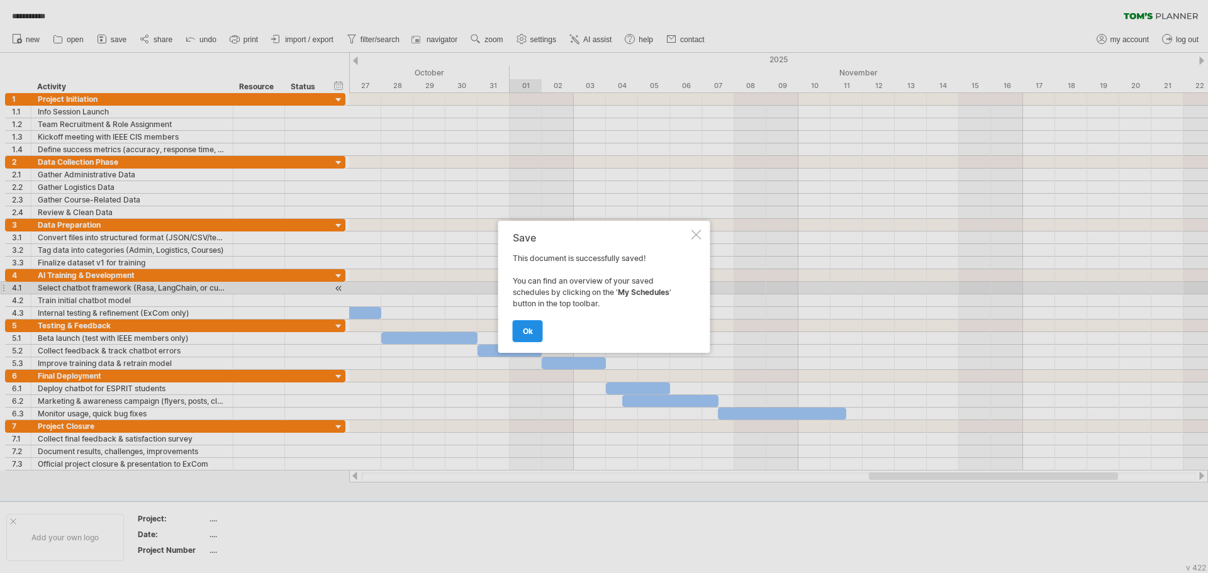
click at [525, 331] on span "ok" at bounding box center [528, 331] width 10 height 9
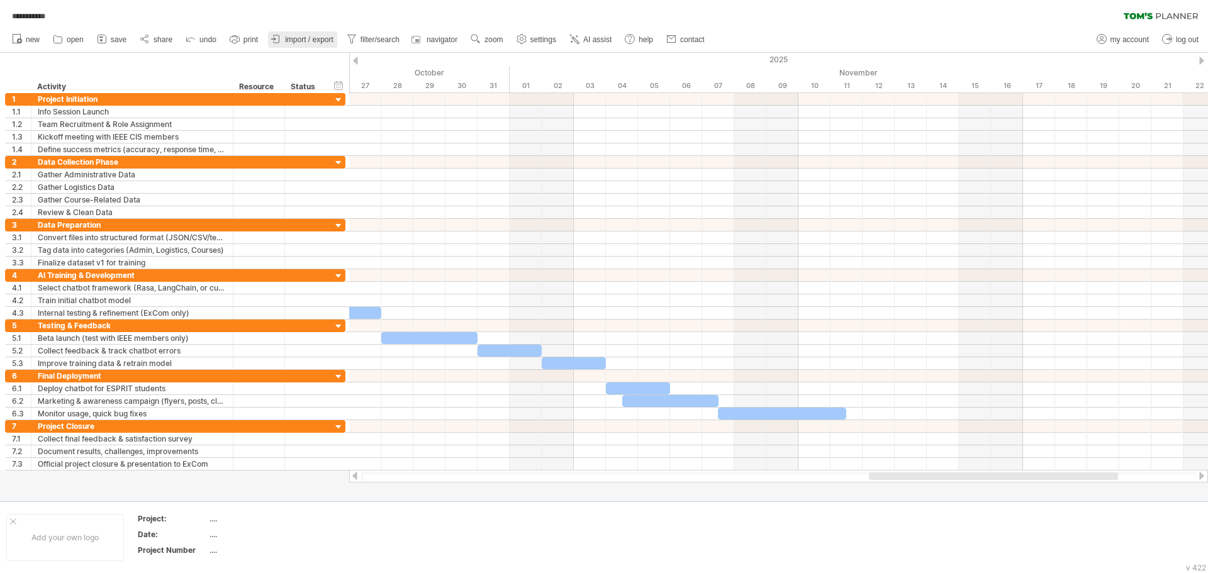
click at [312, 42] on span "import / export" at bounding box center [309, 39] width 48 height 9
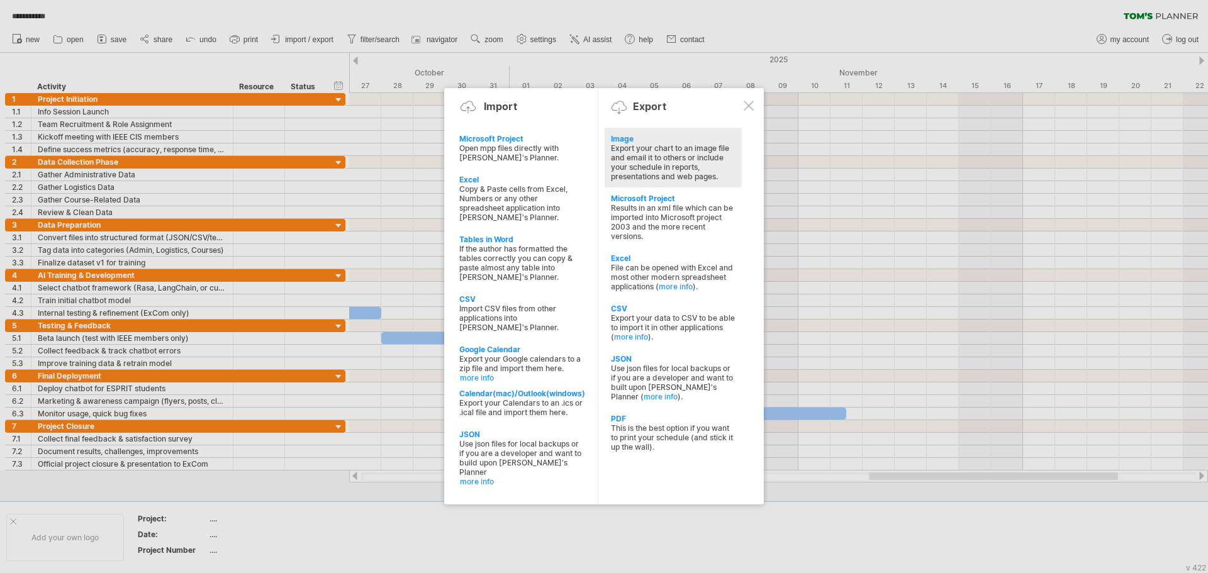
click at [623, 140] on div "Image" at bounding box center [673, 138] width 125 height 9
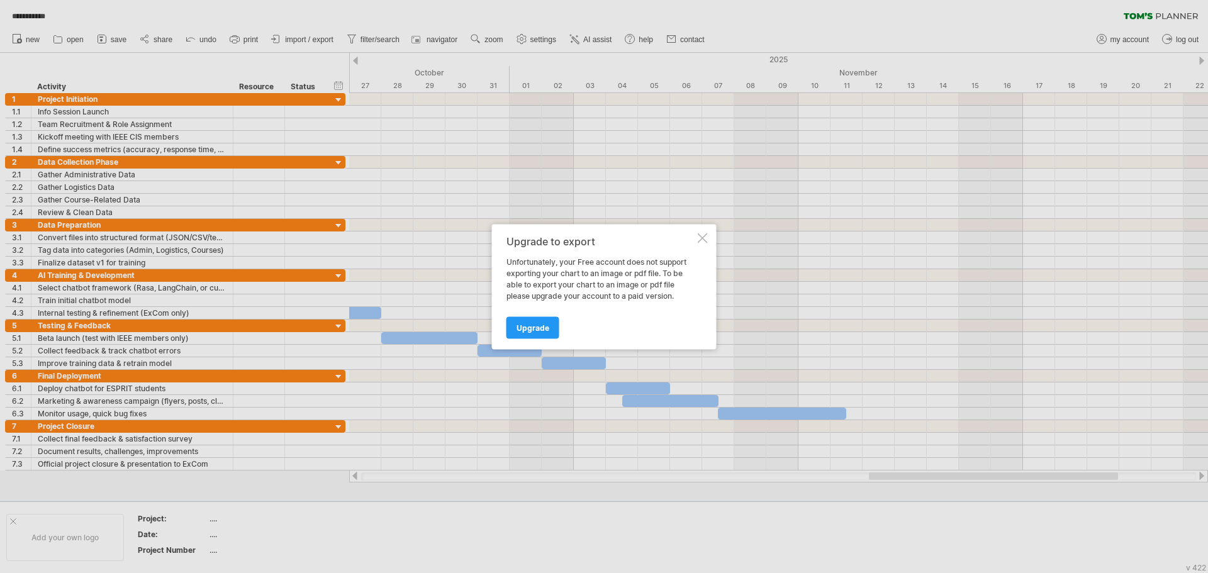
click at [698, 236] on div at bounding box center [703, 238] width 10 height 10
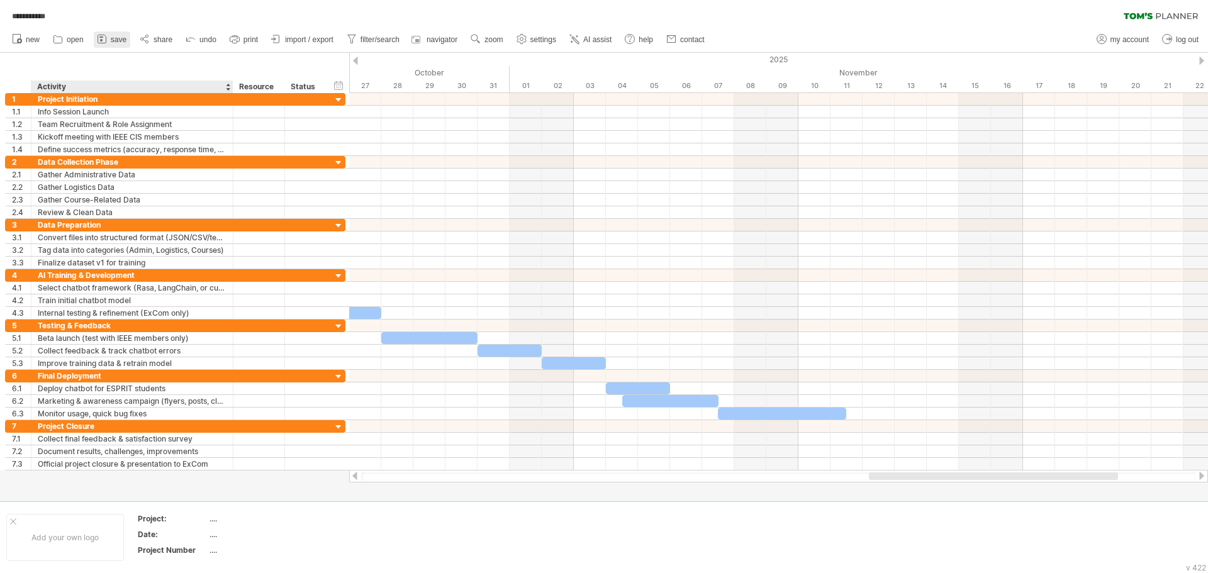
click at [106, 46] on link "save" at bounding box center [112, 39] width 36 height 16
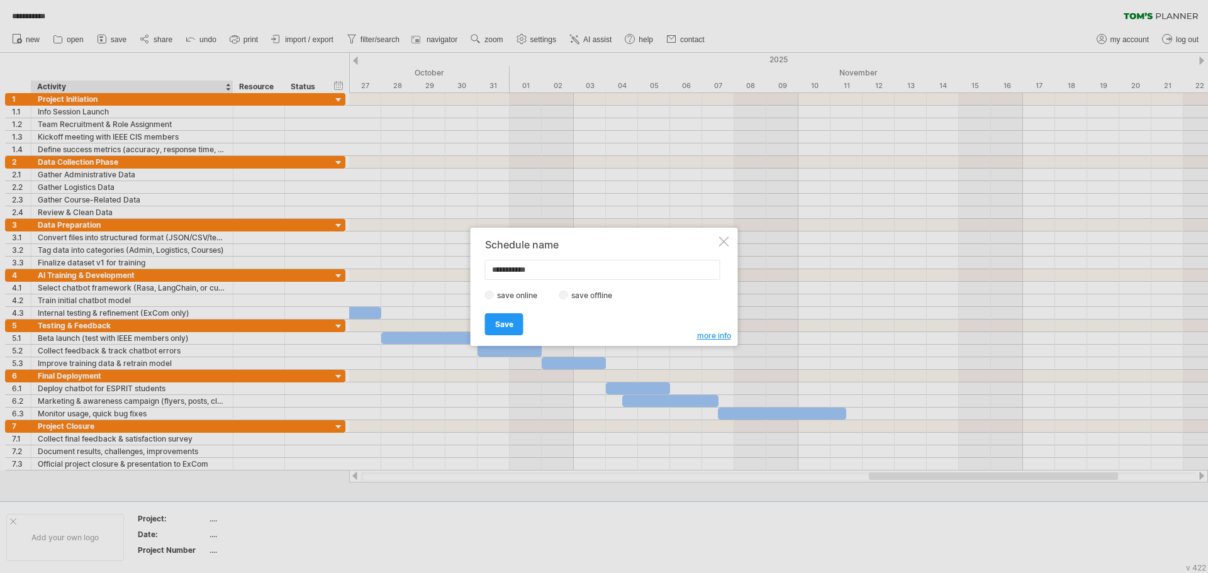
click at [587, 294] on label "save offline" at bounding box center [595, 295] width 55 height 9
click at [503, 332] on link "Save" at bounding box center [504, 324] width 38 height 22
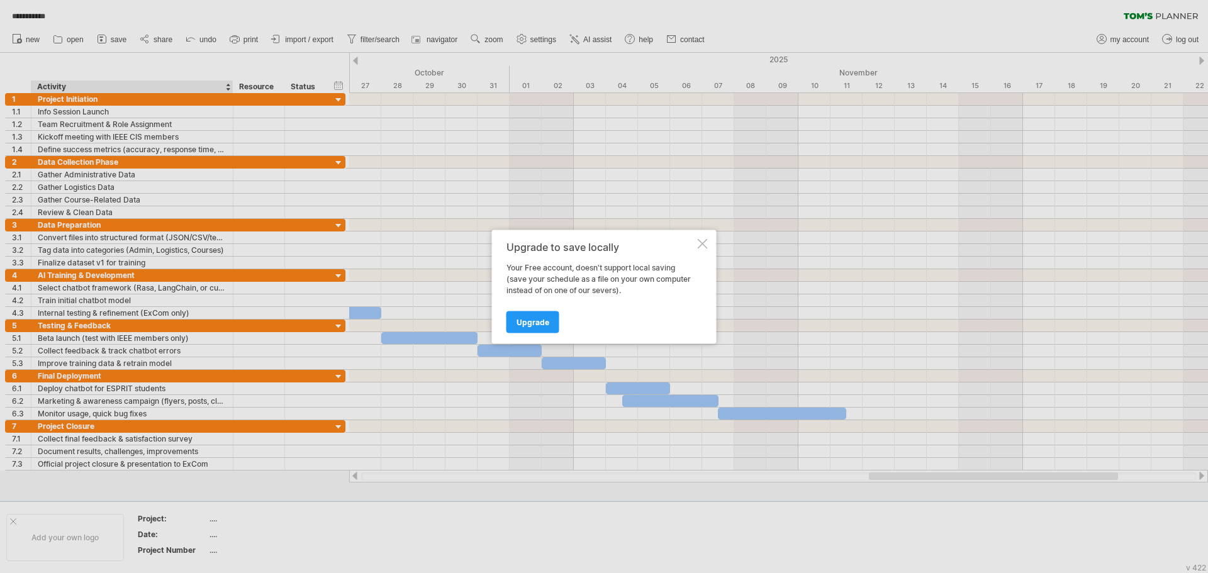
click at [704, 242] on div at bounding box center [703, 243] width 10 height 10
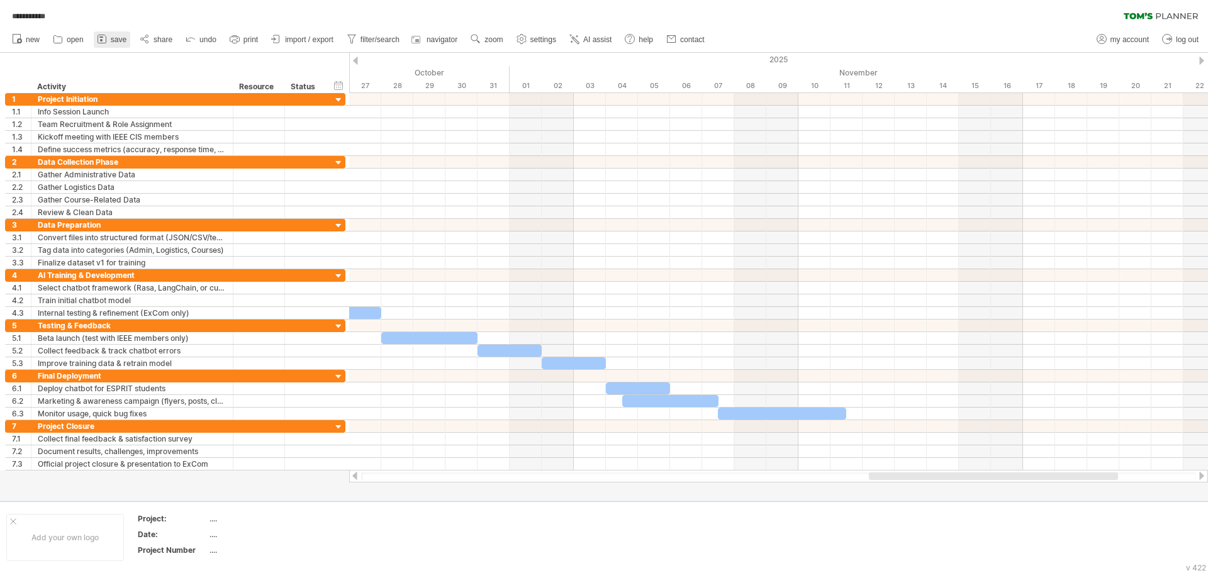
click at [102, 38] on icon at bounding box center [102, 39] width 13 height 13
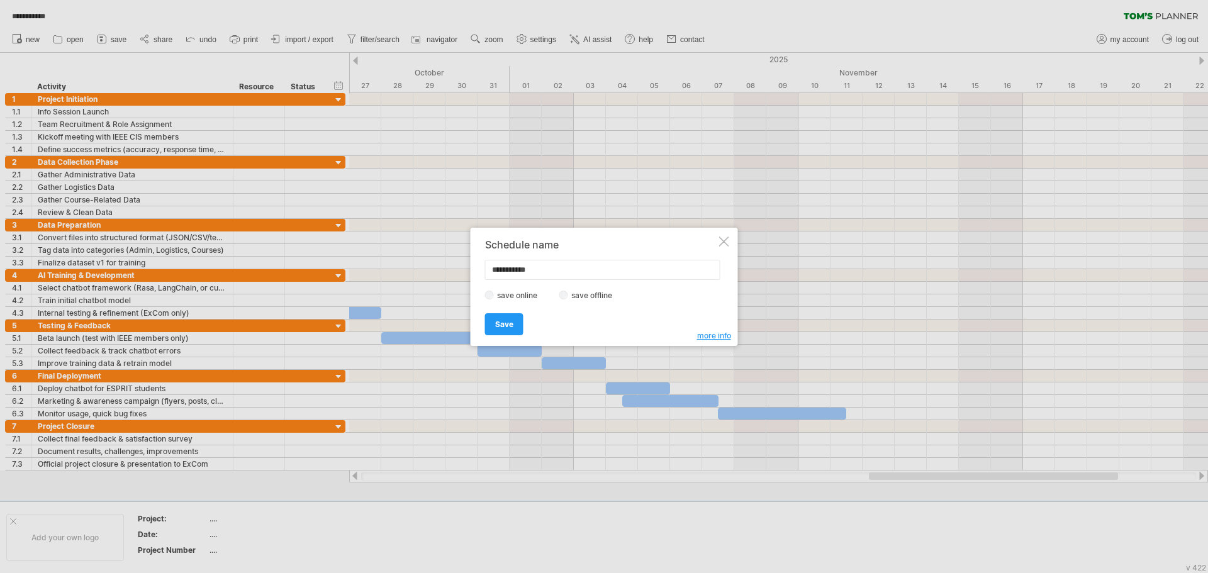
click at [723, 238] on div at bounding box center [724, 242] width 10 height 10
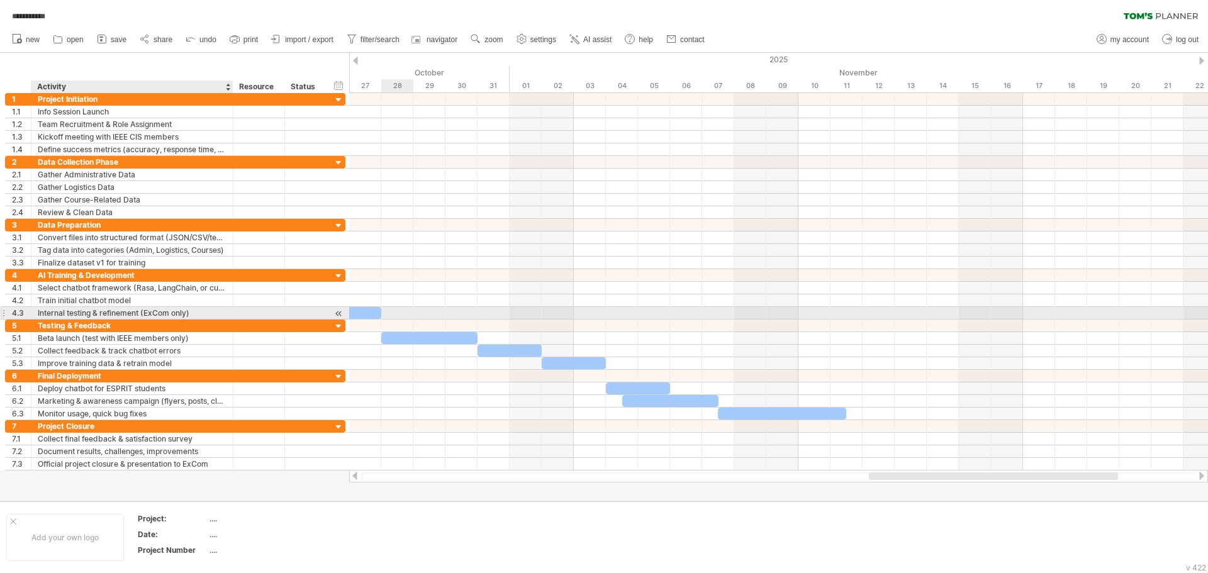
click at [162, 315] on div "Internal testing & refinement (ExCom only)" at bounding box center [132, 313] width 189 height 12
click at [162, 315] on input "**********" at bounding box center [132, 313] width 189 height 12
click at [202, 309] on input "**********" at bounding box center [132, 313] width 189 height 12
drag, startPoint x: 202, startPoint y: 312, endPoint x: 139, endPoint y: 316, distance: 63.1
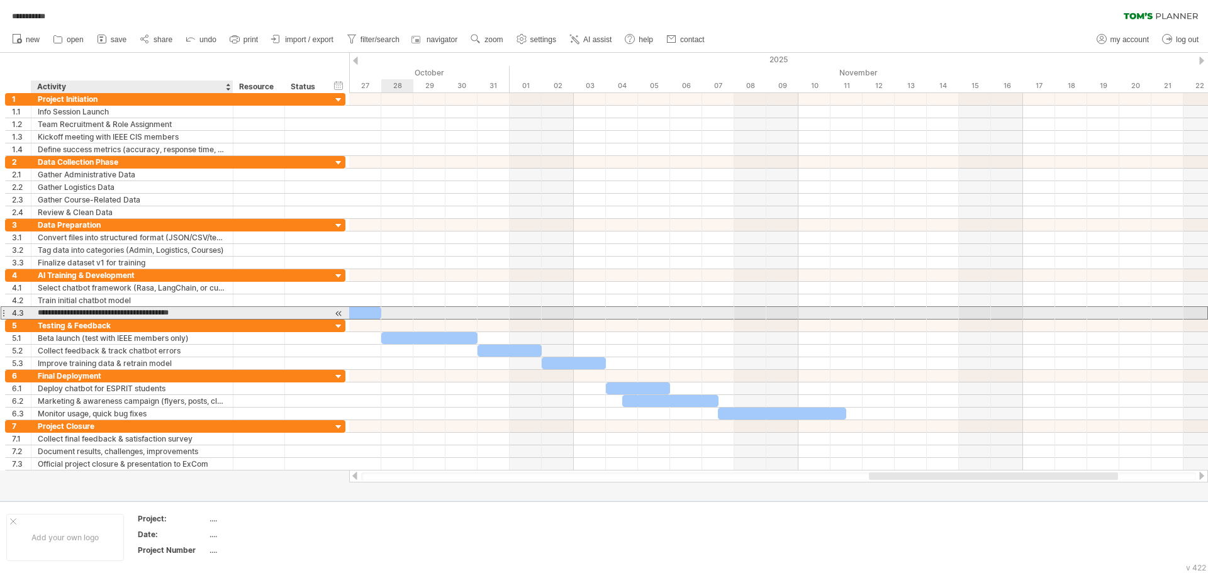
click at [139, 316] on input "**********" at bounding box center [132, 313] width 189 height 12
type input "**********"
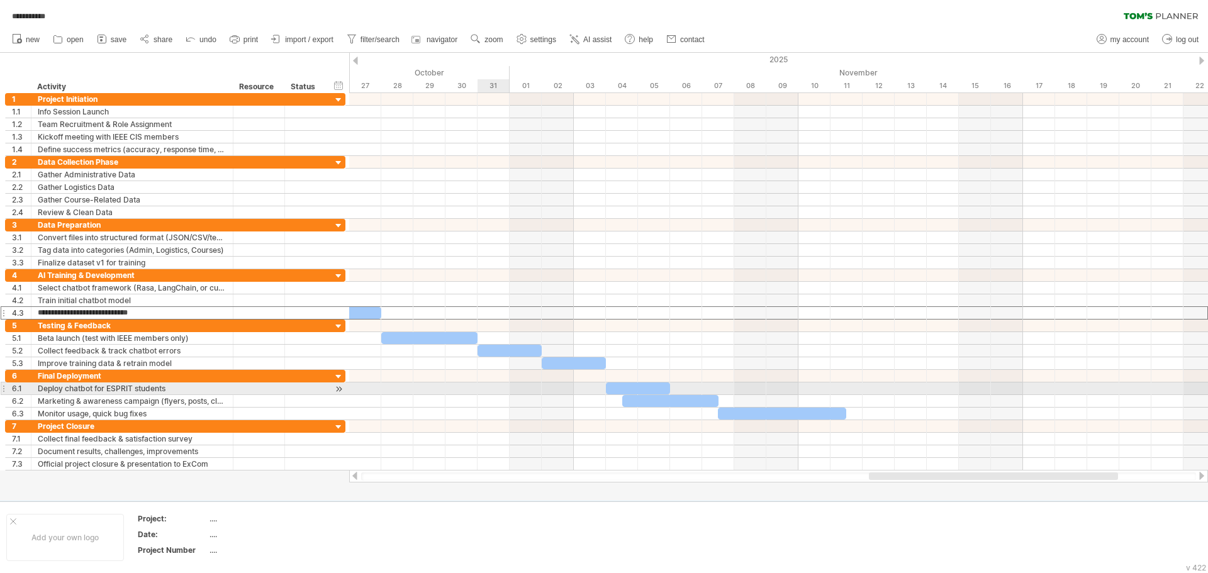
click at [481, 394] on div at bounding box center [778, 389] width 859 height 13
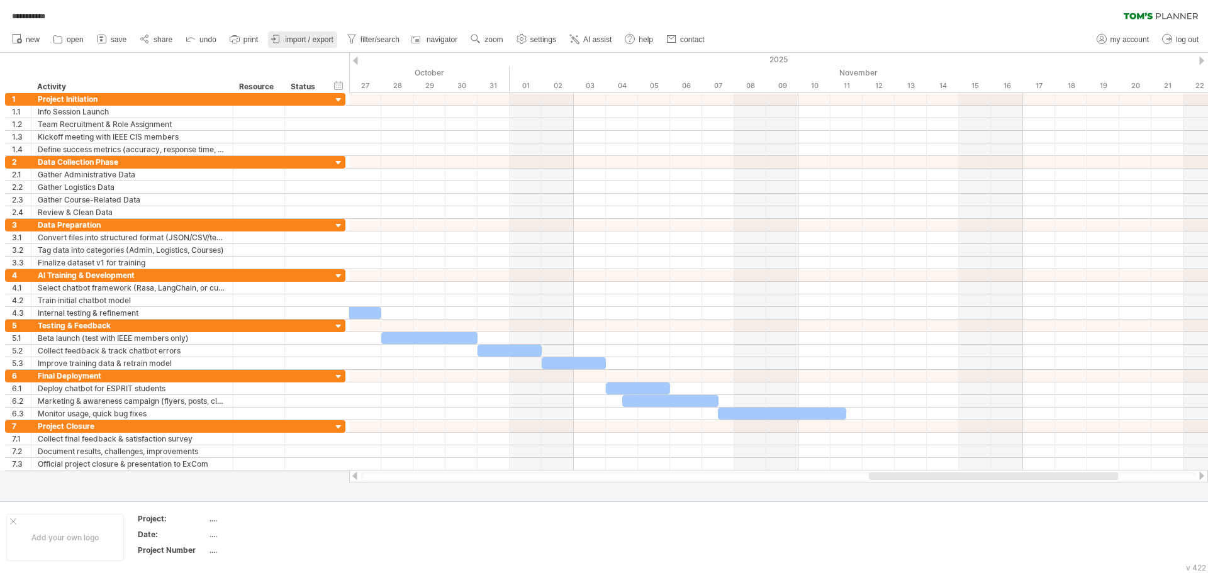
click at [293, 43] on span "import / export" at bounding box center [309, 39] width 48 height 9
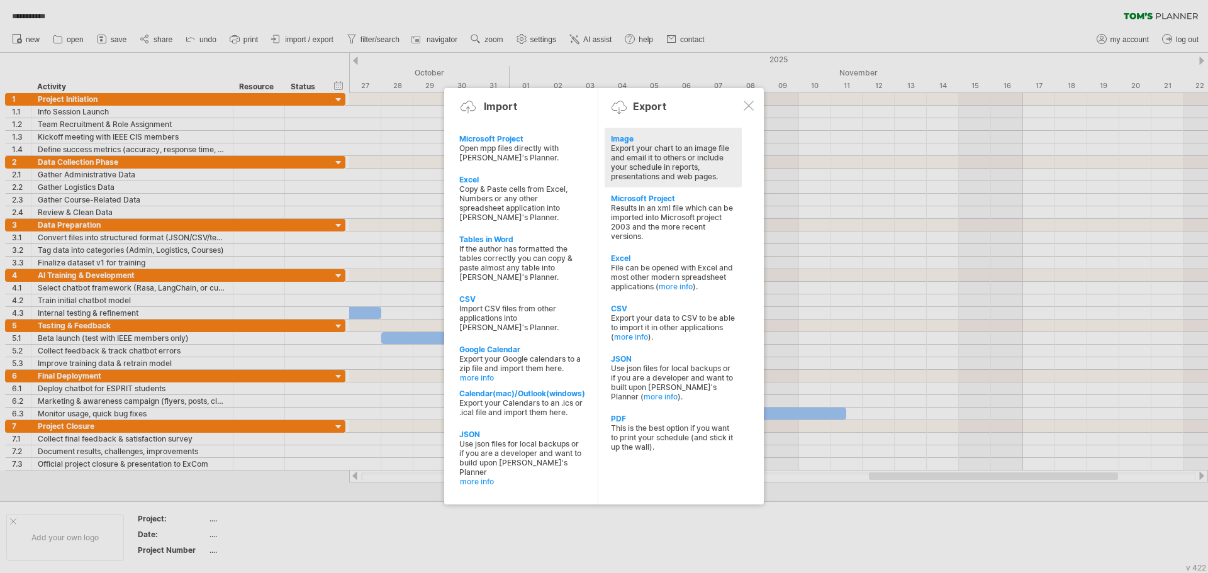
click at [652, 154] on div "Export your chart to an image file and email it to others or include your sched…" at bounding box center [673, 162] width 125 height 38
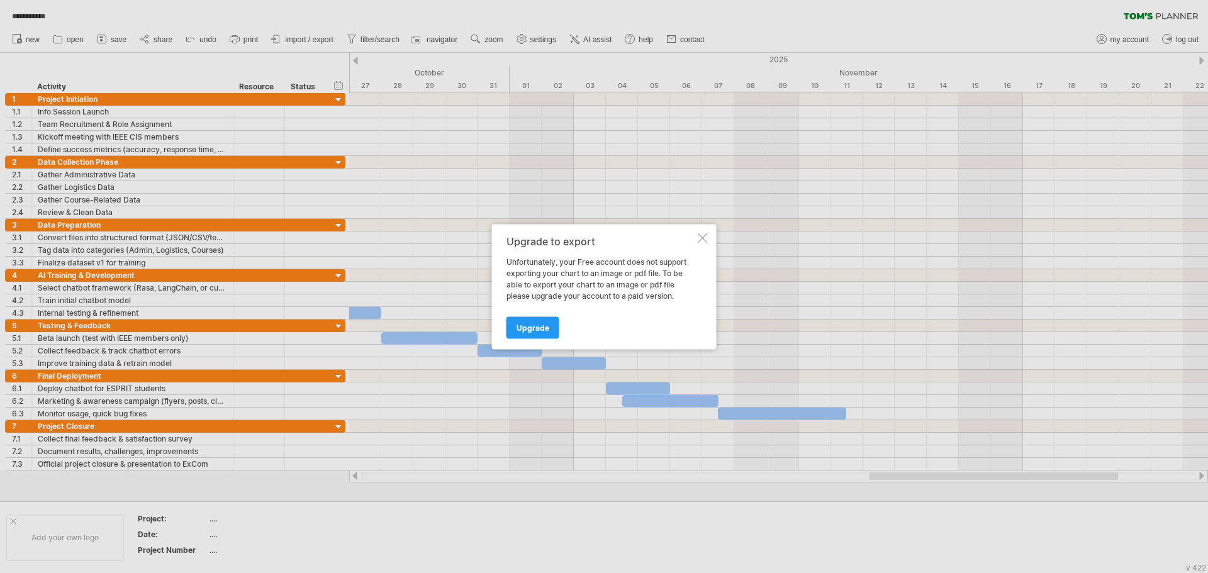
click at [704, 238] on div at bounding box center [703, 238] width 10 height 10
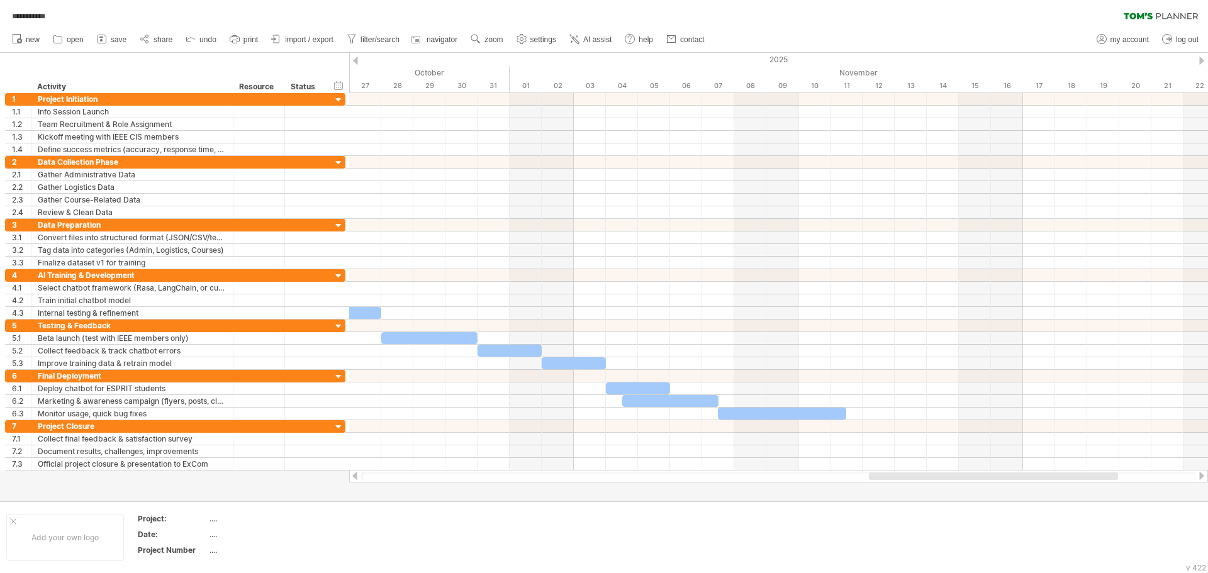
click at [350, 474] on div at bounding box center [355, 476] width 10 height 8
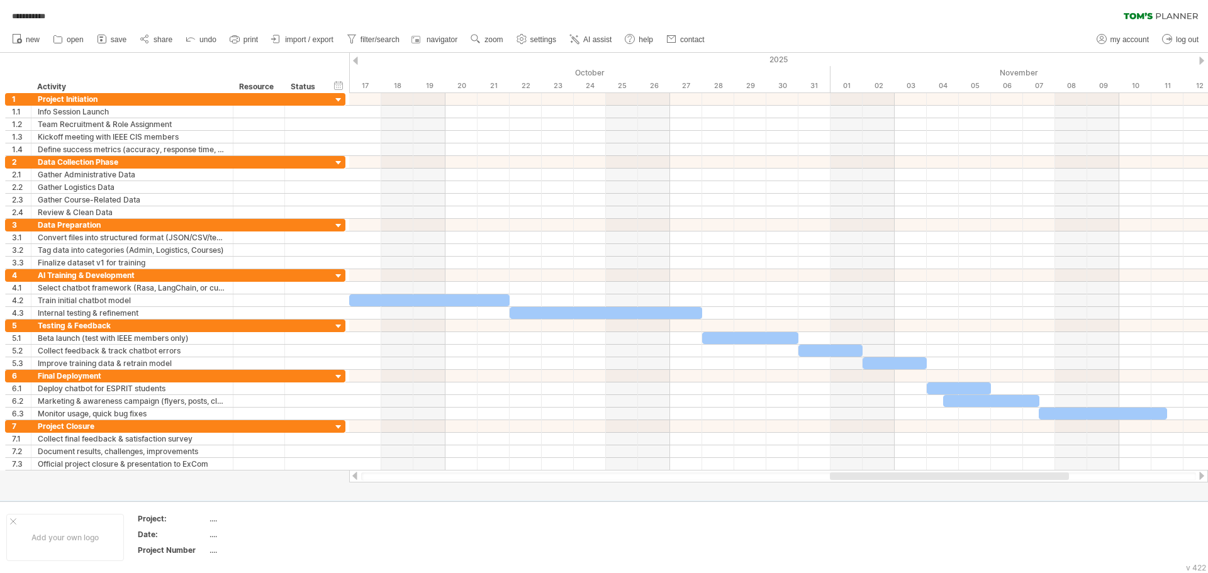
click at [350, 474] on div at bounding box center [355, 476] width 10 height 8
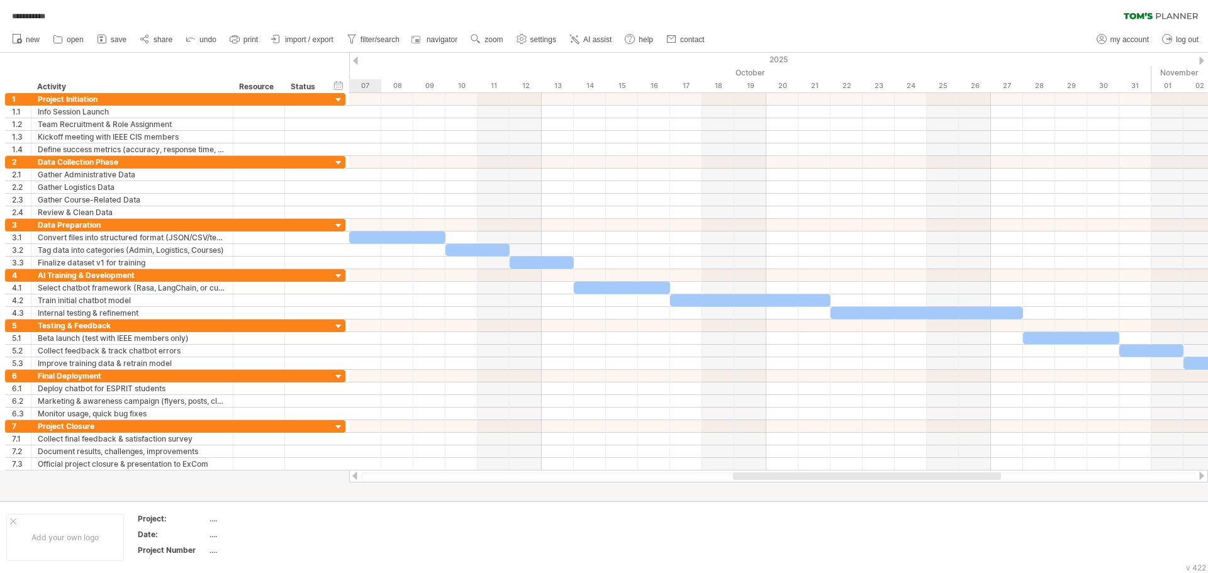
click at [350, 474] on div at bounding box center [355, 476] width 10 height 8
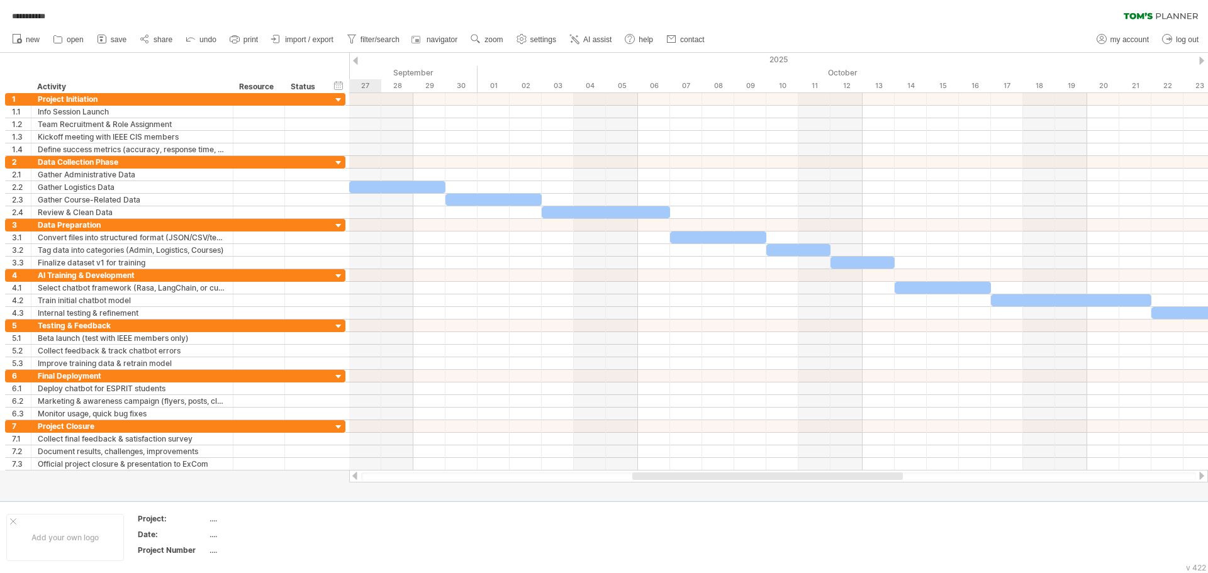
click at [350, 474] on div at bounding box center [355, 476] width 10 height 8
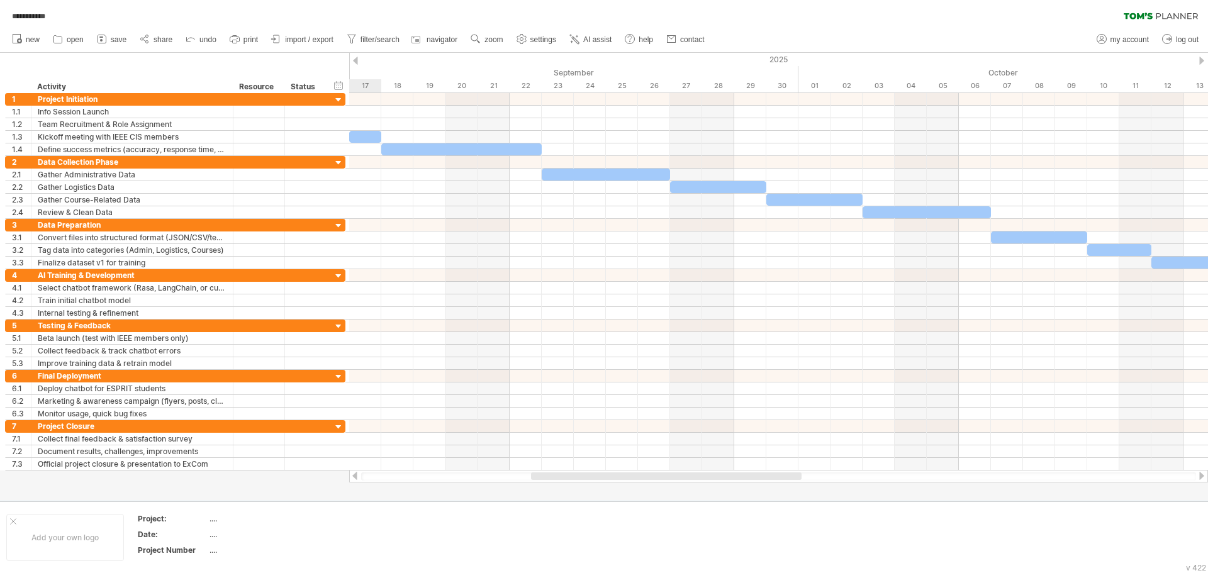
click at [350, 474] on div at bounding box center [355, 476] width 10 height 8
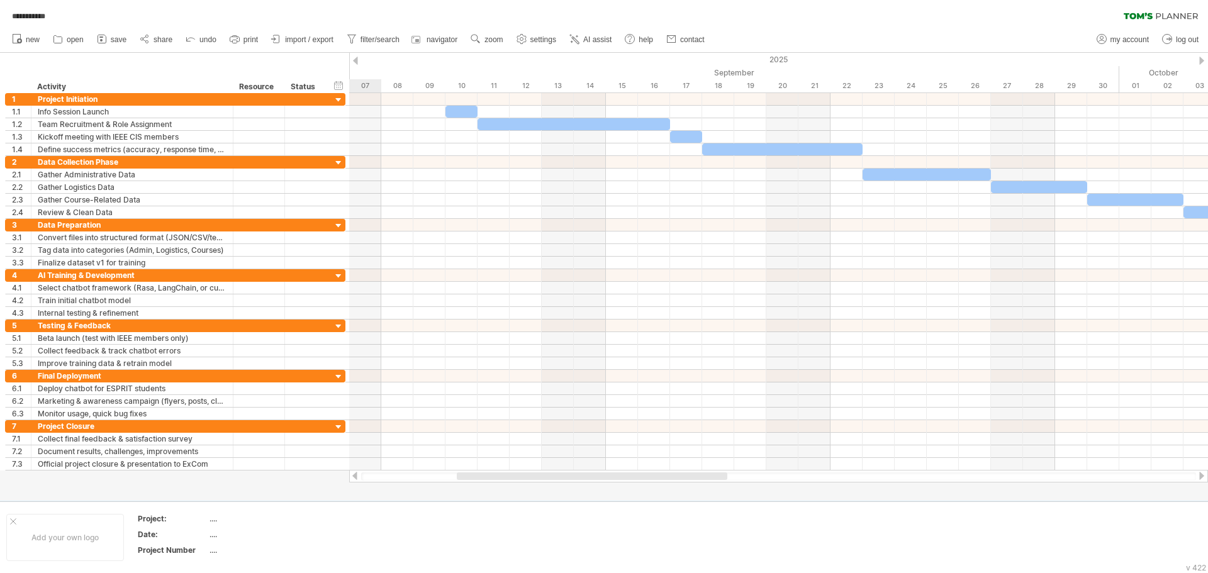
click at [350, 474] on div at bounding box center [355, 476] width 10 height 8
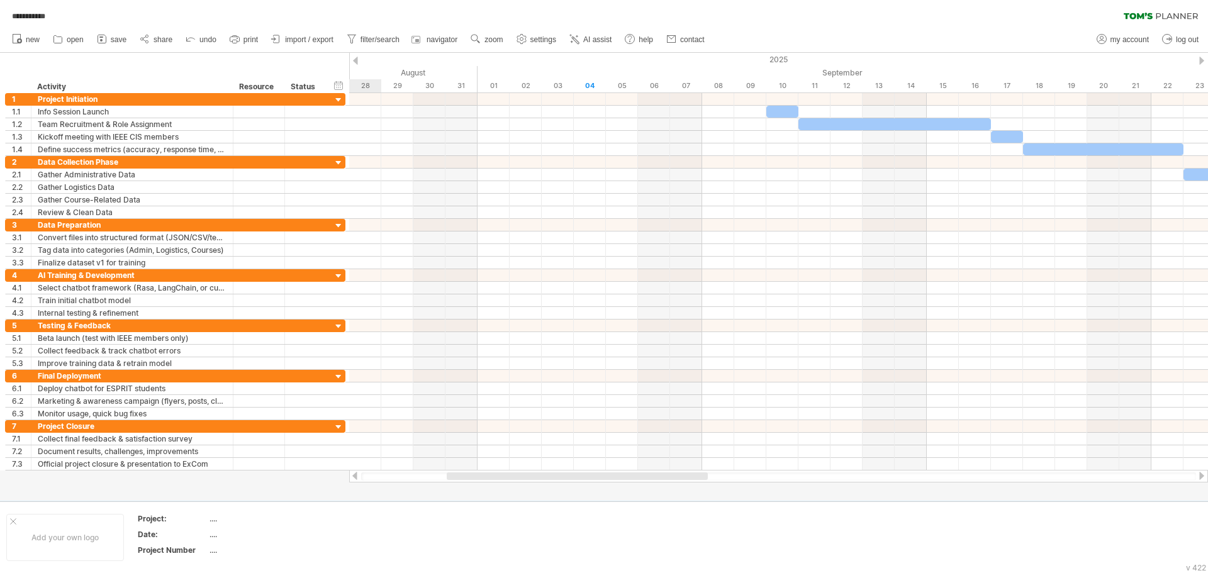
click at [350, 474] on div at bounding box center [355, 476] width 10 height 8
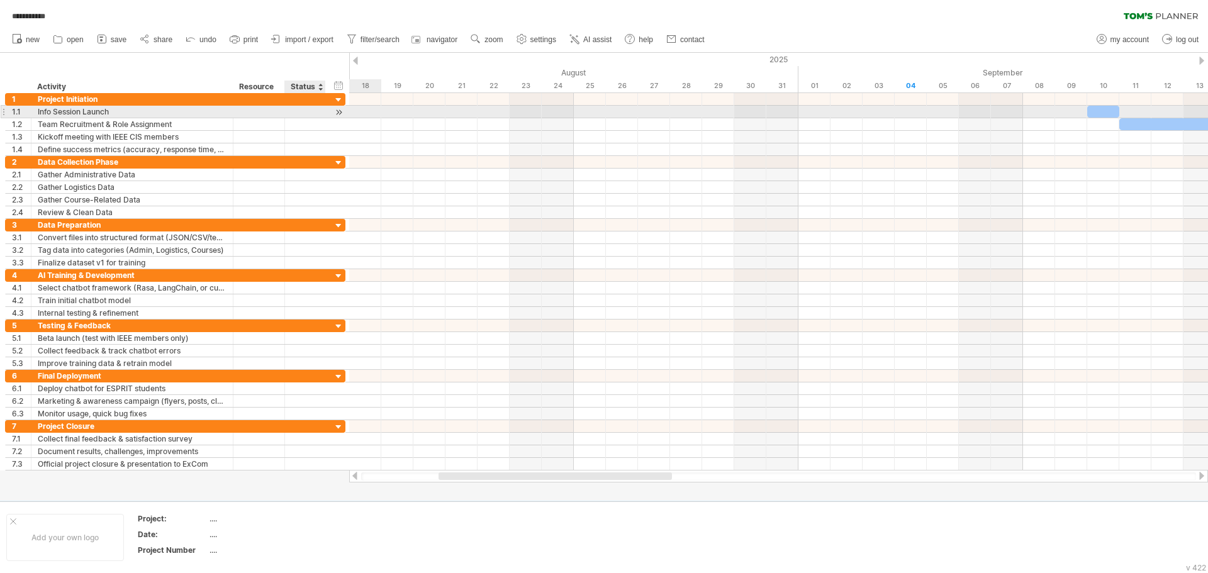
click at [340, 111] on div at bounding box center [339, 112] width 12 height 13
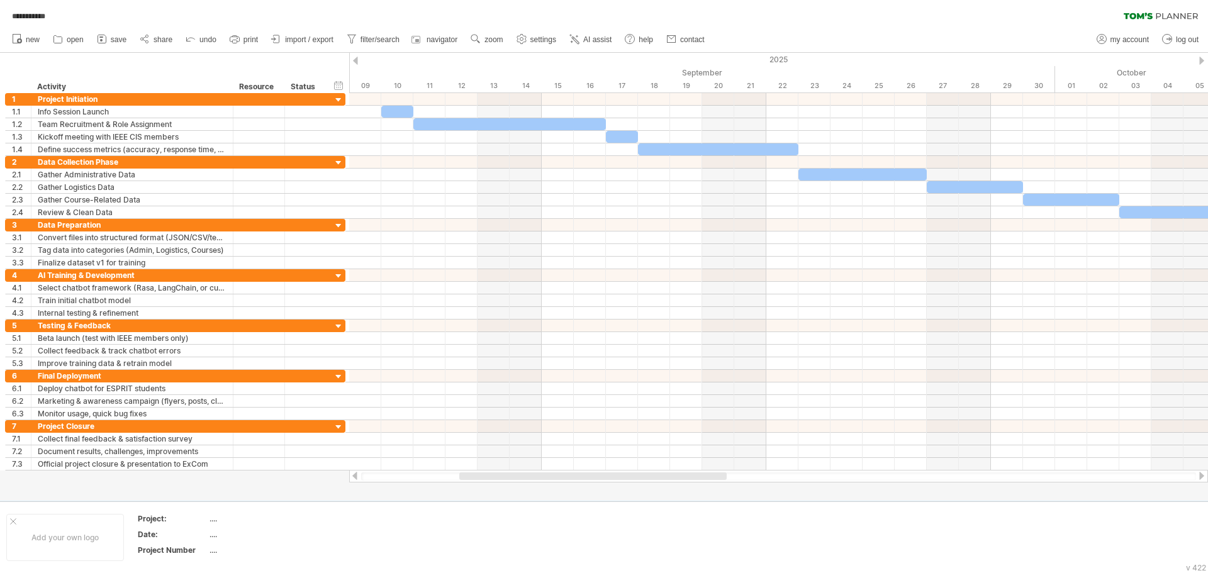
drag, startPoint x: 1039, startPoint y: 18, endPoint x: 1112, endPoint y: 2, distance: 74.0
click at [1039, 18] on div "**********" at bounding box center [604, 13] width 1208 height 26
click at [151, 36] on icon at bounding box center [144, 39] width 13 height 13
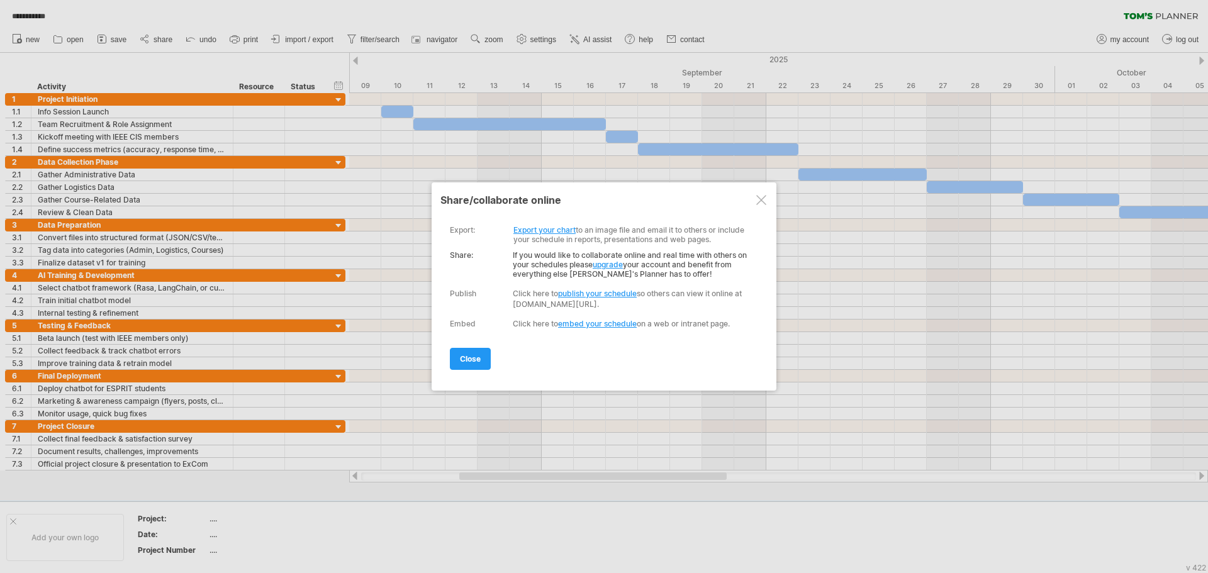
click at [603, 324] on link "embed your schedule" at bounding box center [597, 323] width 79 height 9
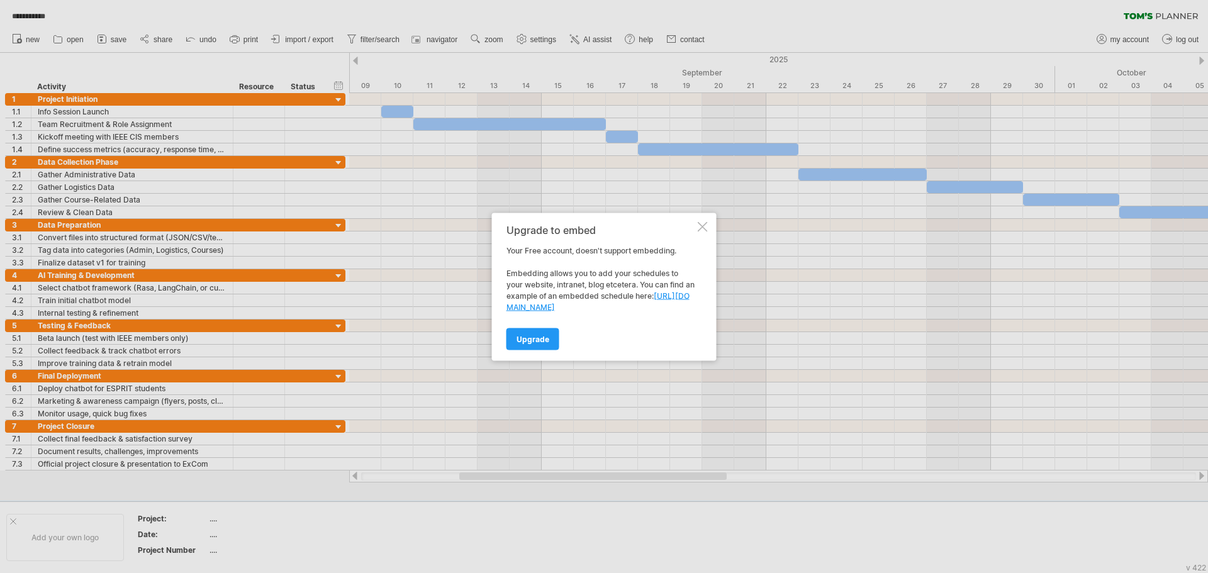
click at [707, 225] on div at bounding box center [703, 226] width 10 height 10
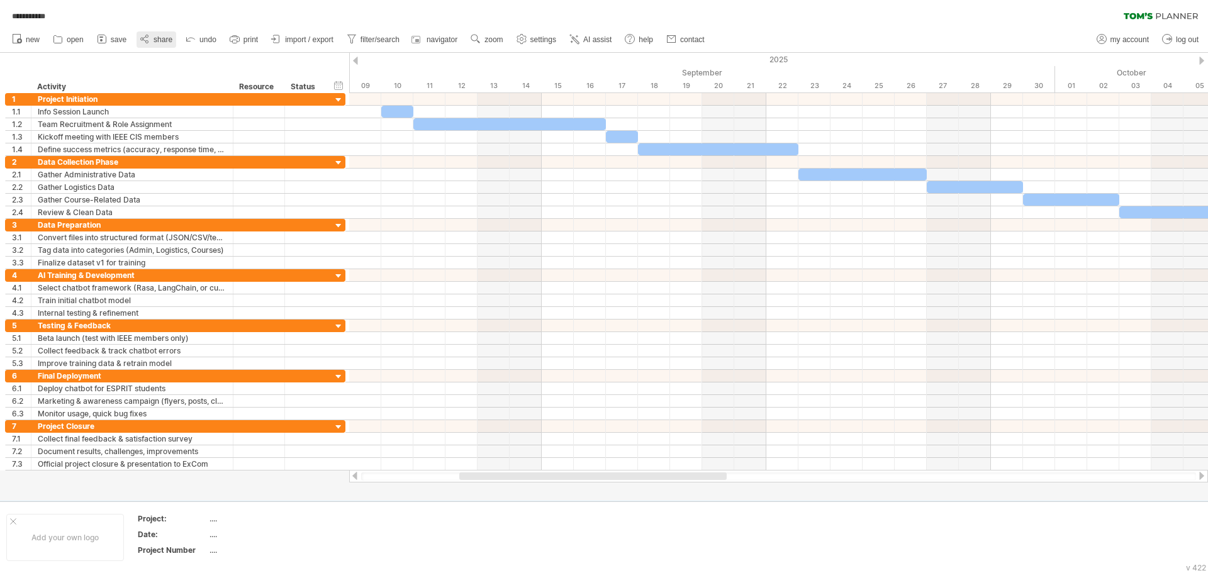
click at [157, 33] on link "share" at bounding box center [157, 39] width 40 height 16
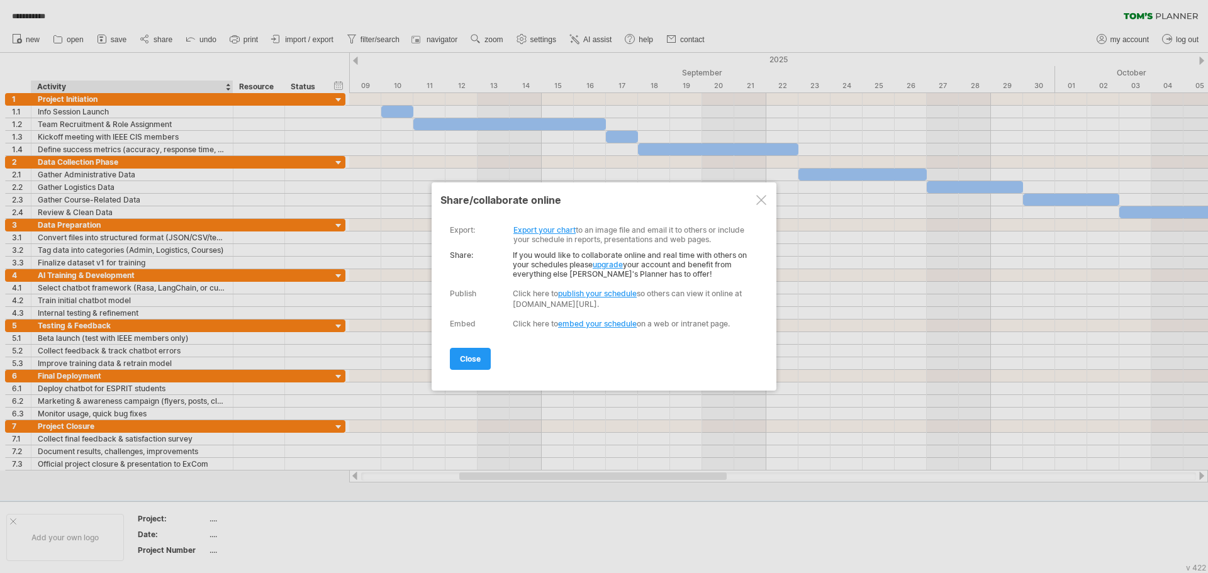
click at [603, 289] on link "publish your schedule" at bounding box center [597, 293] width 79 height 9
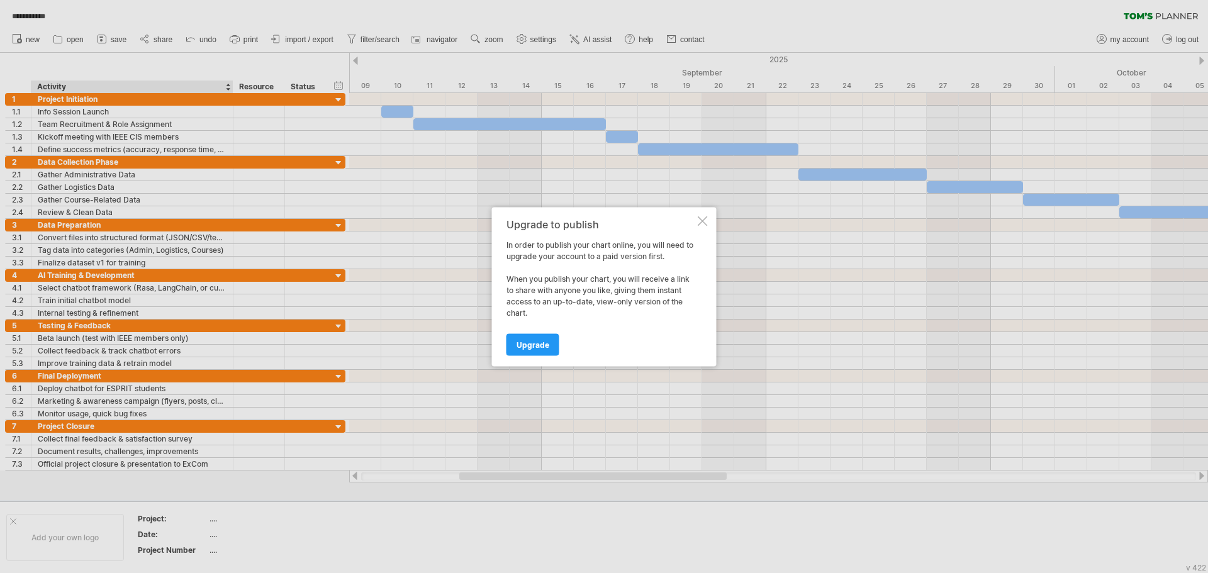
click at [701, 218] on div at bounding box center [703, 221] width 10 height 10
